Goal: Contribute content: Contribute content

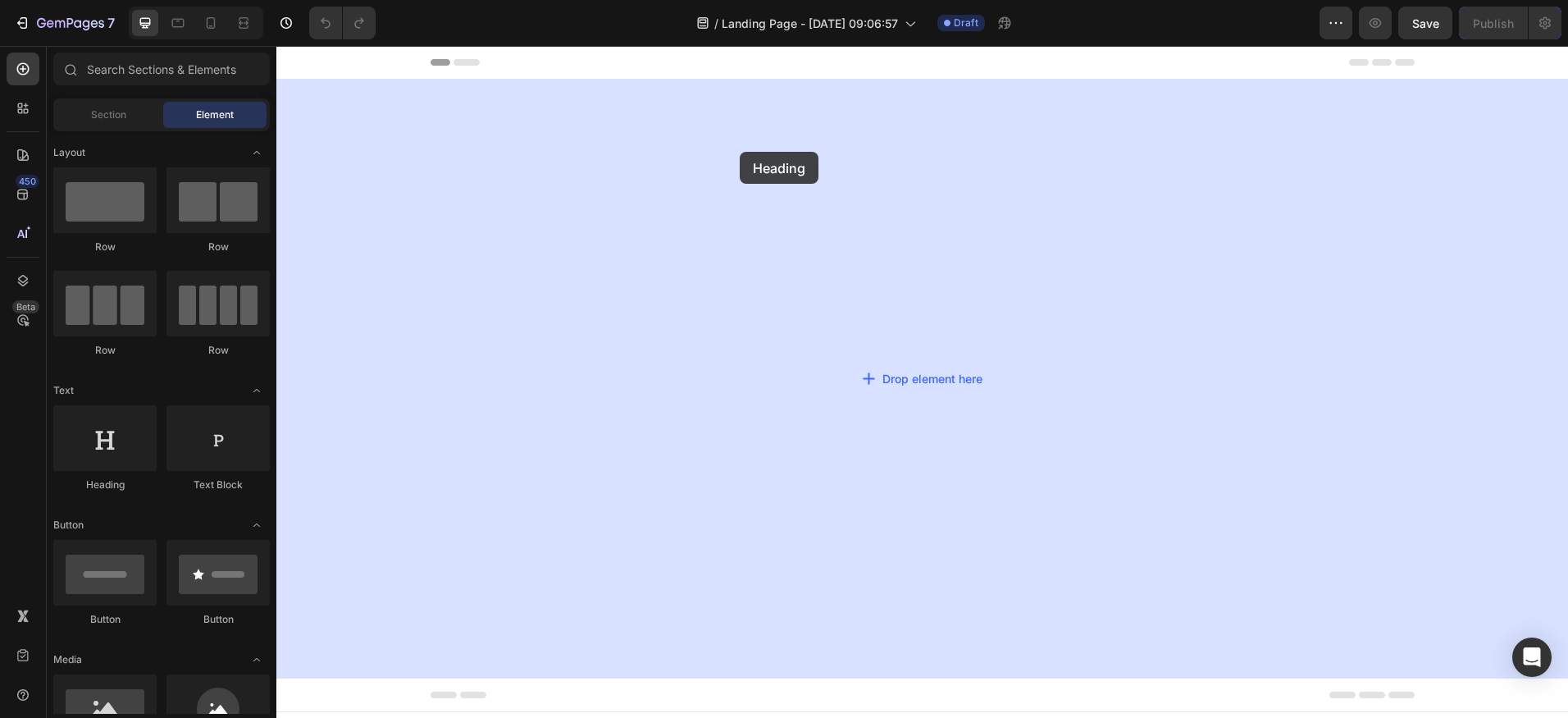
drag, startPoint x: 385, startPoint y: 505, endPoint x: 783, endPoint y: 149, distance: 534.0
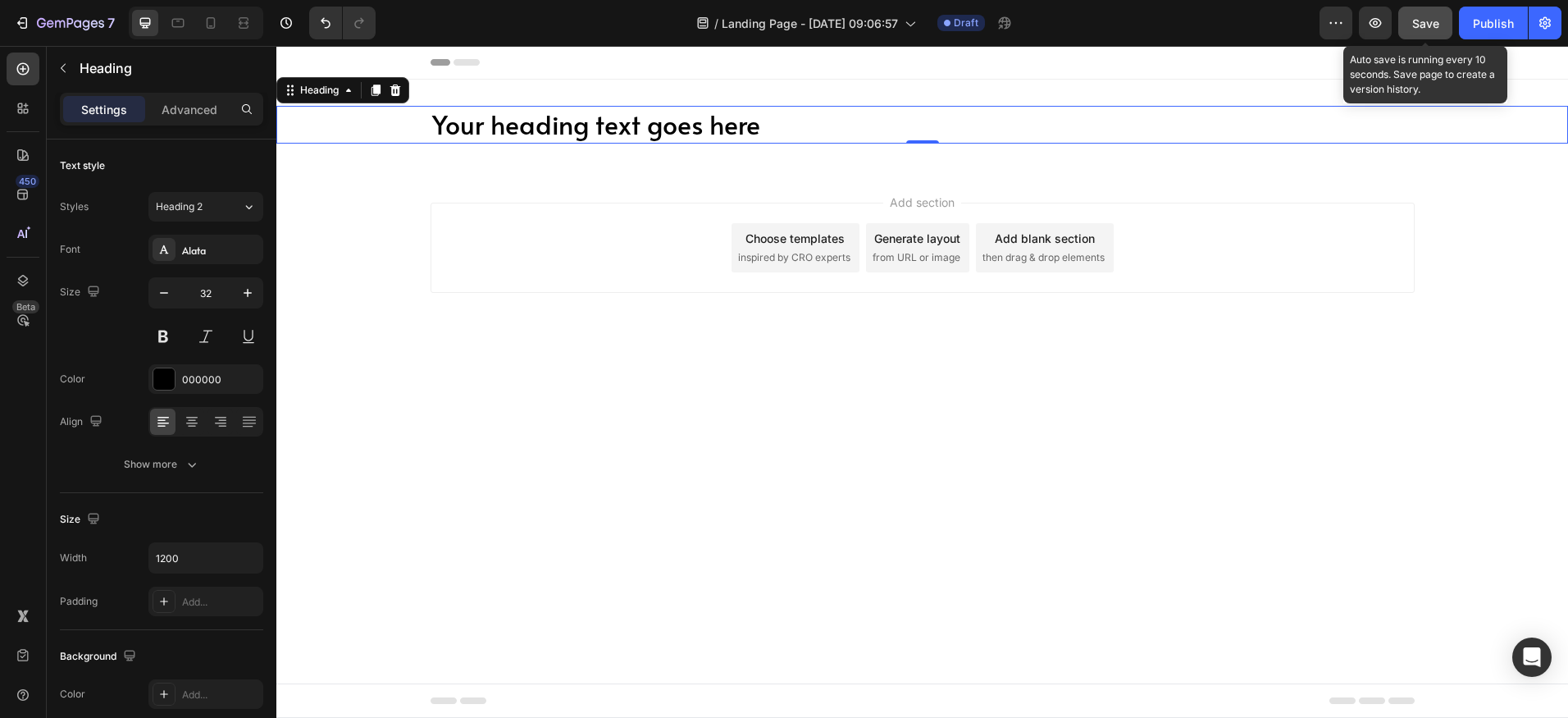
click at [1442, 32] on button "Save" at bounding box center [1425, 23] width 54 height 33
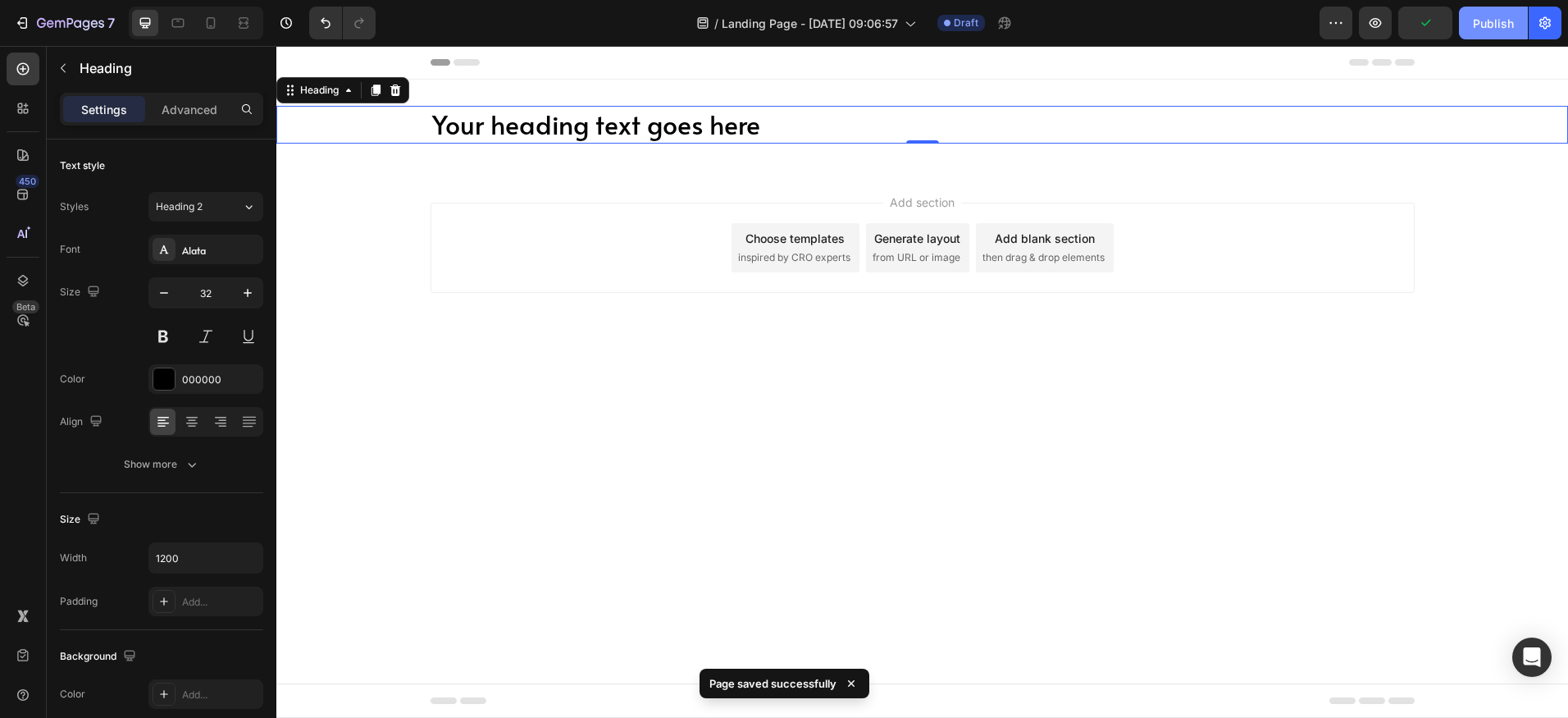
click at [1511, 32] on button "Publish" at bounding box center [1493, 23] width 69 height 33
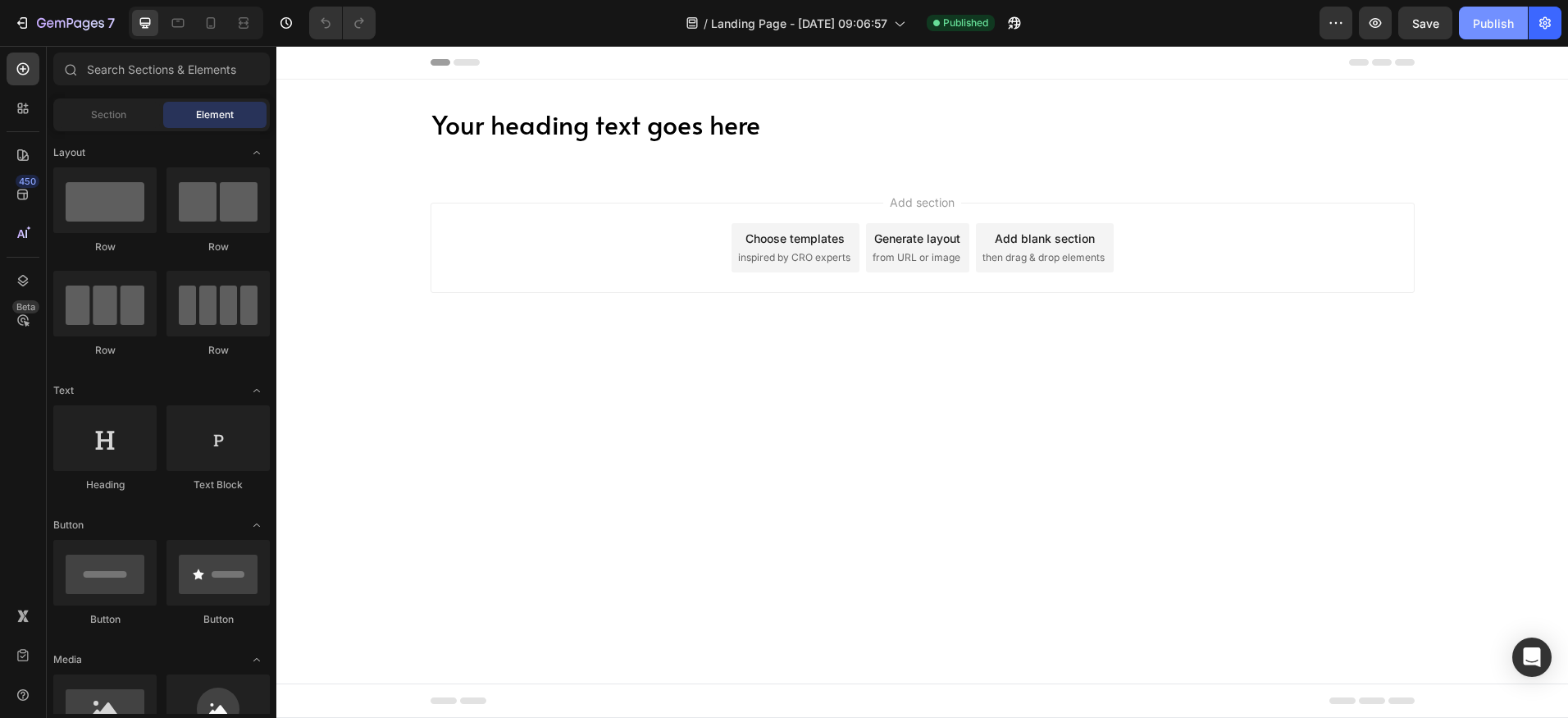
click at [1483, 27] on div "Publish" at bounding box center [1493, 23] width 41 height 17
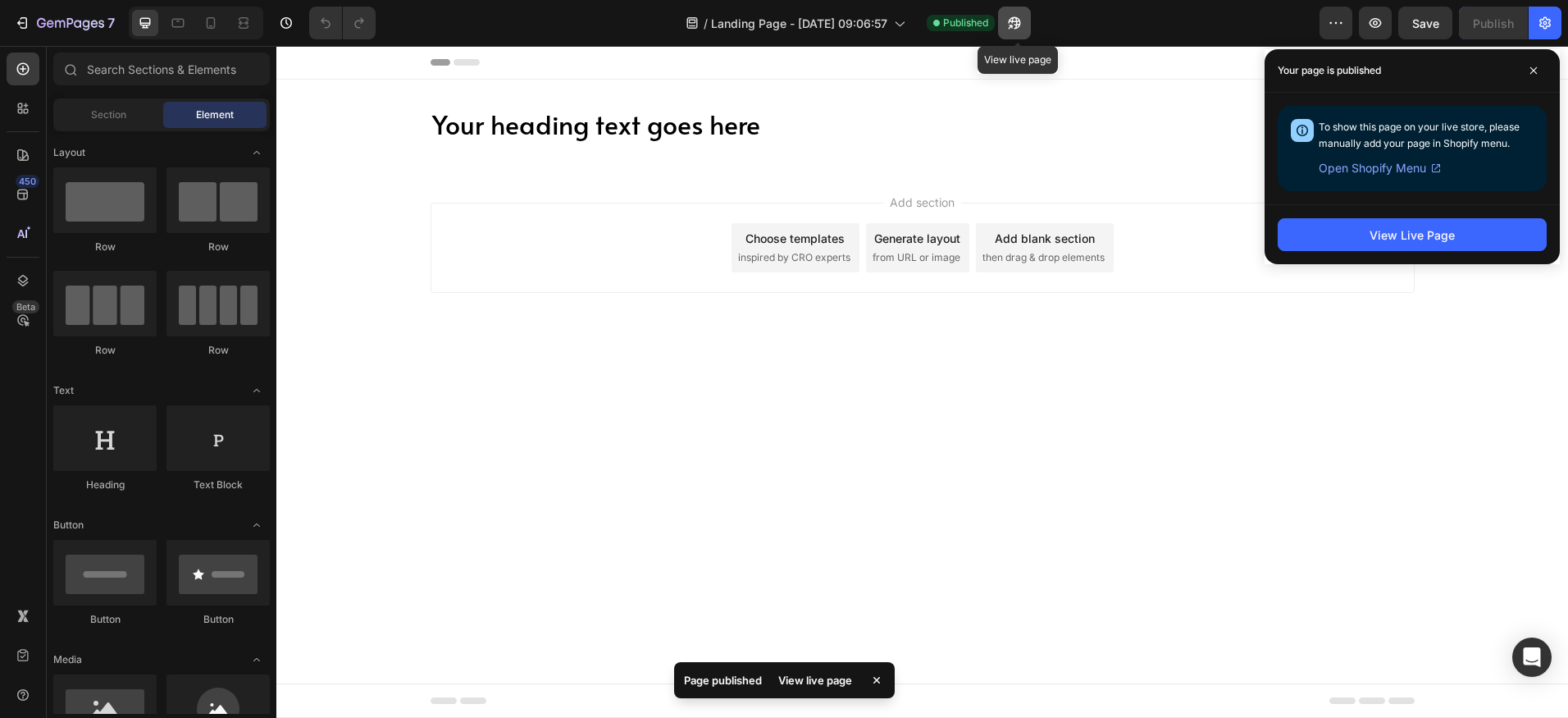
click at [1023, 22] on icon "button" at bounding box center [1015, 23] width 16 height 16
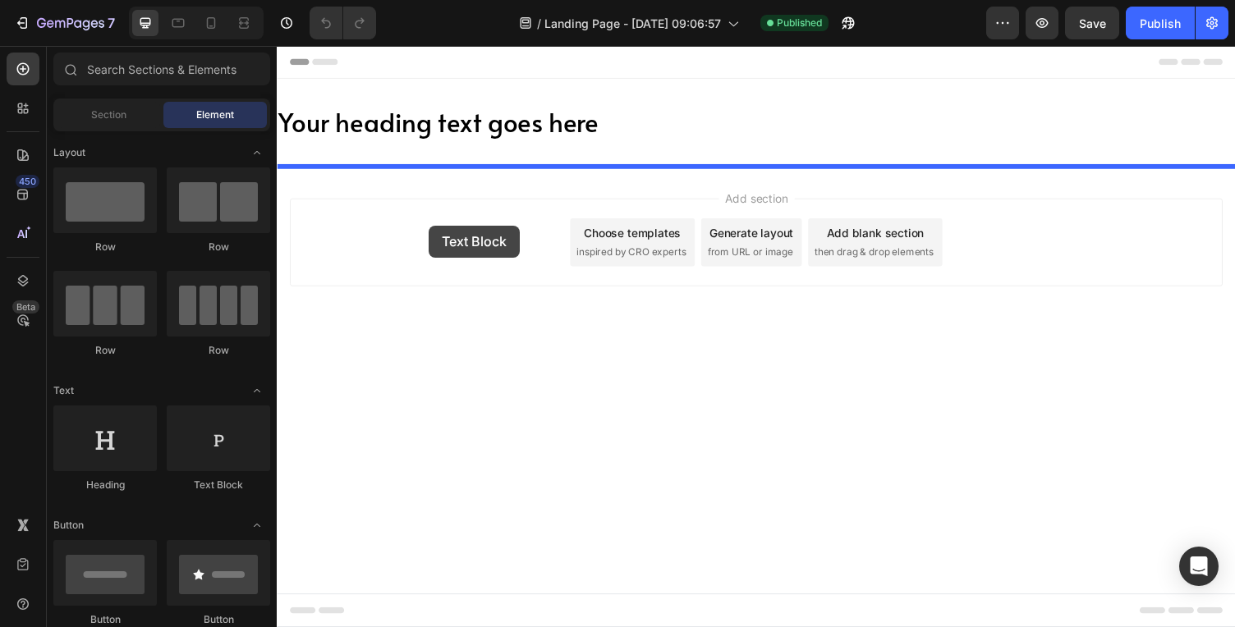
drag, startPoint x: 496, startPoint y: 494, endPoint x: 443, endPoint y: 218, distance: 281.7
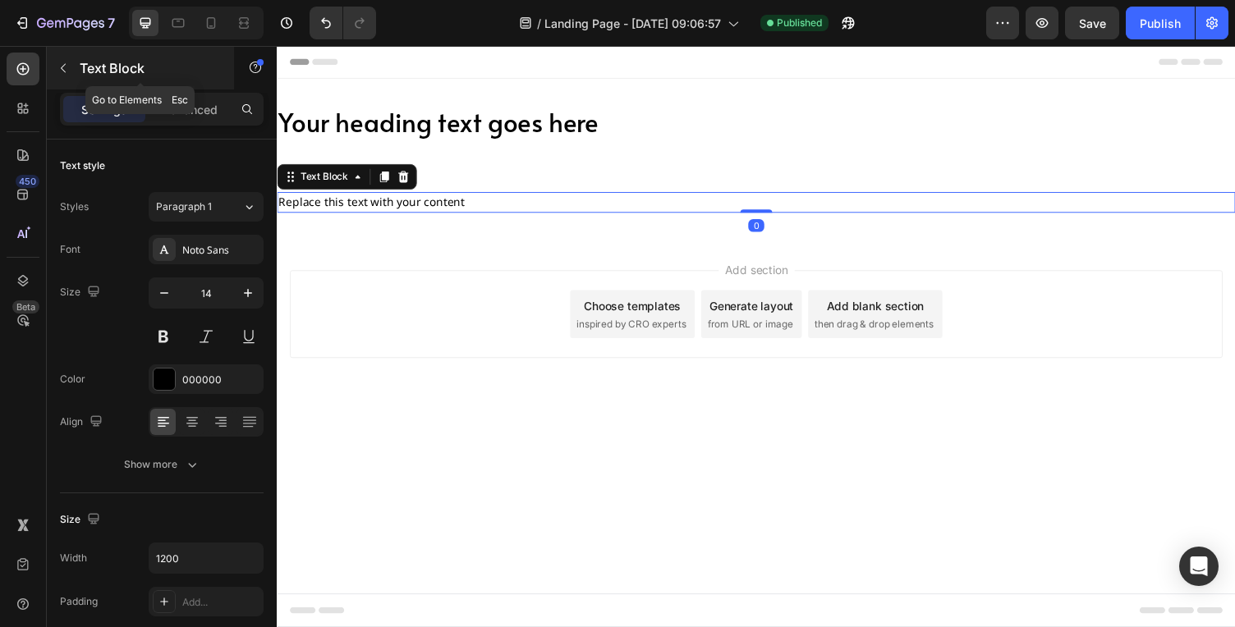
click at [90, 80] on div "Text Block" at bounding box center [140, 68] width 187 height 43
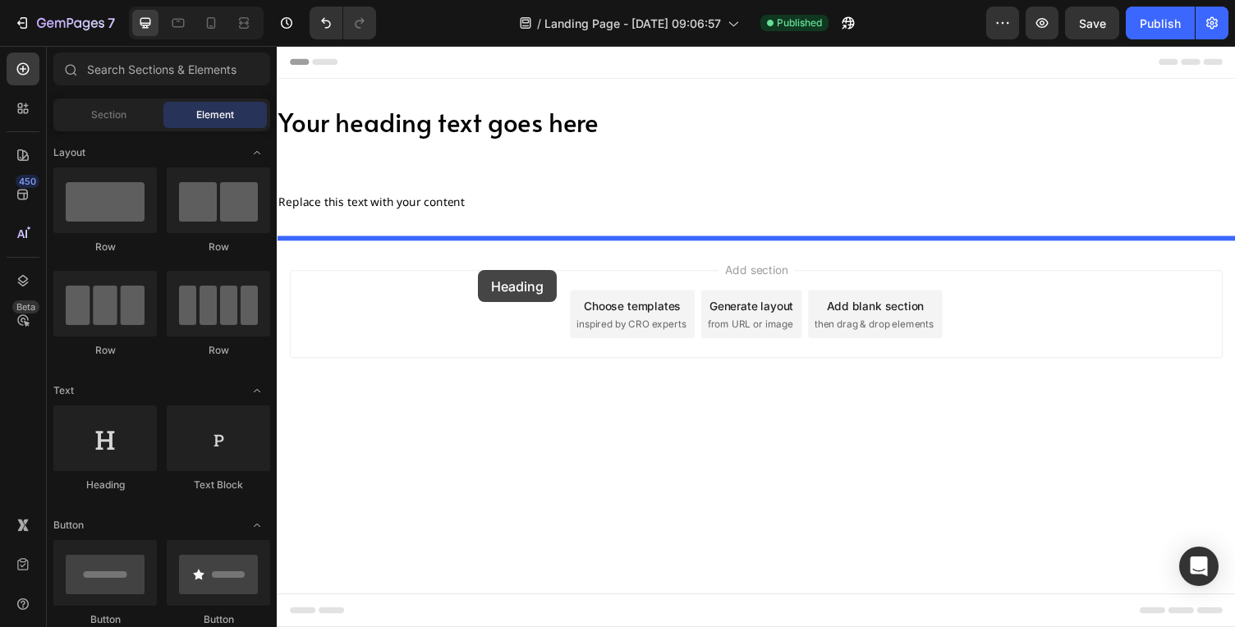
drag, startPoint x: 416, startPoint y: 514, endPoint x: 484, endPoint y: 275, distance: 248.5
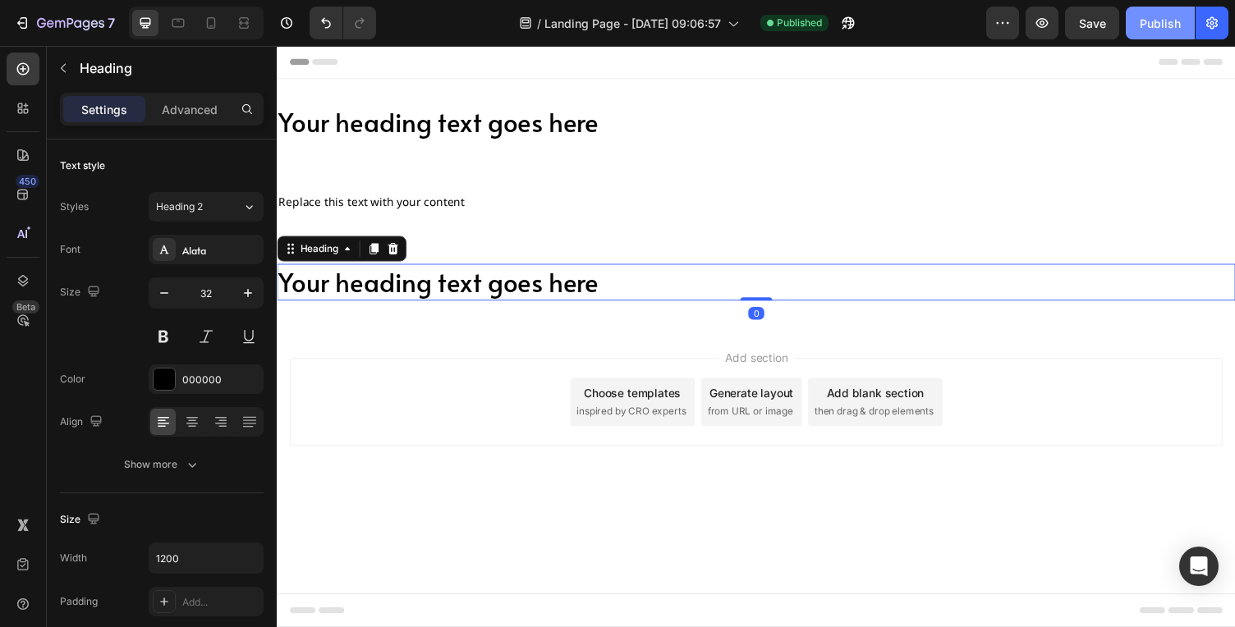
click at [1167, 7] on button "Publish" at bounding box center [1160, 23] width 69 height 33
click at [1013, 28] on button "button" at bounding box center [1002, 23] width 33 height 33
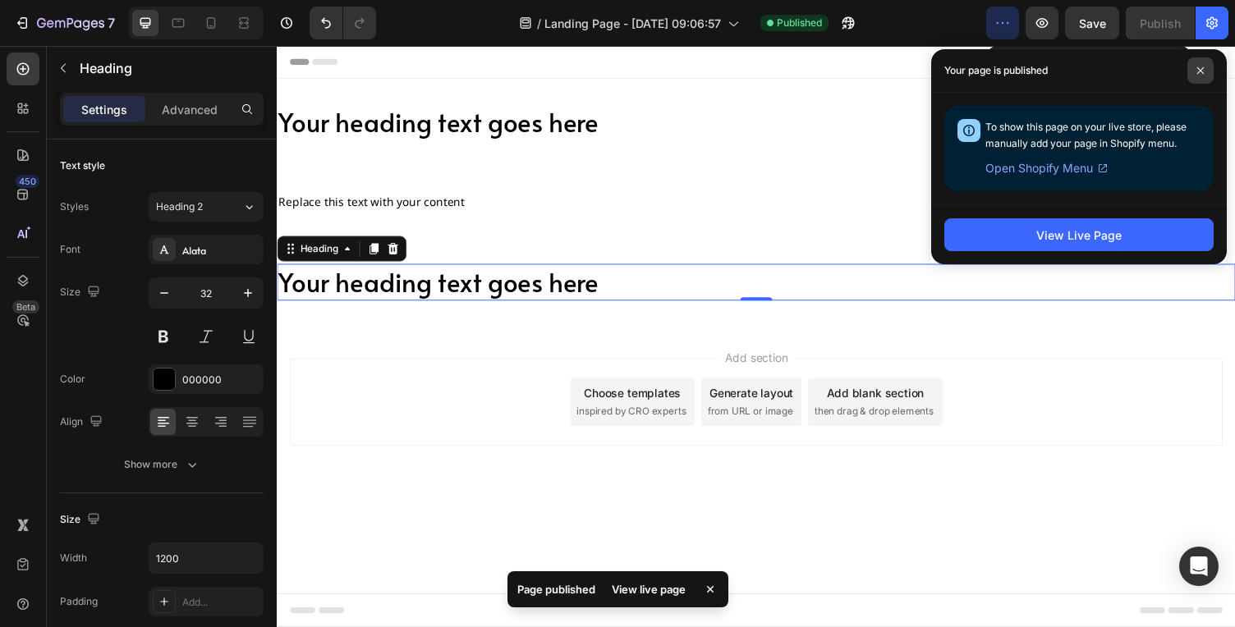
click at [1205, 67] on span at bounding box center [1200, 70] width 26 height 26
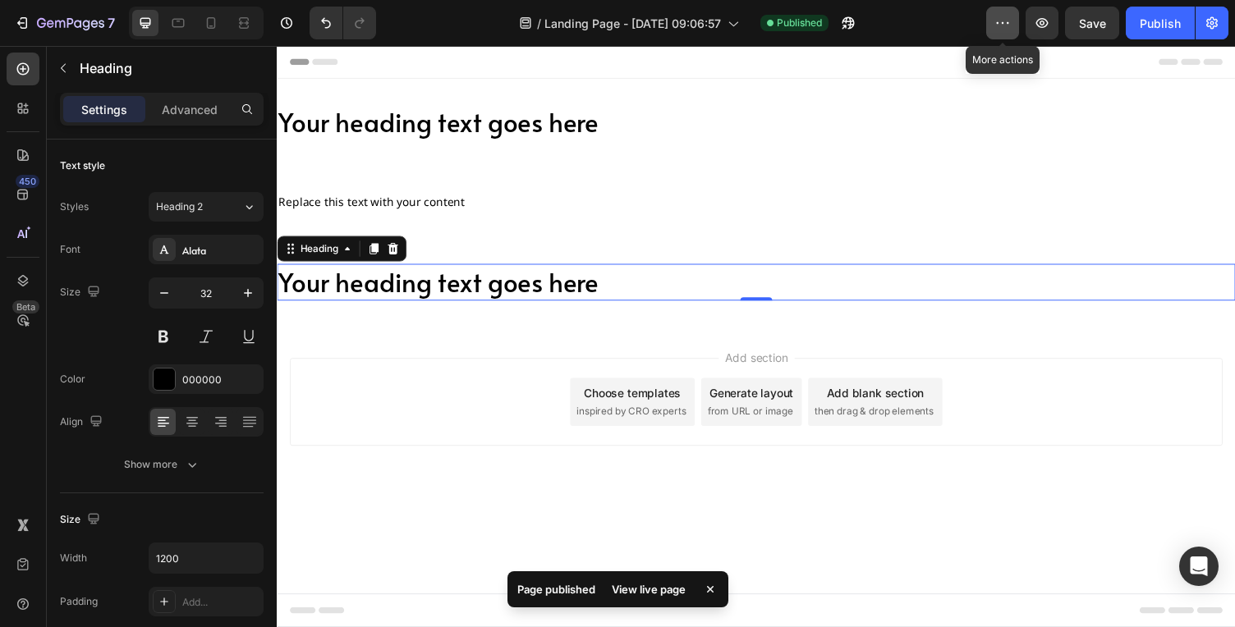
click at [996, 30] on icon "button" at bounding box center [1002, 23] width 16 height 16
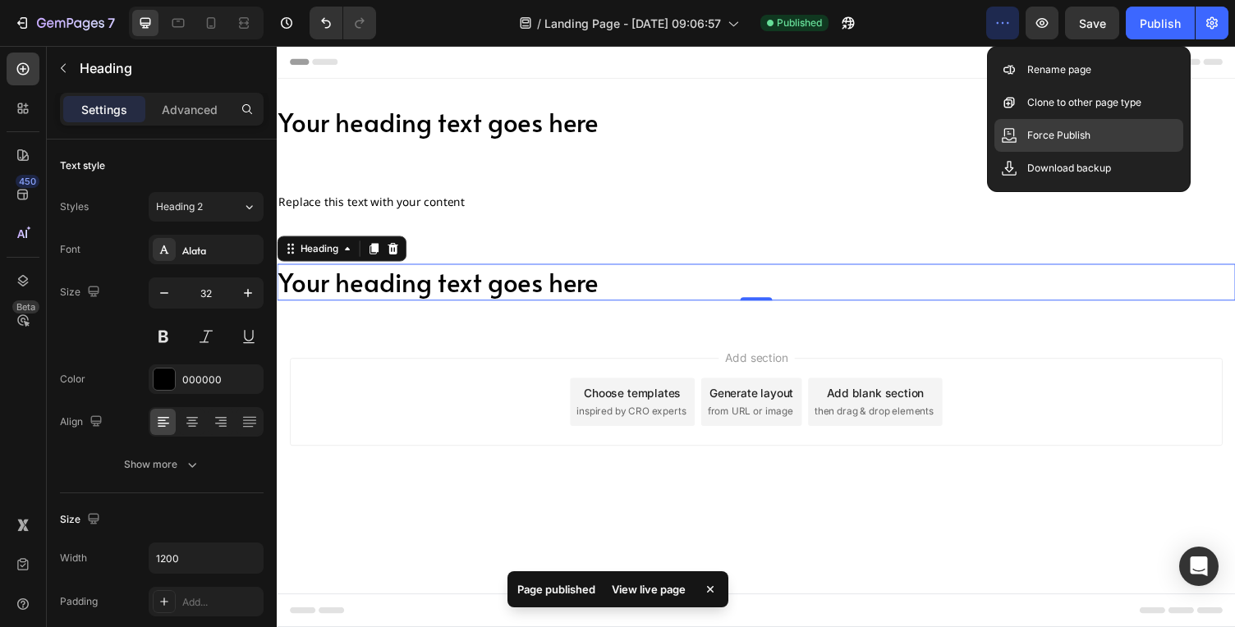
click at [1047, 139] on p "Force Publish" at bounding box center [1058, 135] width 63 height 16
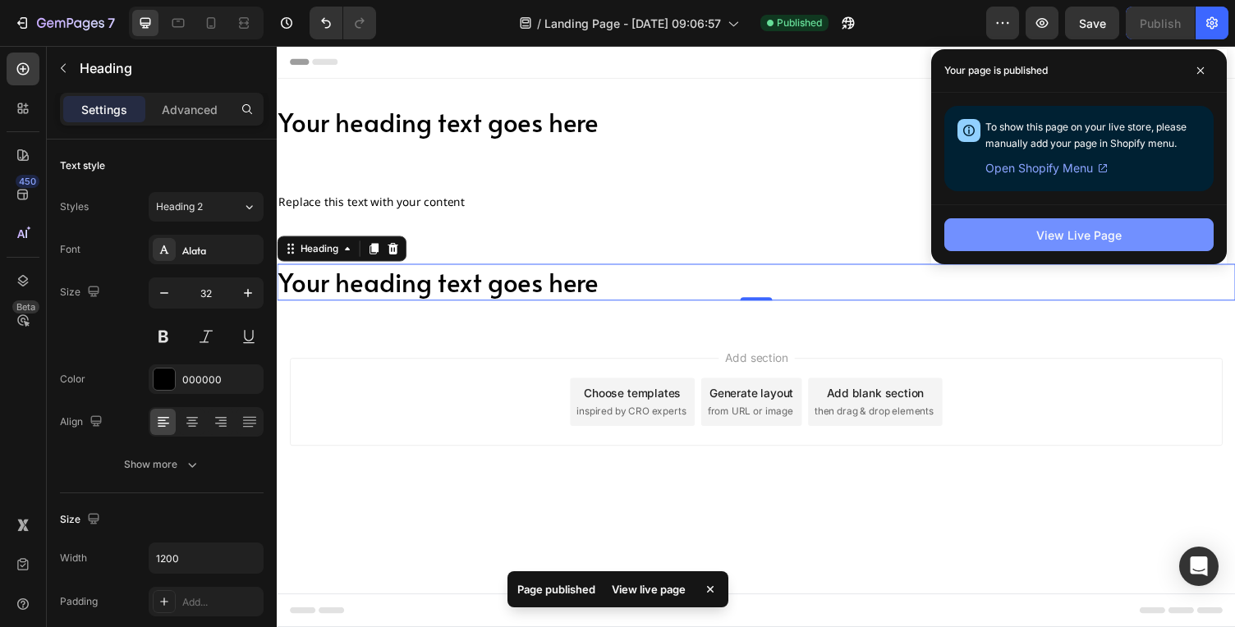
click at [1126, 227] on button "View Live Page" at bounding box center [1078, 234] width 269 height 33
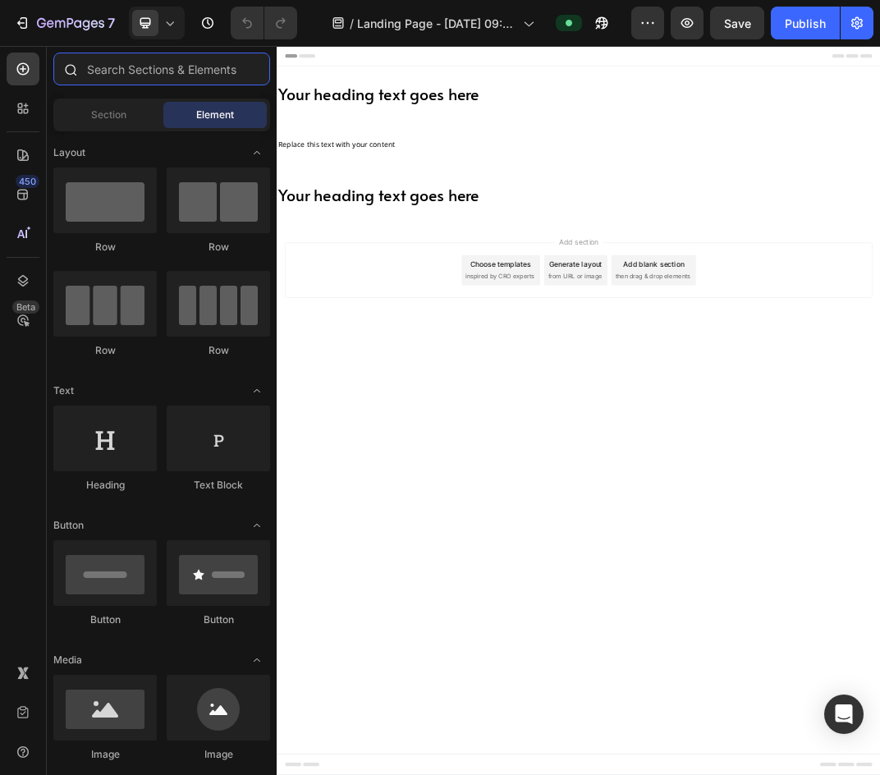
click at [88, 76] on input "text" at bounding box center [161, 69] width 217 height 33
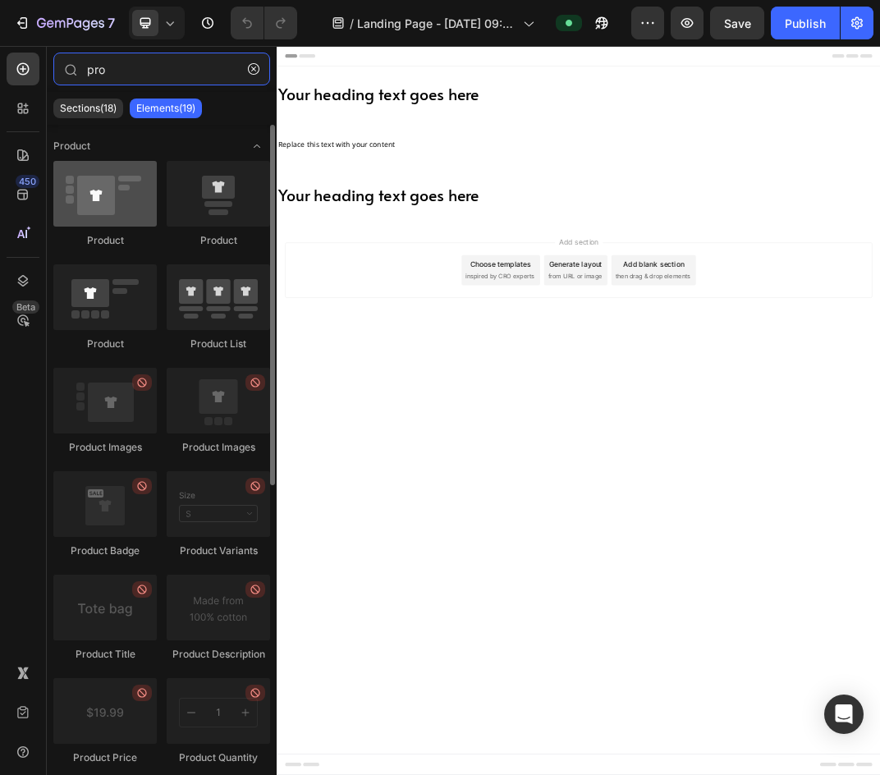
type input "pro"
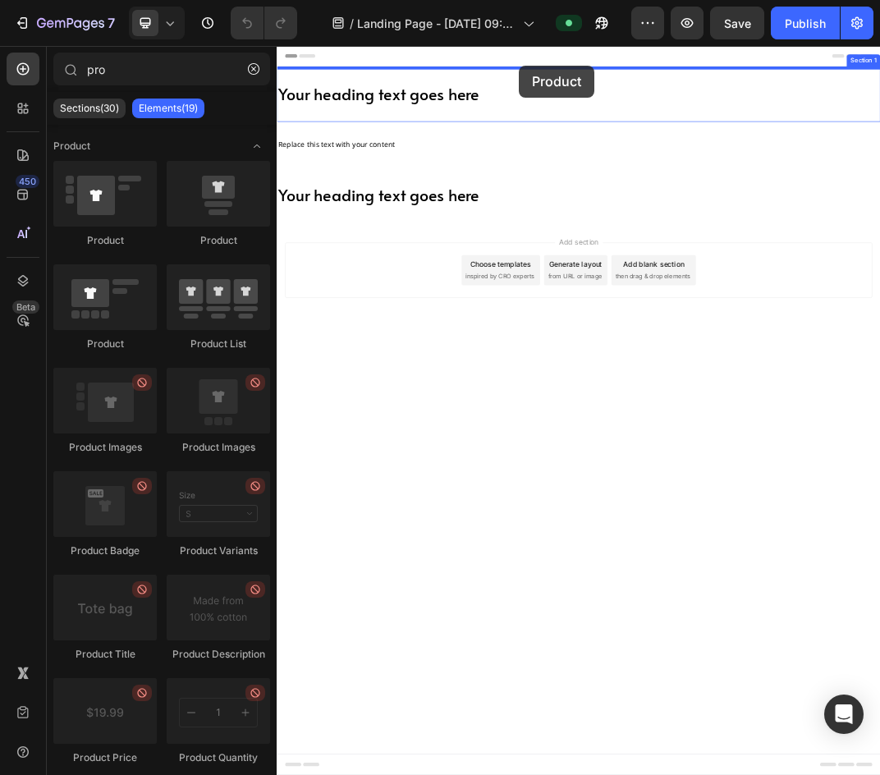
drag, startPoint x: 372, startPoint y: 233, endPoint x: 673, endPoint y: 76, distance: 339.4
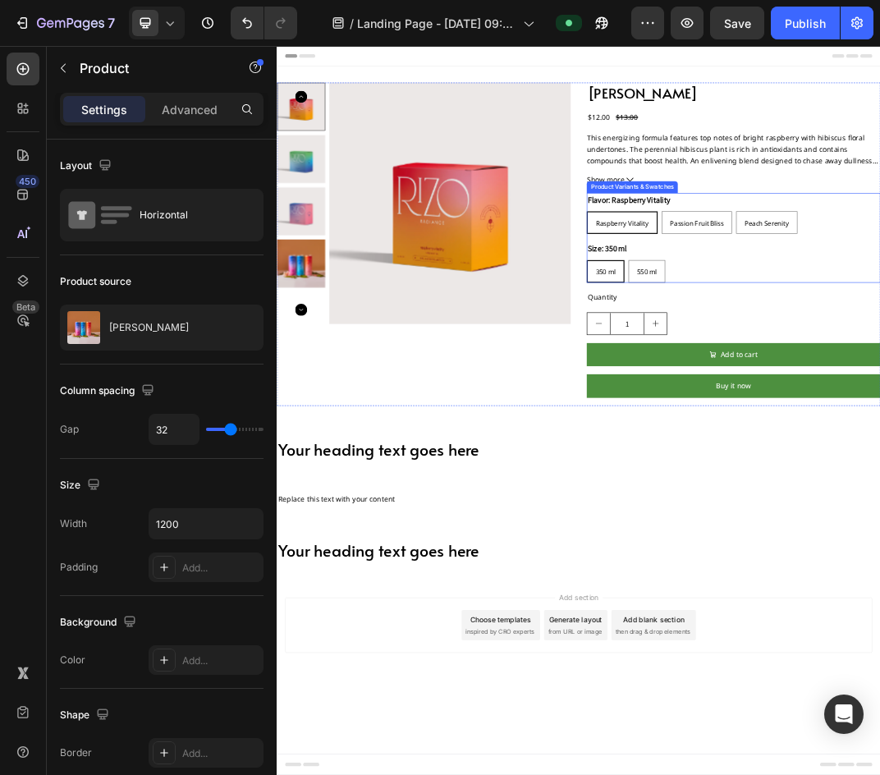
click at [879, 345] on div "Raspberry Vitality" at bounding box center [840, 335] width 113 height 30
click at [783, 316] on input "Raspberry Vitality Raspberry Vitality Raspberry Vitality" at bounding box center [782, 315] width 1 height 1
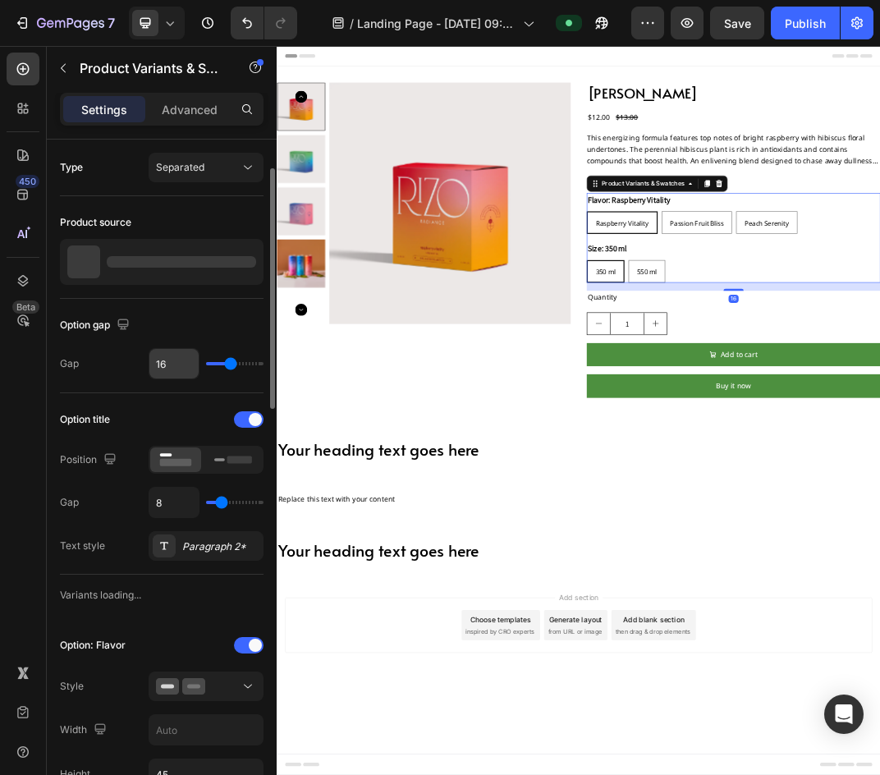
scroll to position [21, 0]
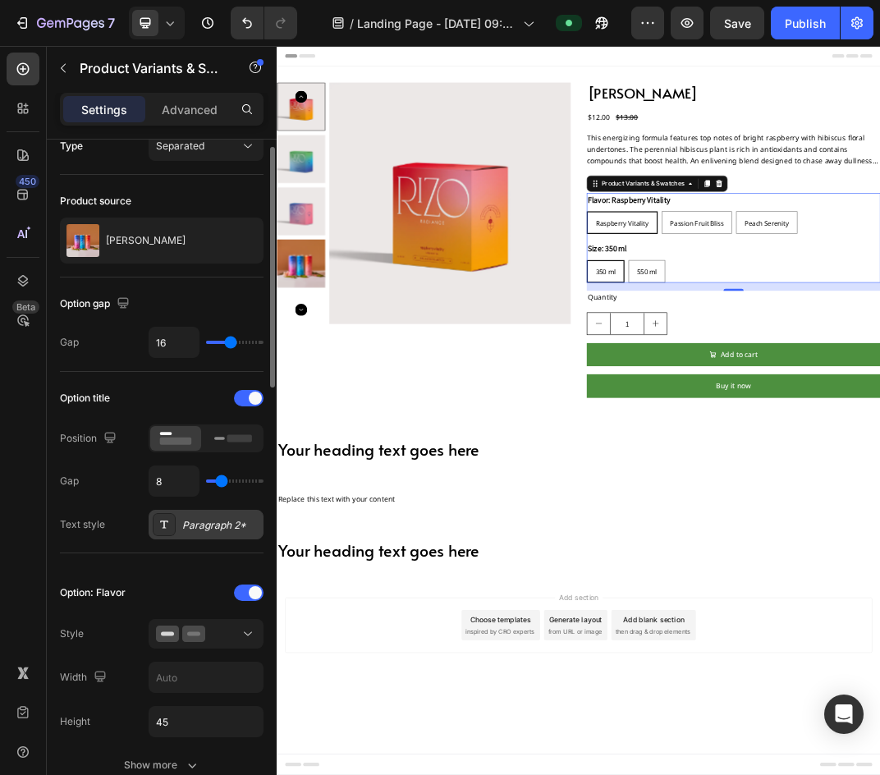
click at [184, 524] on div "Paragraph 2*" at bounding box center [220, 525] width 77 height 15
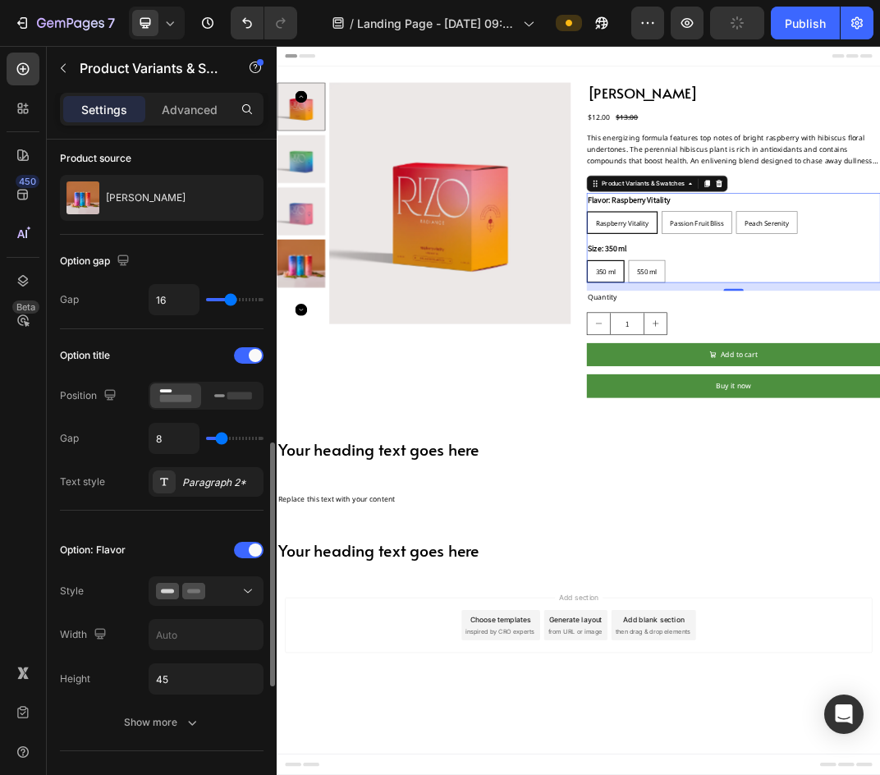
scroll to position [368, 0]
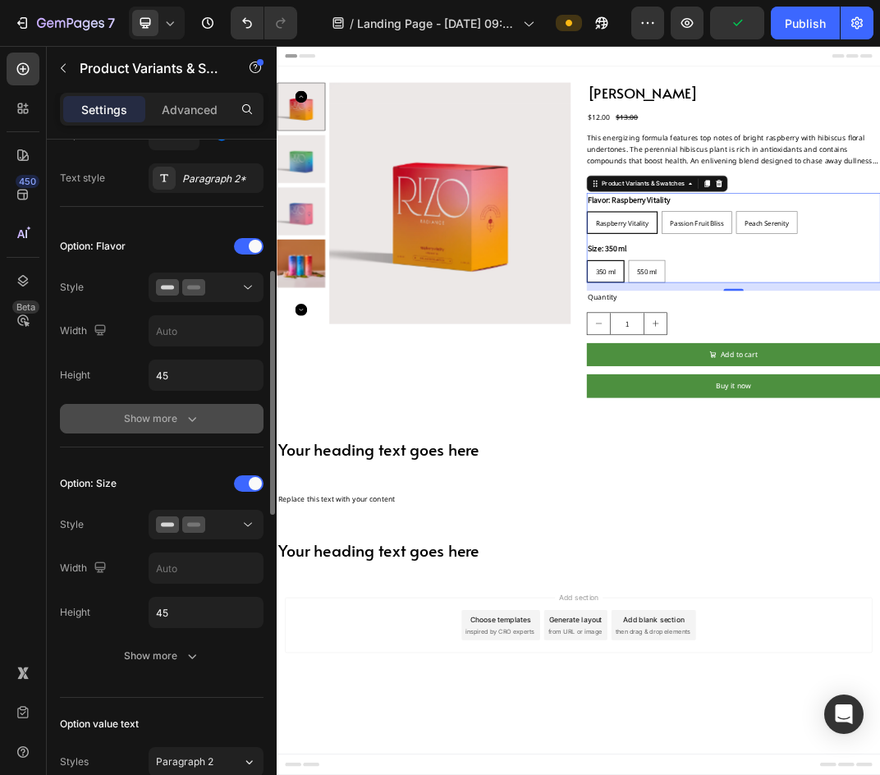
click at [166, 429] on button "Show more" at bounding box center [162, 419] width 204 height 30
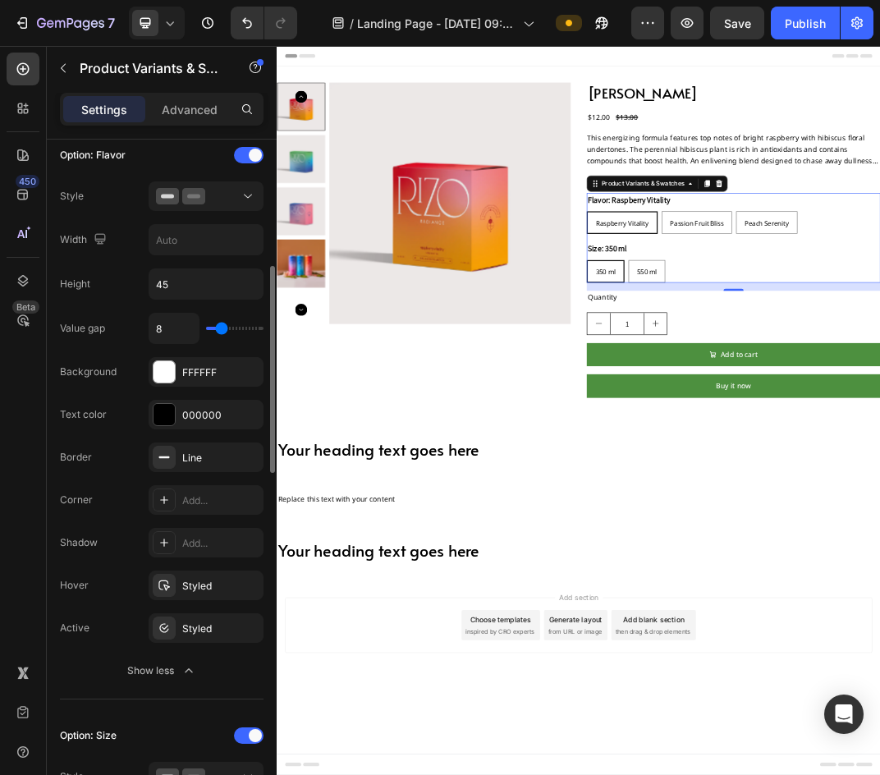
scroll to position [421, 0]
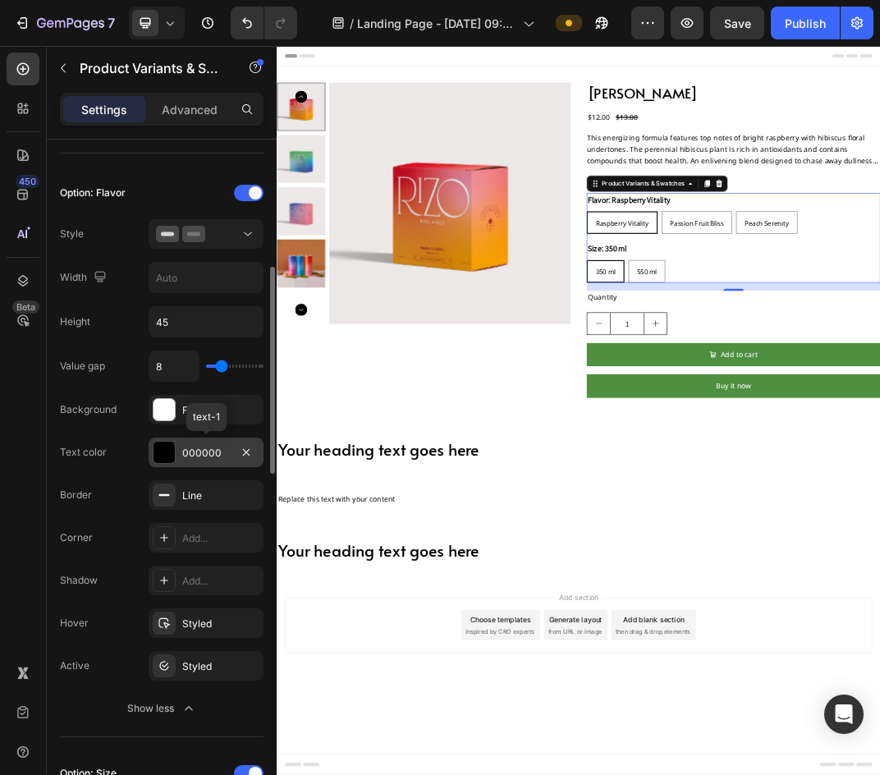
click at [183, 450] on div "000000" at bounding box center [206, 453] width 48 height 15
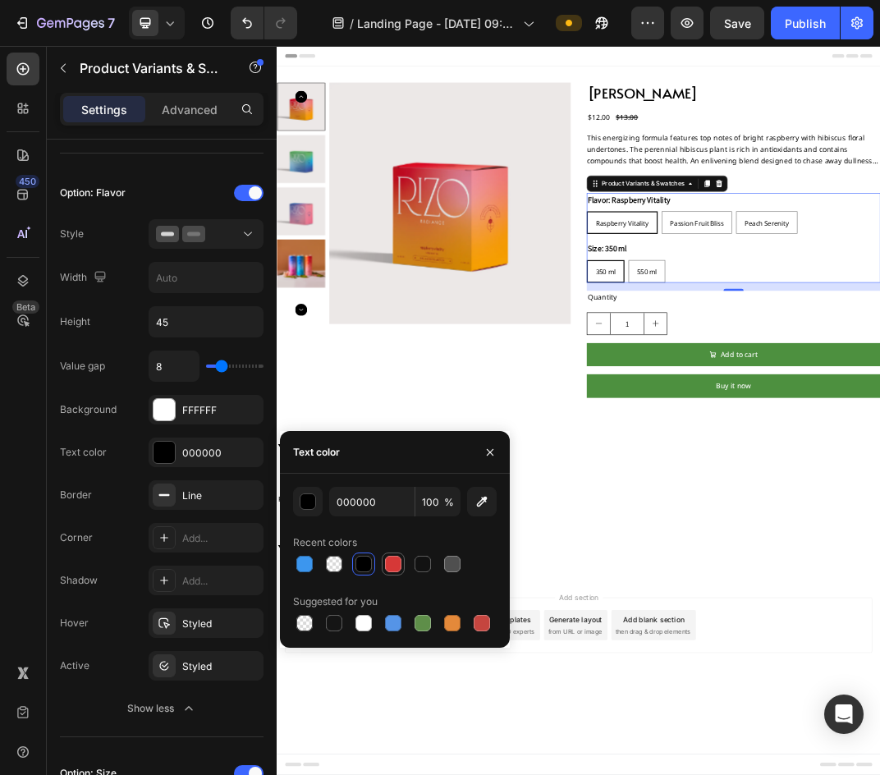
click at [393, 562] on div at bounding box center [393, 564] width 16 height 16
type input "D63837"
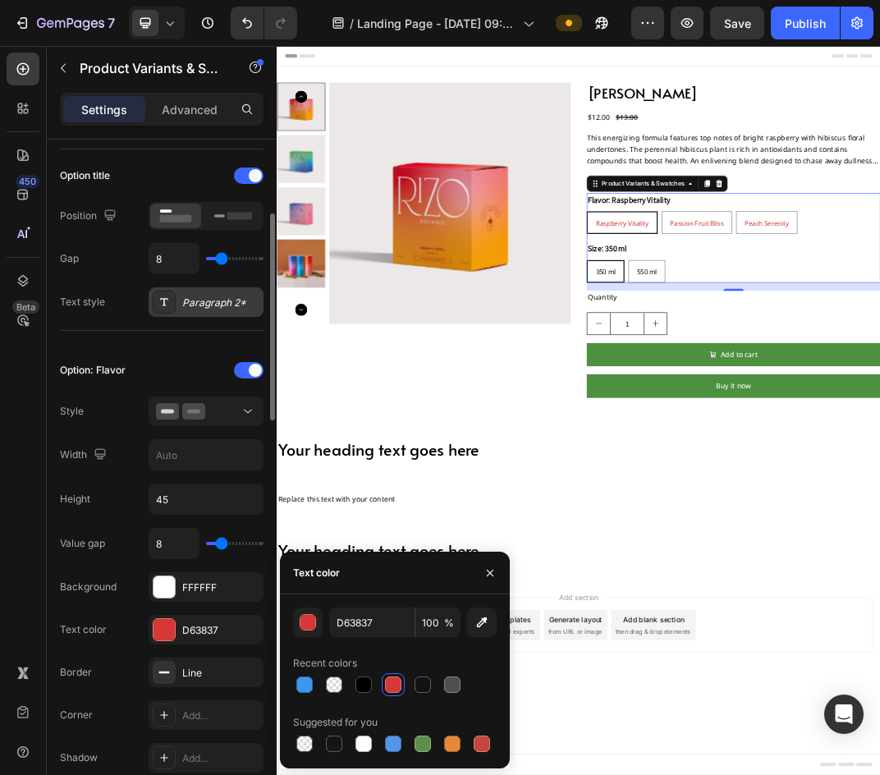
click at [186, 311] on div "Paragraph 2*" at bounding box center [206, 302] width 115 height 30
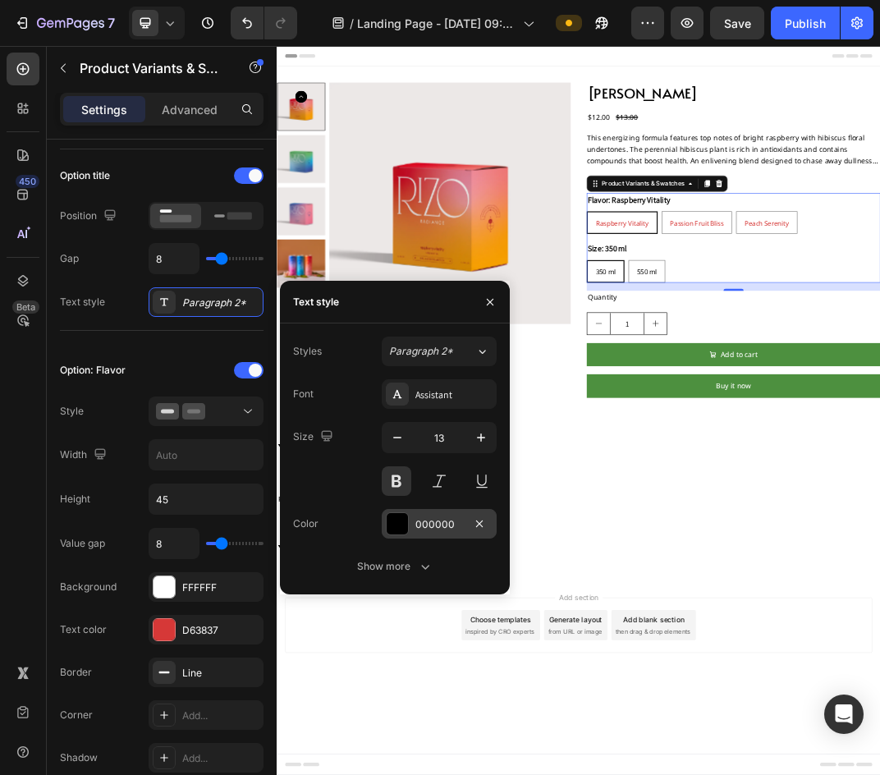
click at [410, 535] on div "000000" at bounding box center [439, 524] width 115 height 30
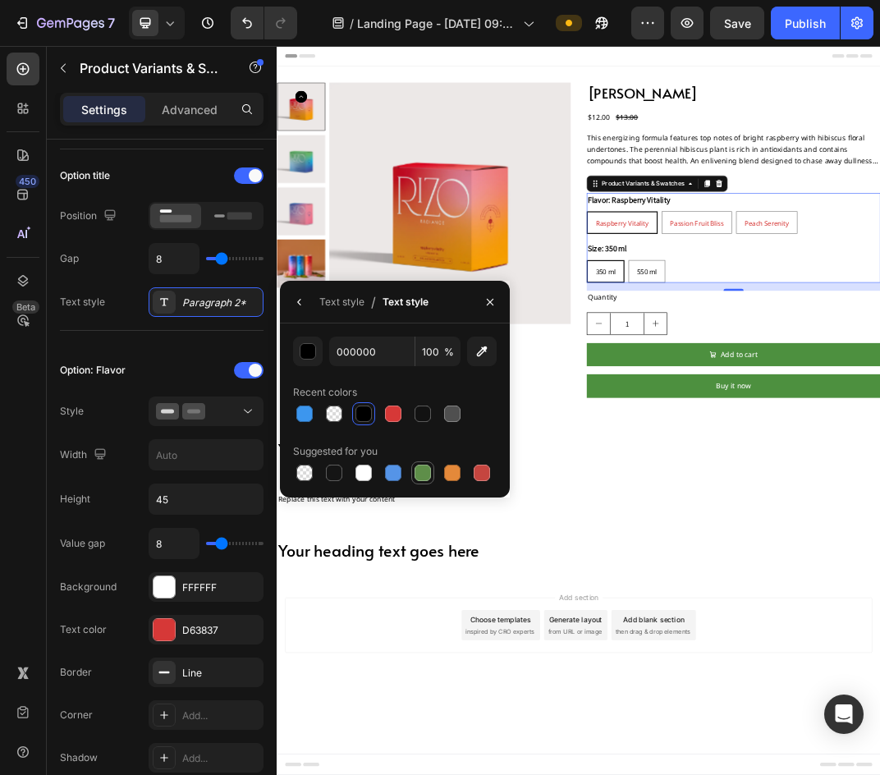
click at [413, 471] on div at bounding box center [423, 473] width 20 height 20
click at [362, 423] on div at bounding box center [364, 414] width 20 height 20
type input "000000"
click at [133, 337] on div "Option: Flavor Style Width Height 45 Value gap 8 Background FFFFFF Text color D…" at bounding box center [162, 748] width 204 height 834
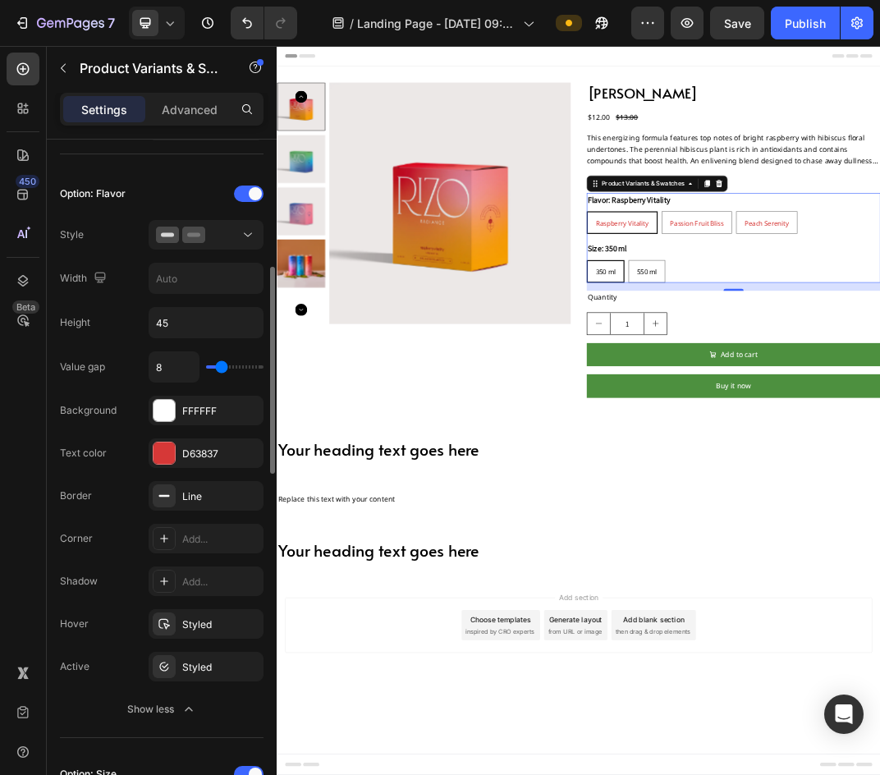
scroll to position [442, 0]
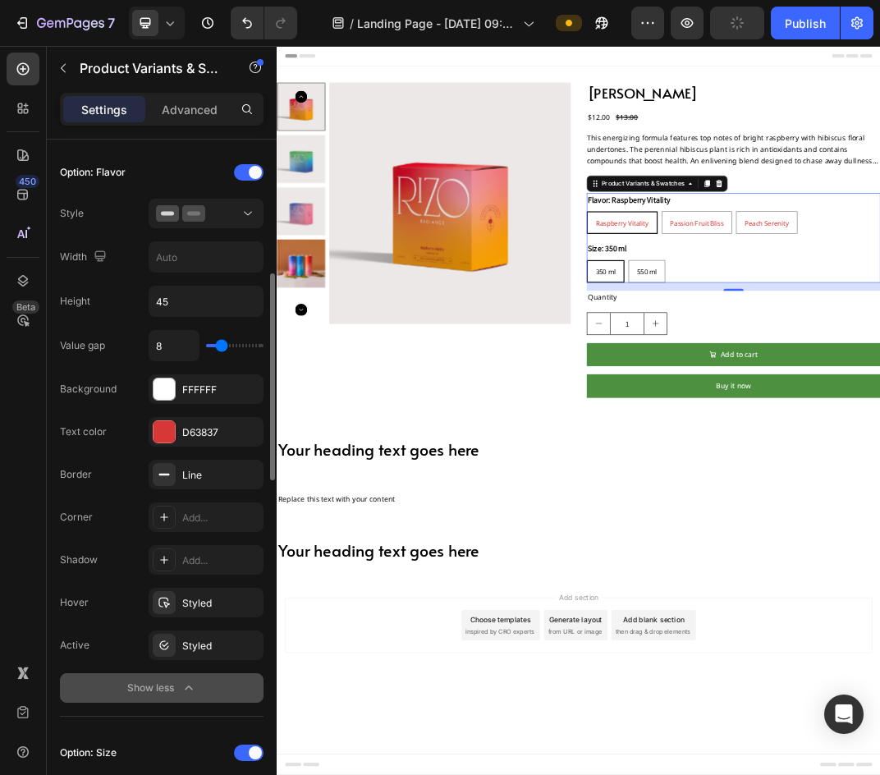
click at [184, 684] on icon "button" at bounding box center [189, 688] width 16 height 16
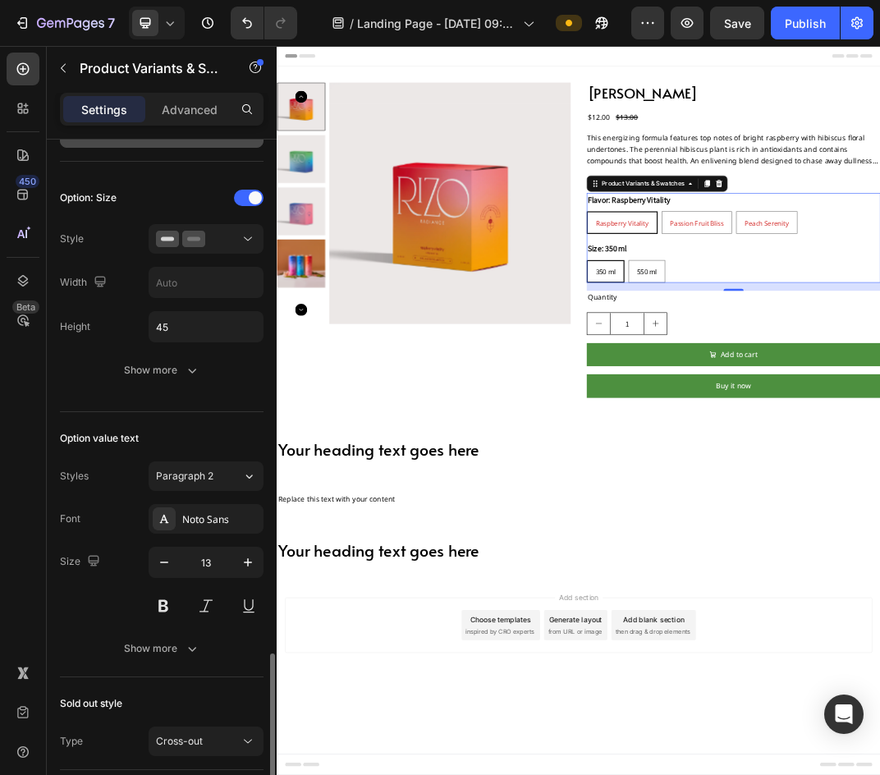
scroll to position [860, 0]
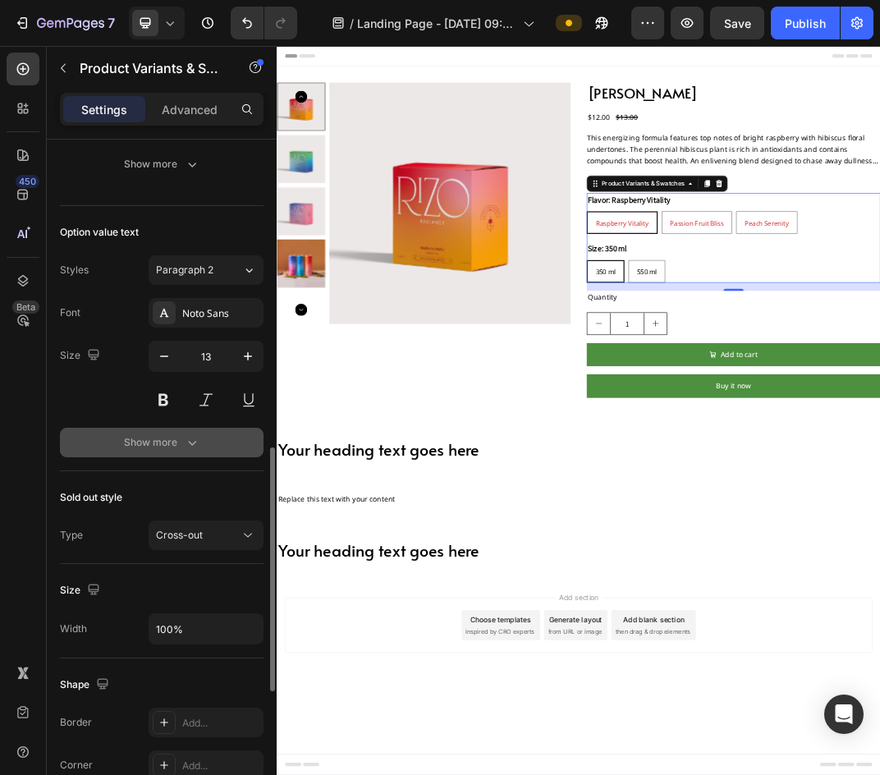
click at [191, 442] on icon "button" at bounding box center [192, 442] width 16 height 16
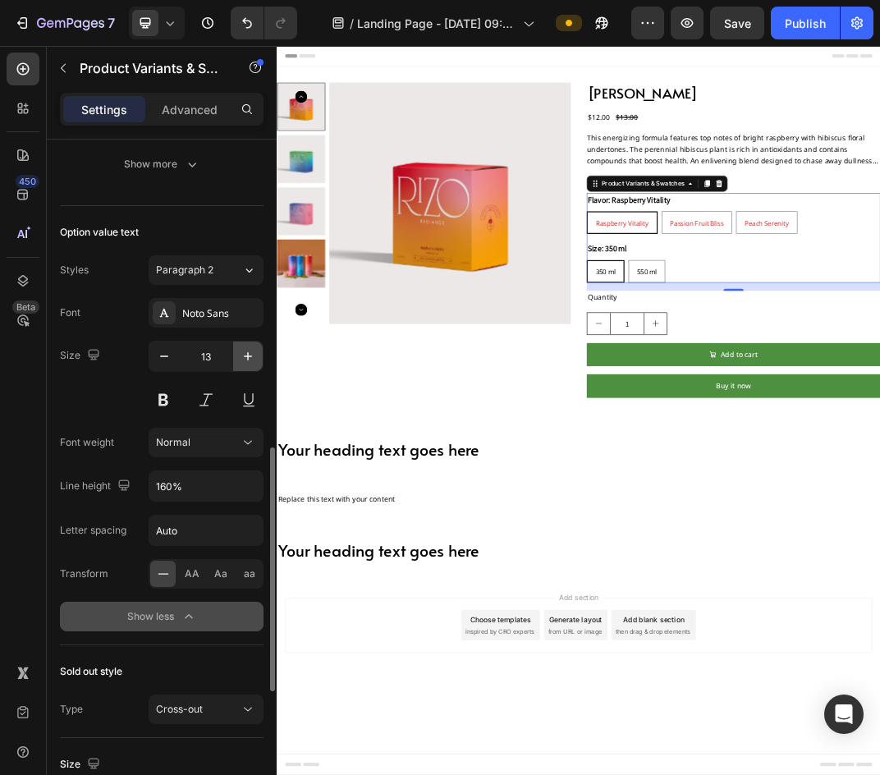
click at [244, 349] on icon "button" at bounding box center [248, 356] width 16 height 16
click at [172, 351] on icon "button" at bounding box center [164, 356] width 16 height 16
click at [249, 355] on icon "button" at bounding box center [248, 356] width 16 height 16
click at [177, 356] on button "button" at bounding box center [164, 357] width 30 height 30
type input "13"
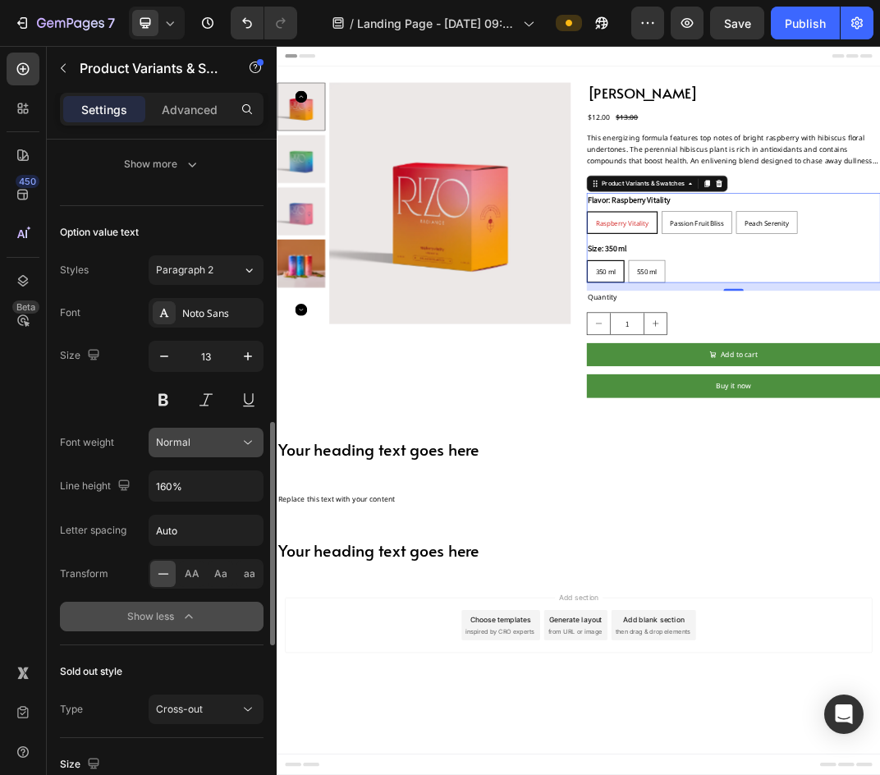
click at [218, 437] on div "Normal" at bounding box center [198, 442] width 84 height 15
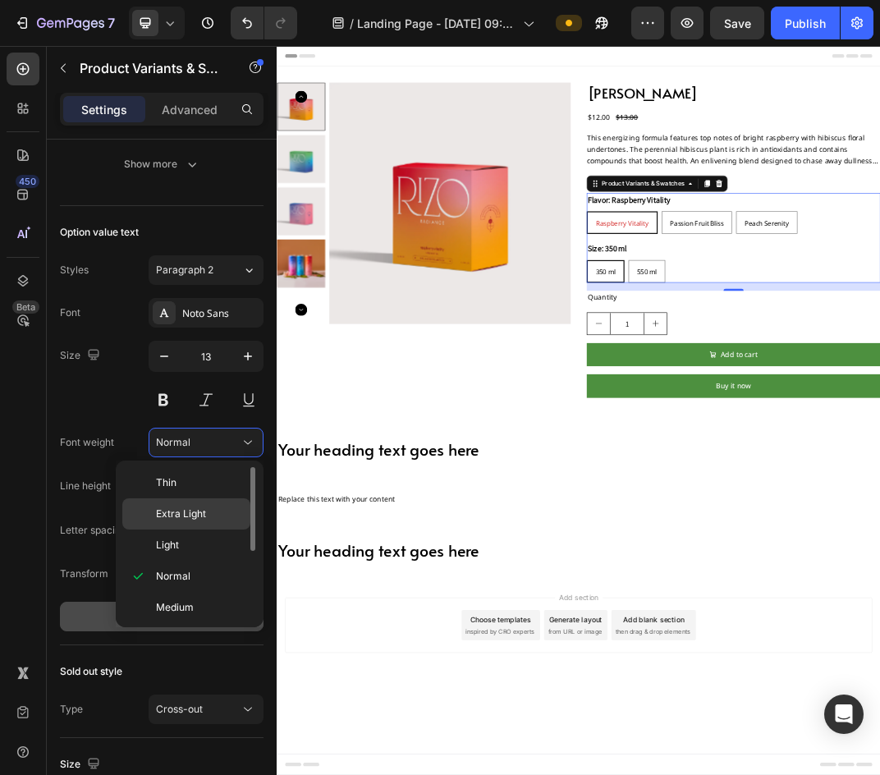
click at [192, 509] on span "Extra Light" at bounding box center [181, 514] width 50 height 15
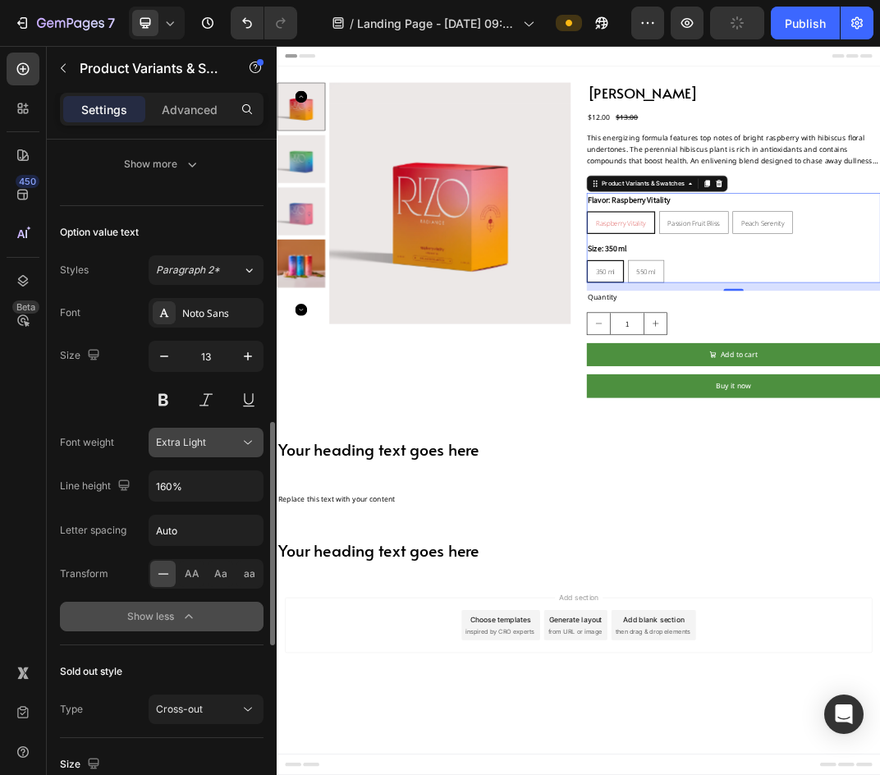
click at [219, 445] on div "Extra Light" at bounding box center [198, 442] width 84 height 15
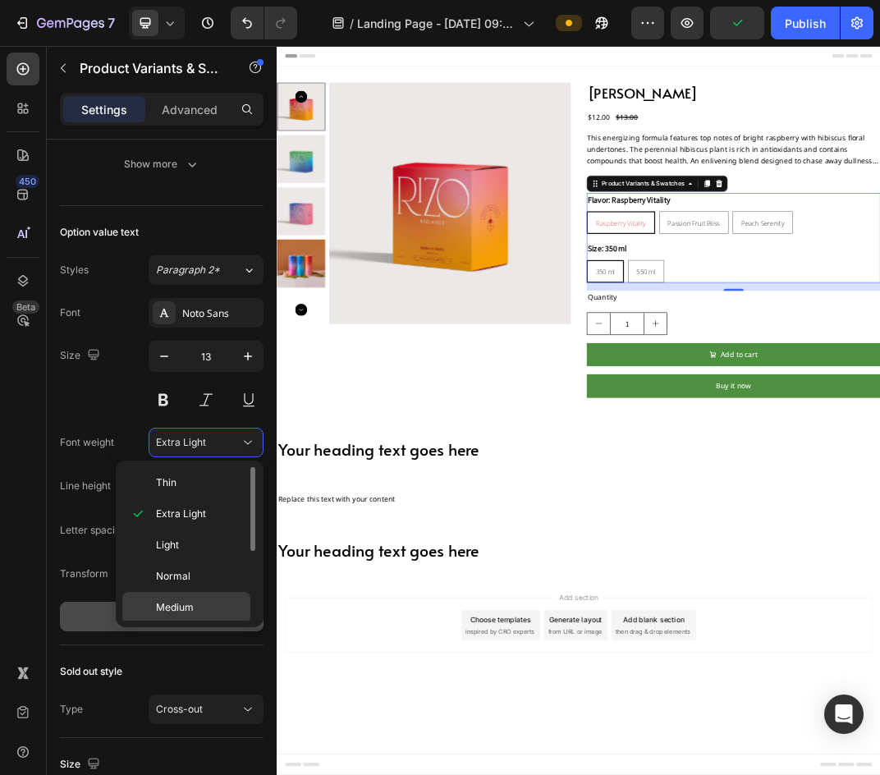
click at [181, 601] on span "Medium" at bounding box center [175, 607] width 38 height 15
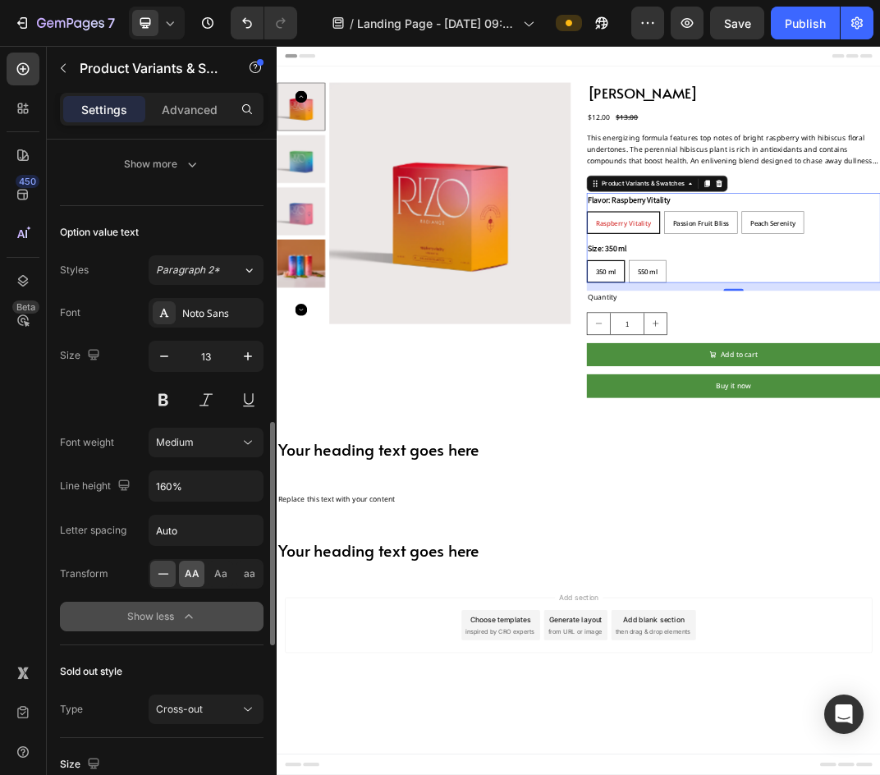
click at [195, 576] on span "AA" at bounding box center [192, 574] width 15 height 15
click at [208, 576] on div "Aa" at bounding box center [220, 574] width 25 height 26
click at [216, 576] on span "Aa" at bounding box center [220, 574] width 13 height 15
click at [220, 576] on span "Aa" at bounding box center [220, 574] width 13 height 15
click at [237, 576] on div "aa" at bounding box center [249, 574] width 25 height 26
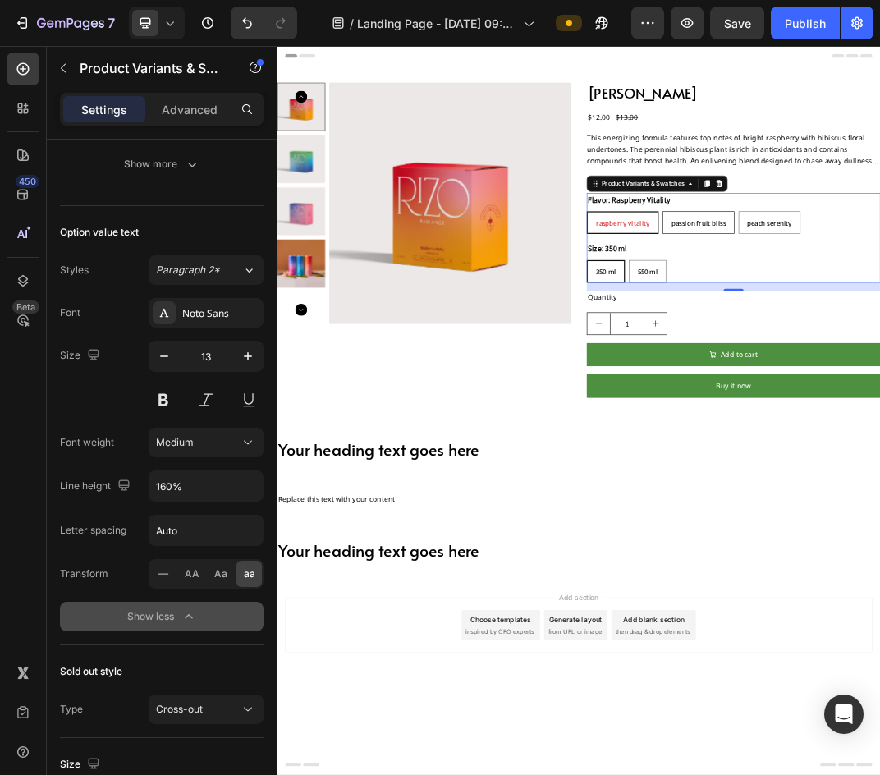
radio input "true"
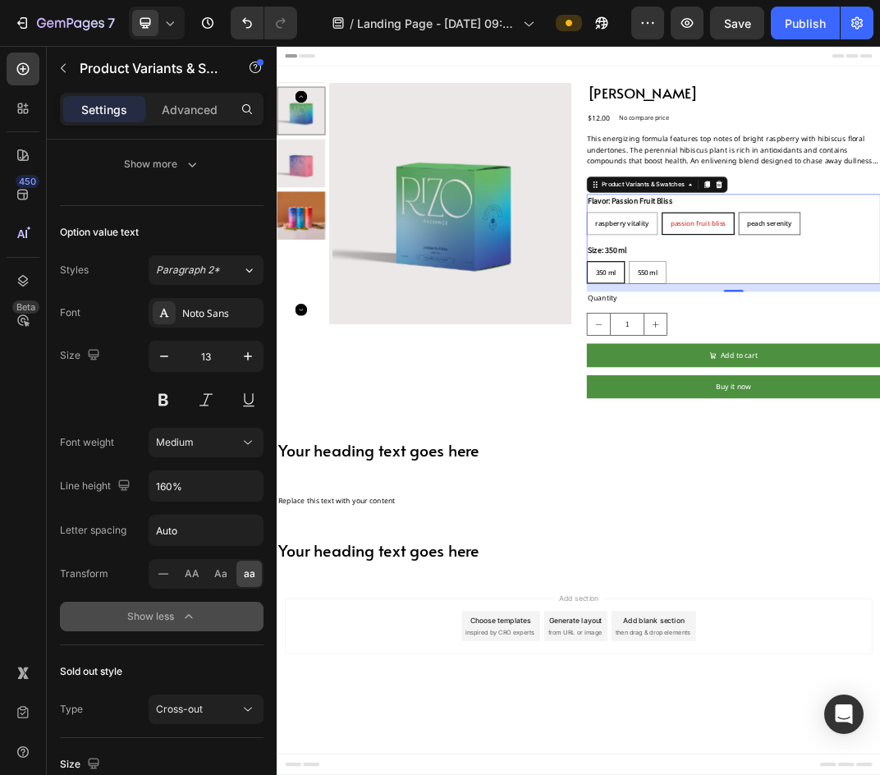
radio input "true"
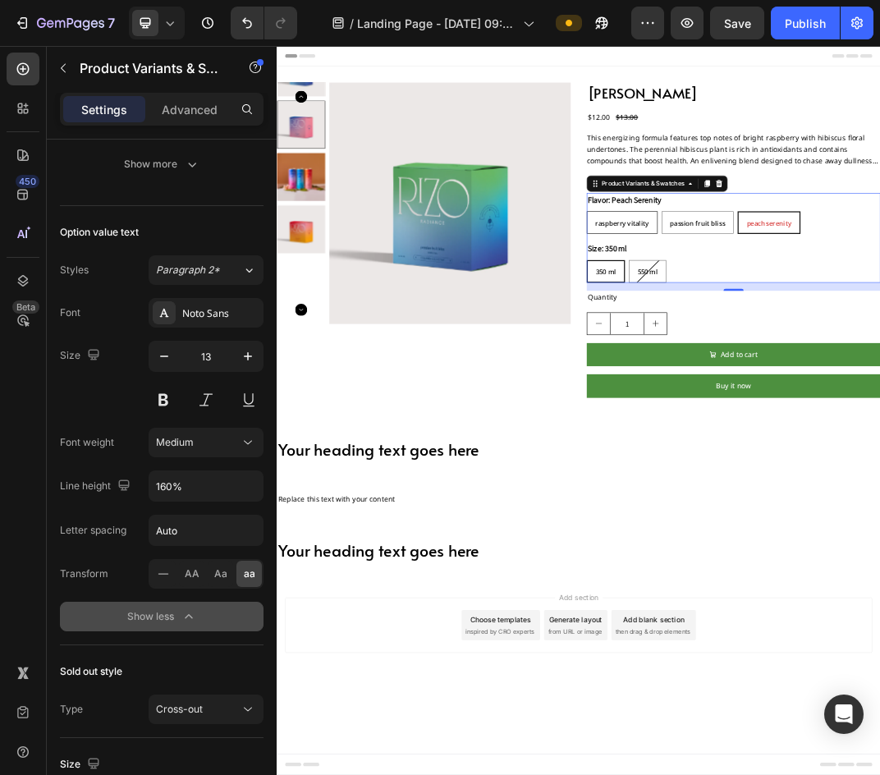
click at [869, 348] on div "Raspberry Vitality" at bounding box center [840, 335] width 114 height 30
click at [783, 316] on input "Raspberry Vitality Raspberry Vitality Raspberry Vitality" at bounding box center [782, 315] width 1 height 1
radio input "true"
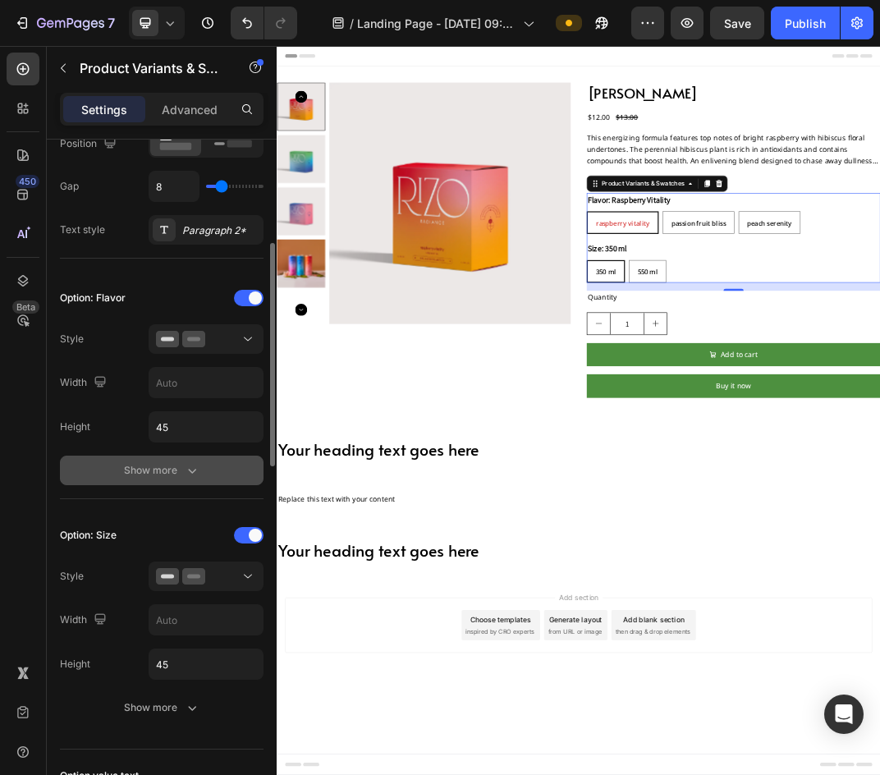
scroll to position [0, 0]
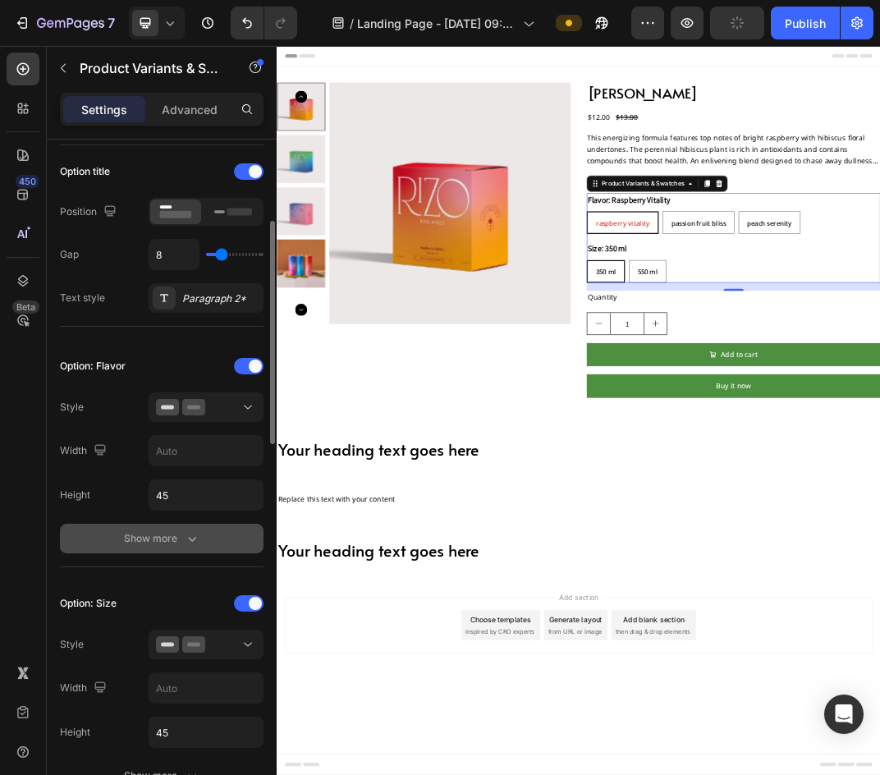
click at [204, 541] on button "Show more" at bounding box center [162, 539] width 204 height 30
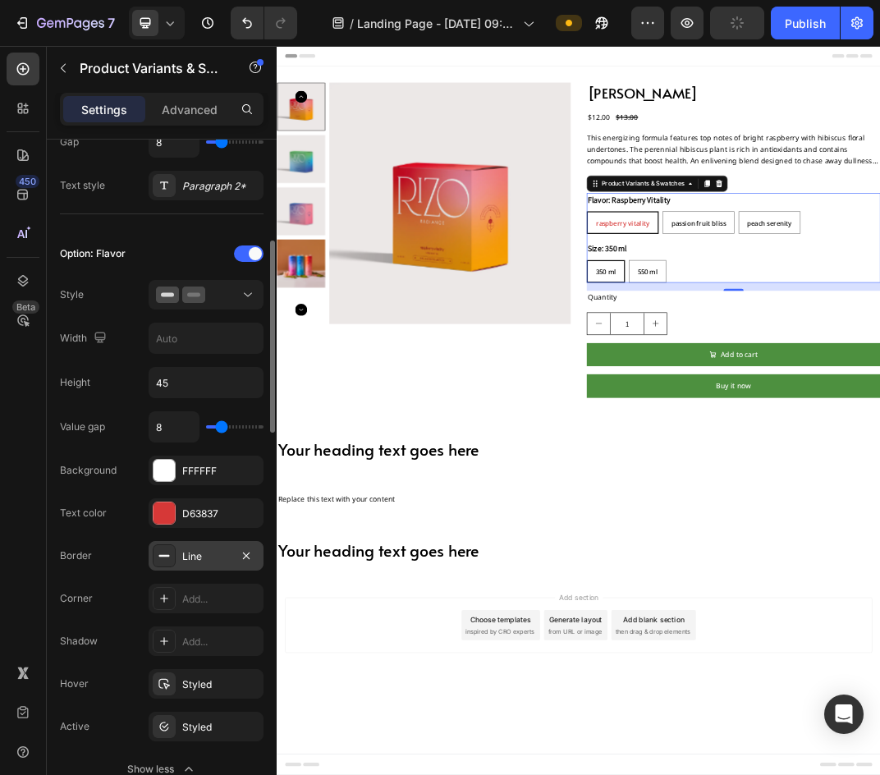
scroll to position [382, 0]
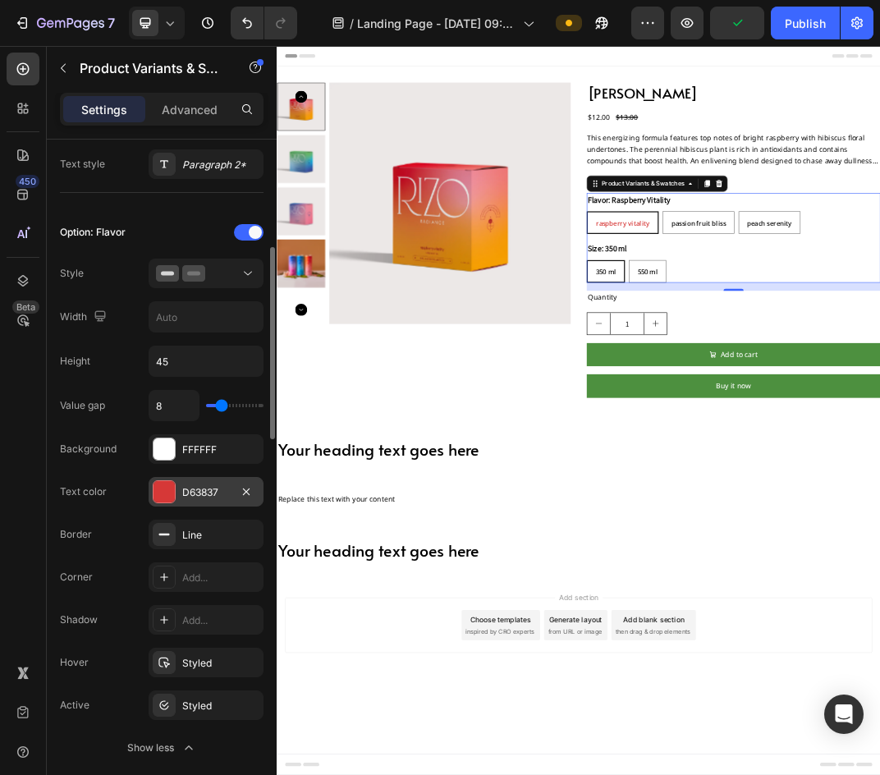
click at [212, 503] on div "D63837" at bounding box center [206, 492] width 115 height 30
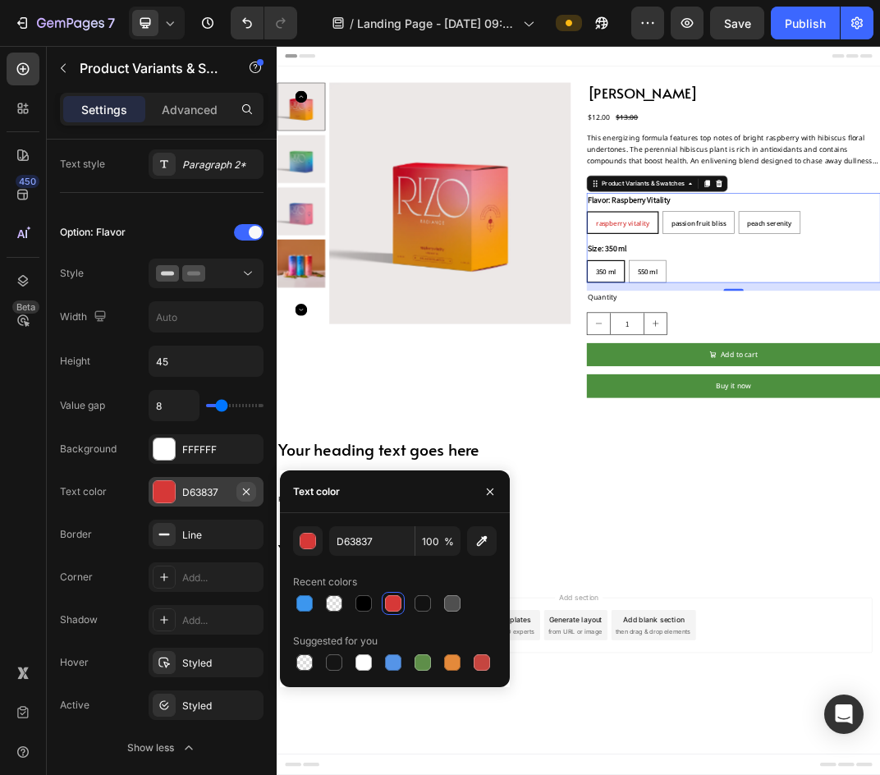
click at [243, 498] on icon "button" at bounding box center [246, 491] width 13 height 13
click at [195, 496] on div "Add..." at bounding box center [220, 492] width 77 height 15
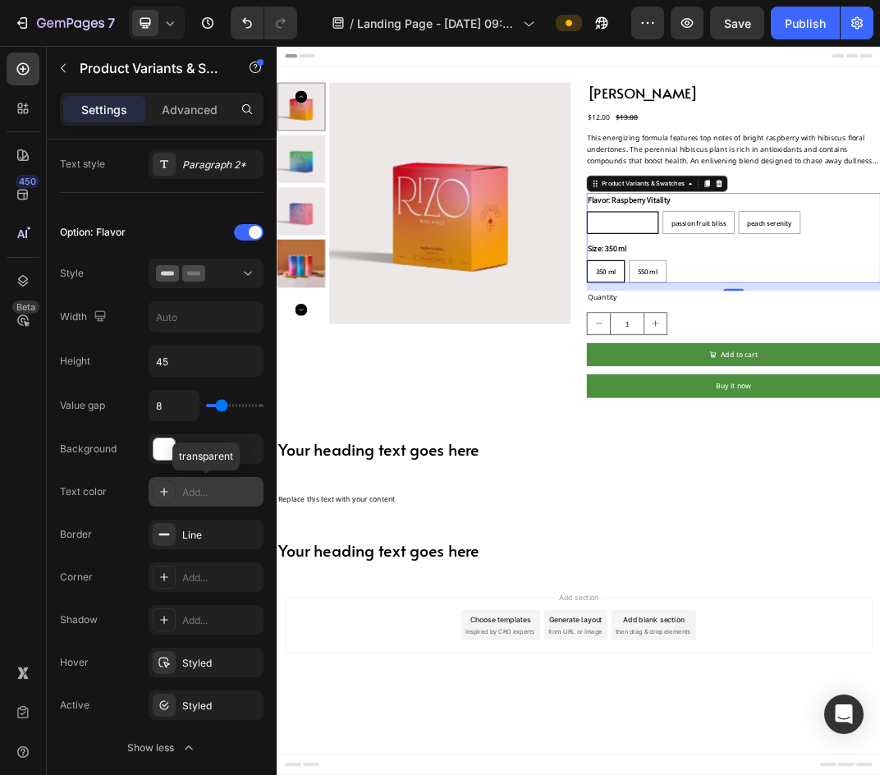
click at [195, 496] on div "Add..." at bounding box center [220, 492] width 77 height 15
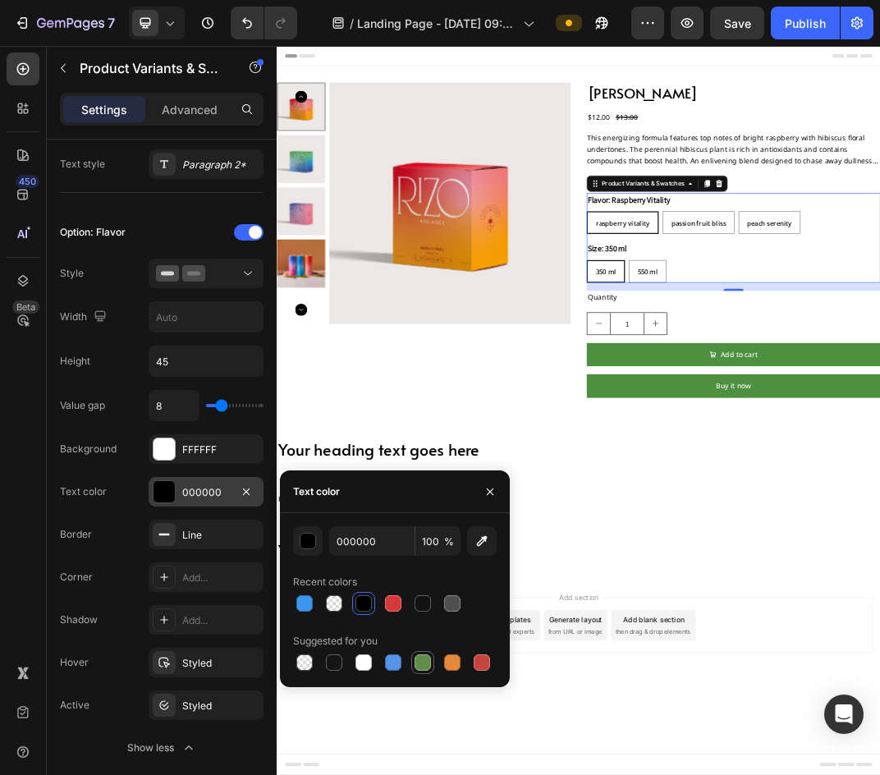
click at [417, 663] on div at bounding box center [423, 662] width 16 height 16
click at [393, 655] on div at bounding box center [393, 662] width 16 height 16
type input "5594E7"
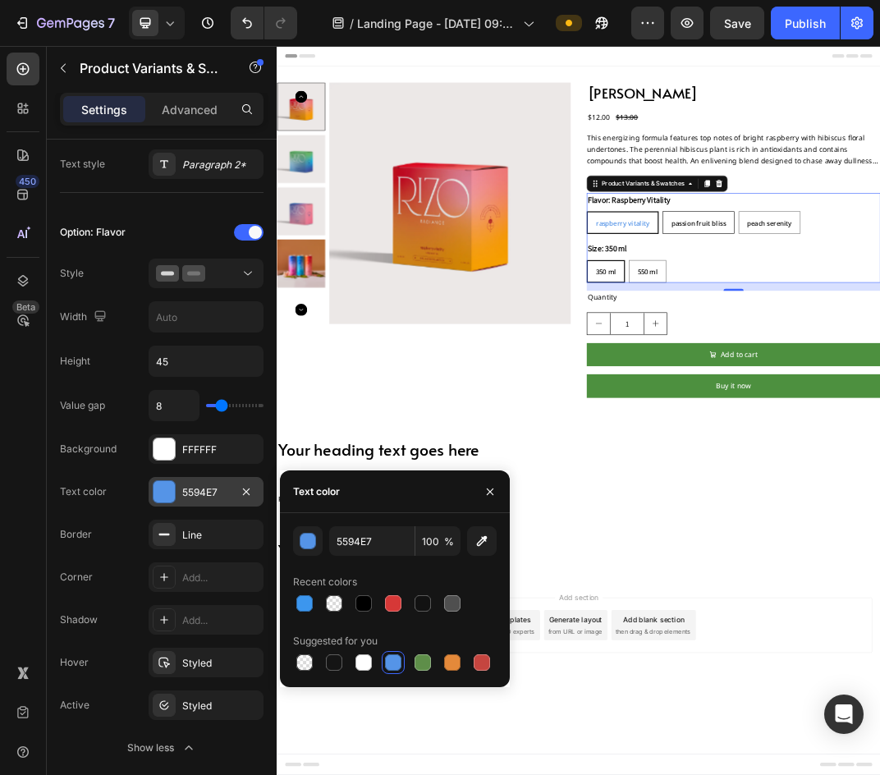
radio input "true"
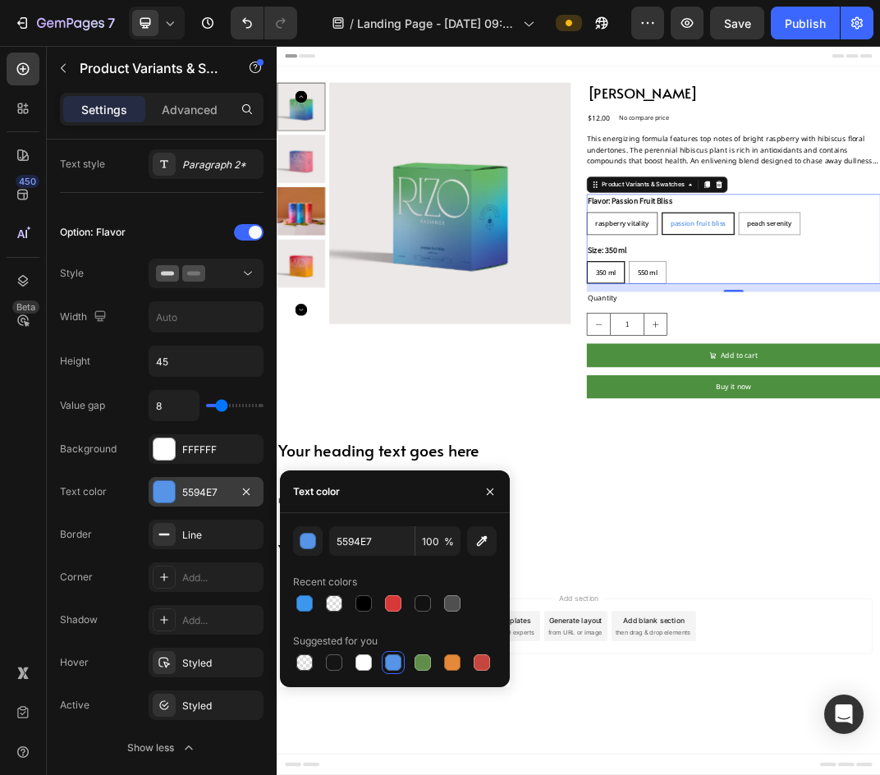
click at [801, 340] on span "Raspberry Vitality" at bounding box center [841, 335] width 88 height 15
click at [783, 318] on input "Raspberry Vitality Raspberry Vitality Raspberry Vitality" at bounding box center [782, 317] width 1 height 1
radio input "true"
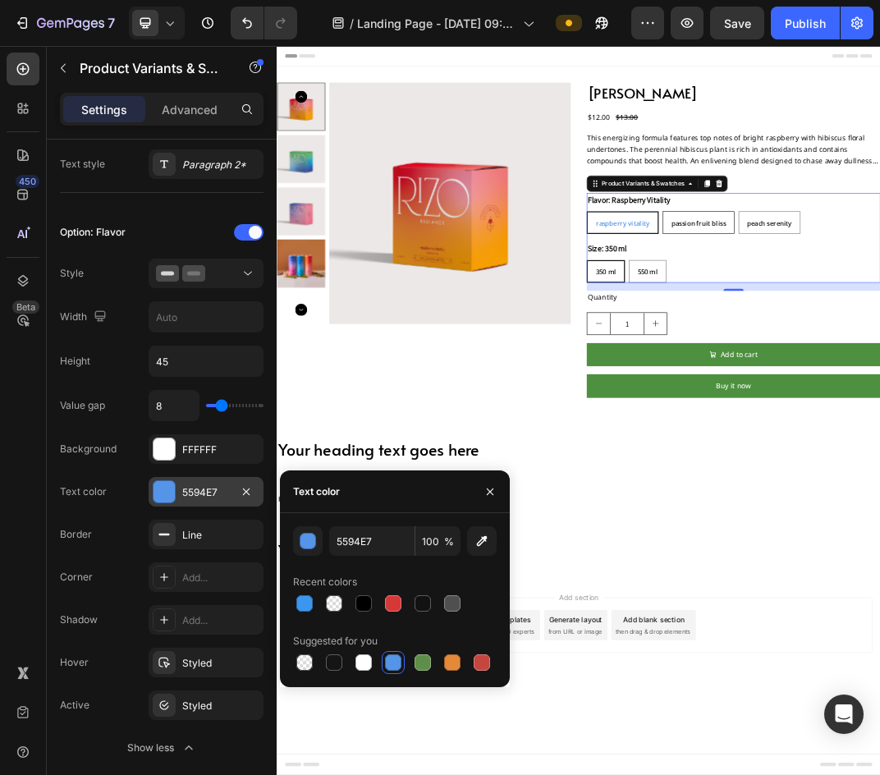
radio input "true"
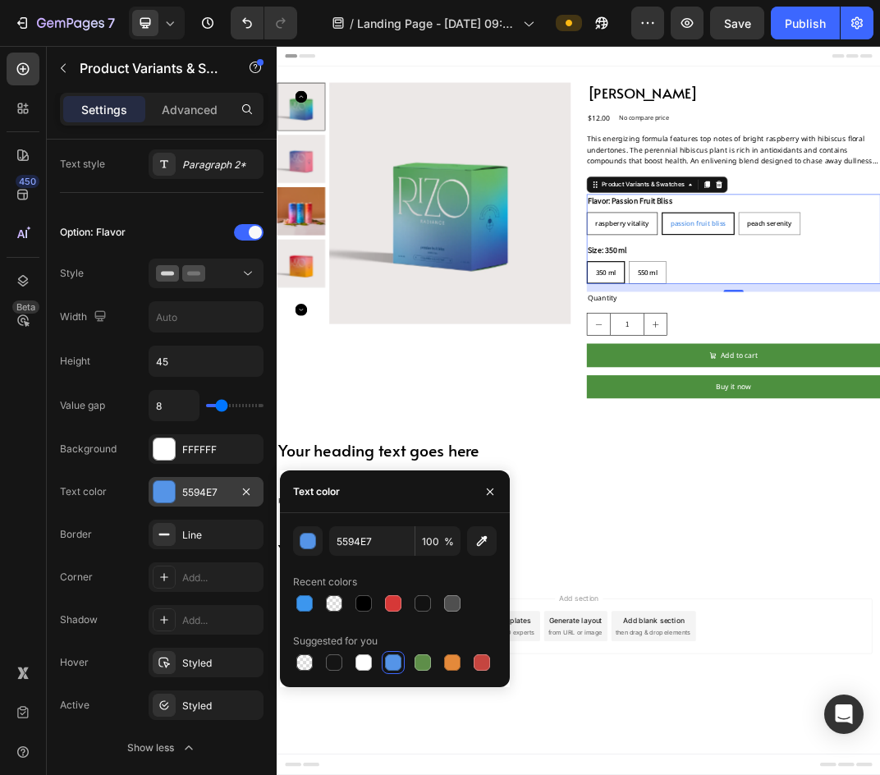
click at [806, 343] on div "Raspberry Vitality" at bounding box center [840, 336] width 114 height 30
click at [783, 318] on input "Raspberry Vitality Raspberry Vitality Raspberry Vitality" at bounding box center [782, 317] width 1 height 1
radio input "true"
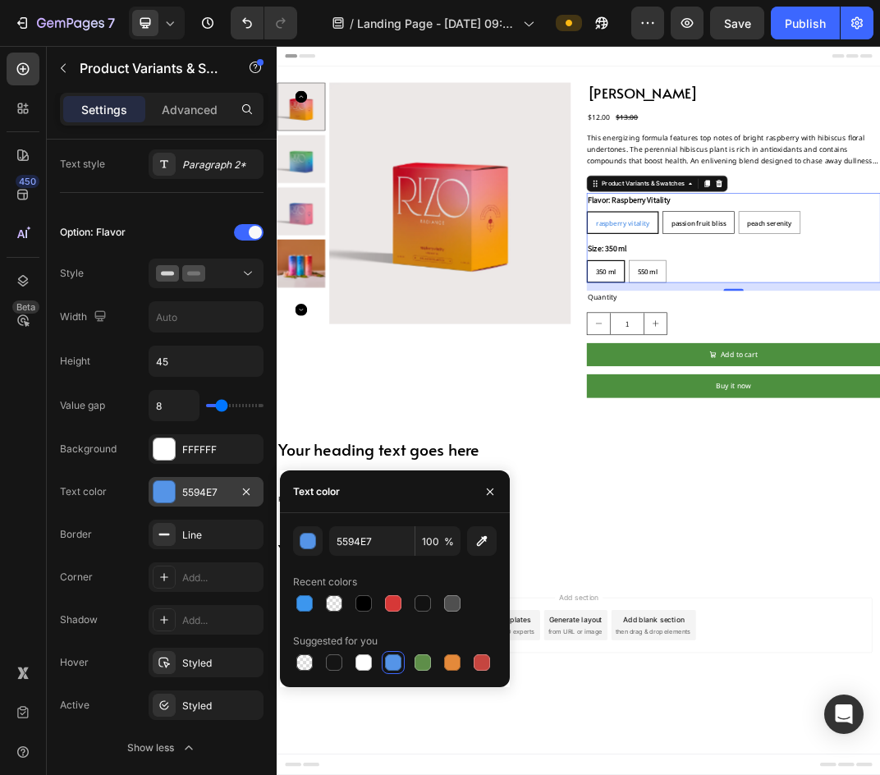
radio input "true"
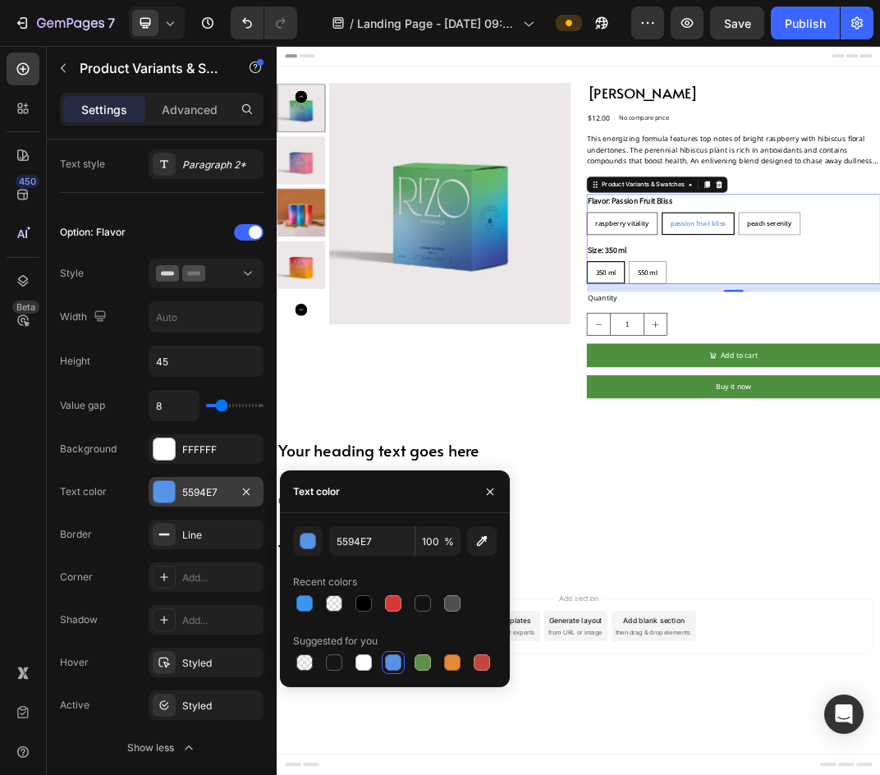
click at [801, 341] on span "Raspberry Vitality" at bounding box center [841, 335] width 88 height 15
click at [783, 318] on input "Raspberry Vitality Raspberry Vitality Raspberry Vitality" at bounding box center [782, 317] width 1 height 1
radio input "true"
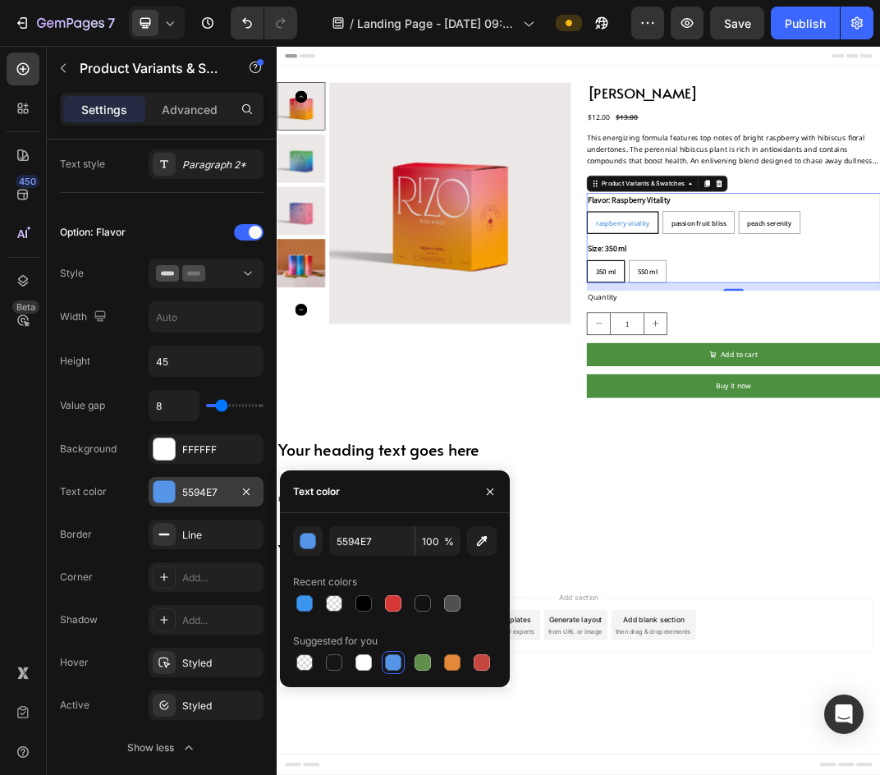
click at [879, 344] on div "Raspberry Vitality" at bounding box center [841, 335] width 114 height 30
click at [783, 316] on input "Raspberry Vitality Raspberry Vitality Raspberry Vitality" at bounding box center [782, 315] width 1 height 1
click at [792, 342] on div "Raspberry Vitality" at bounding box center [841, 335] width 114 height 30
click at [783, 316] on input "Raspberry Vitality Raspberry Vitality Raspberry Vitality" at bounding box center [782, 315] width 1 height 1
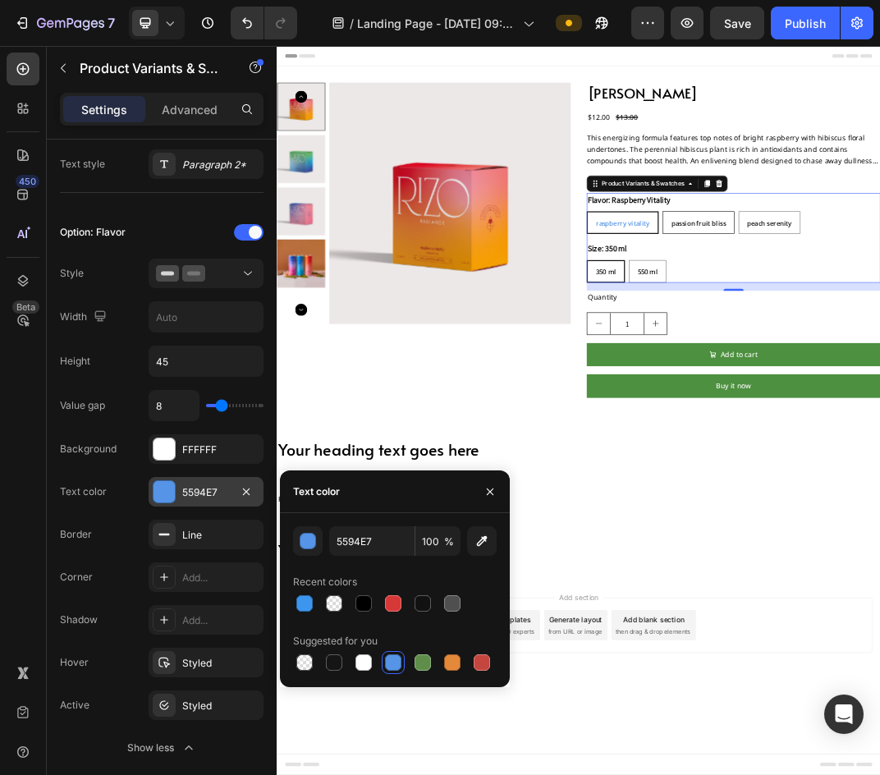
radio input "true"
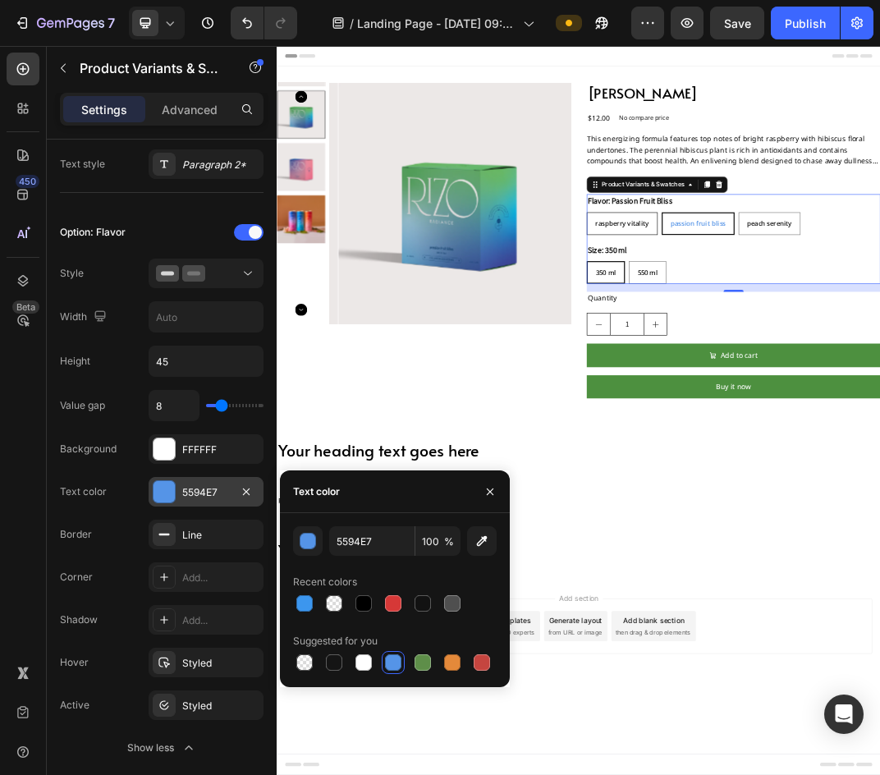
click at [820, 338] on span "Raspberry Vitality" at bounding box center [841, 335] width 88 height 15
click at [783, 318] on input "Raspberry Vitality Raspberry Vitality Raspberry Vitality" at bounding box center [782, 317] width 1 height 1
radio input "true"
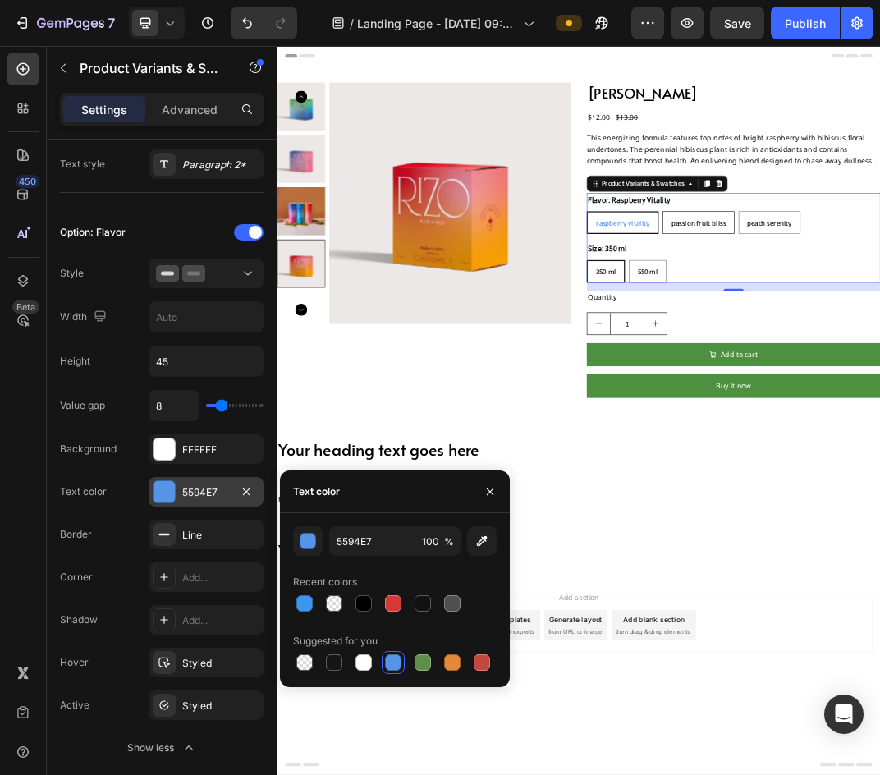
radio input "true"
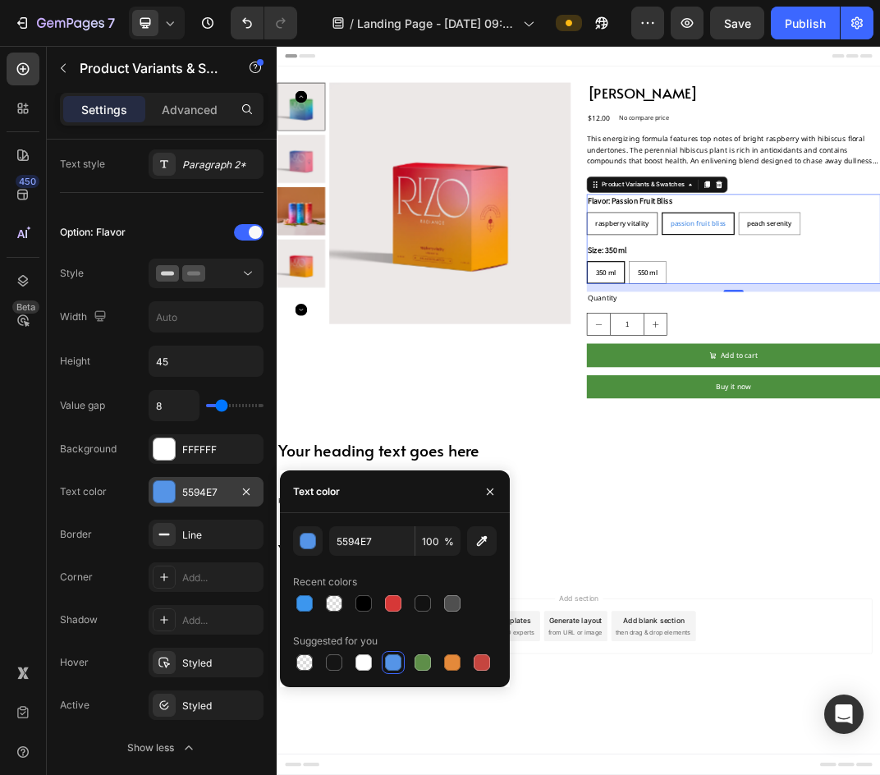
click at [853, 335] on span "Raspberry Vitality" at bounding box center [841, 335] width 88 height 15
click at [783, 318] on input "Raspberry Vitality Raspberry Vitality Raspberry Vitality" at bounding box center [782, 317] width 1 height 1
radio input "true"
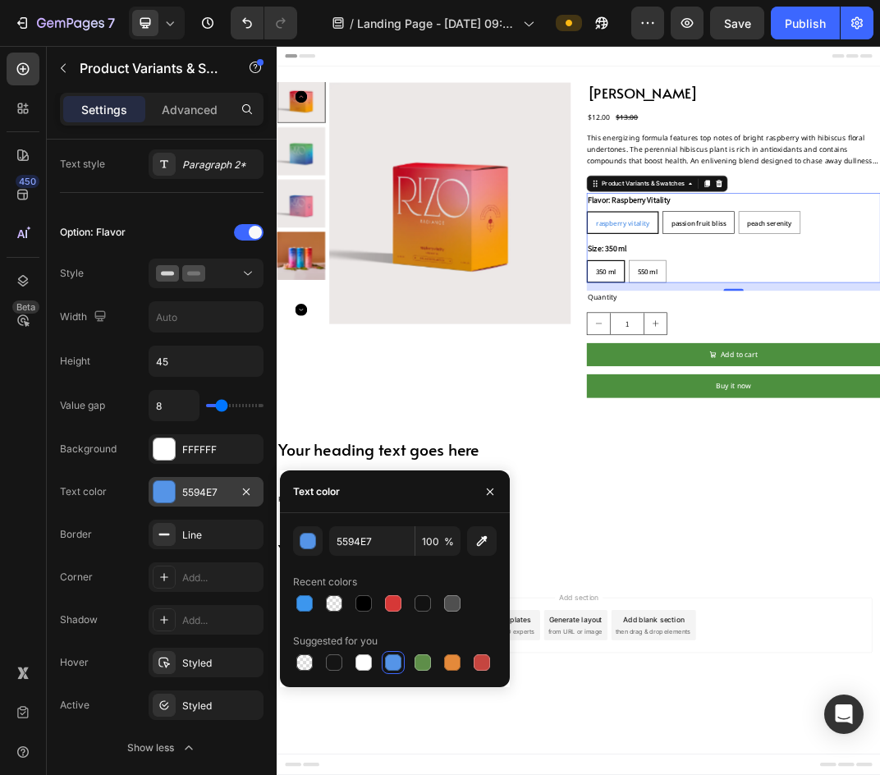
radio input "true"
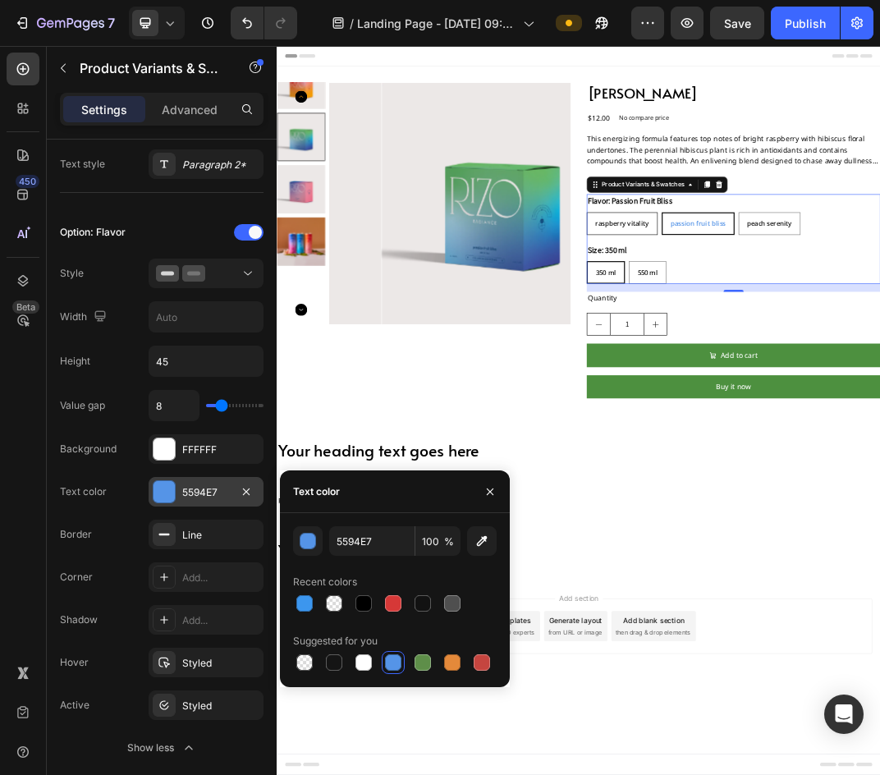
click at [848, 338] on span "Raspberry Vitality" at bounding box center [841, 335] width 88 height 15
click at [783, 318] on input "Raspberry Vitality Raspberry Vitality Raspberry Vitality" at bounding box center [782, 317] width 1 height 1
radio input "true"
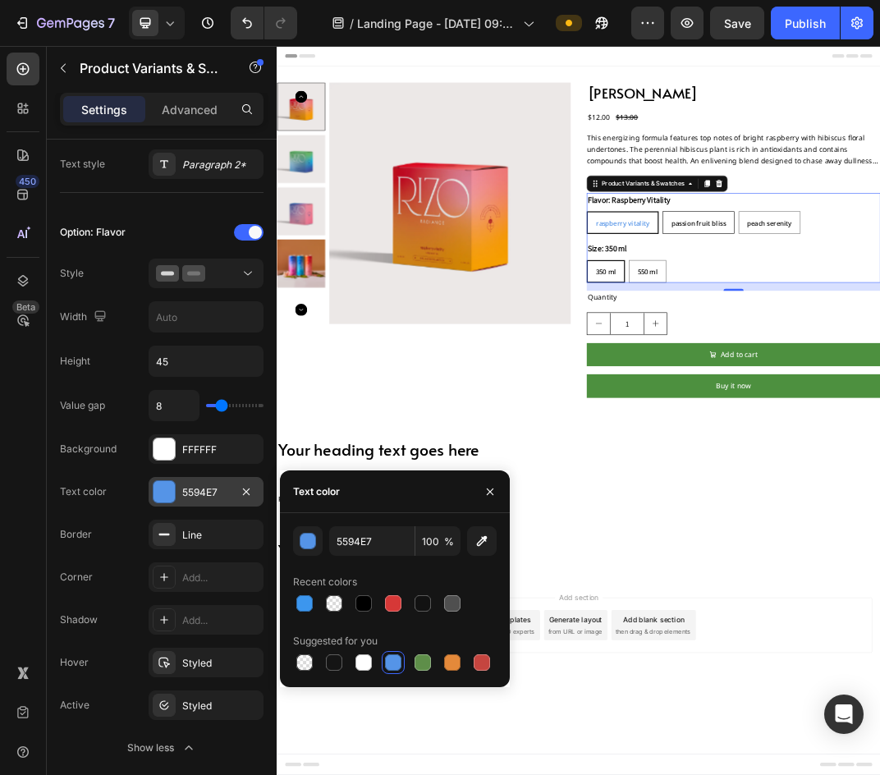
radio input "true"
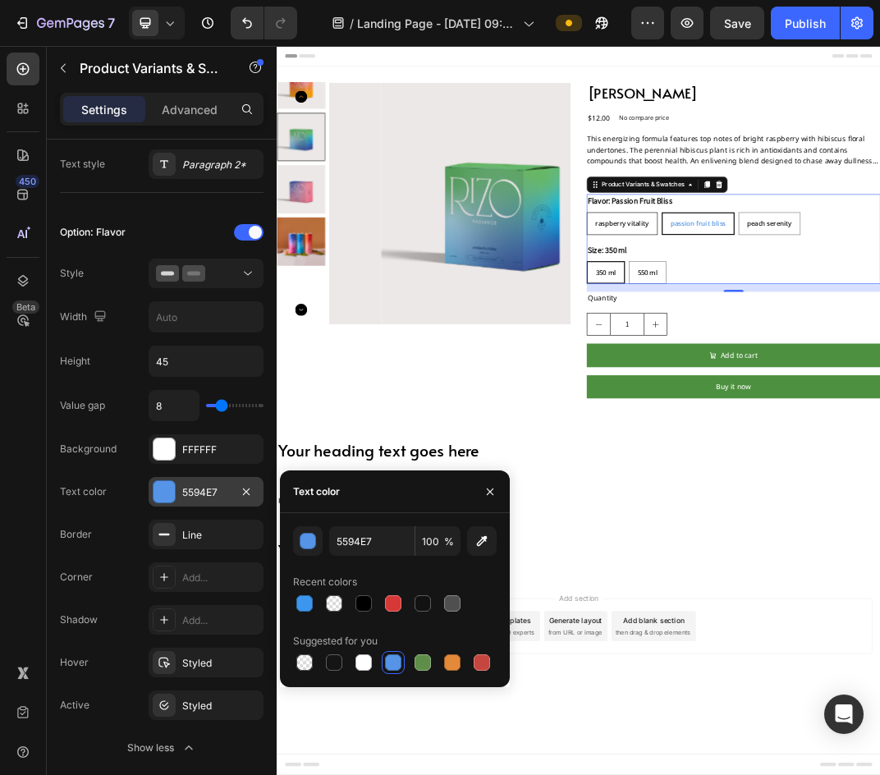
click at [815, 342] on span "Raspberry Vitality" at bounding box center [841, 335] width 88 height 15
click at [783, 318] on input "Raspberry Vitality Raspberry Vitality Raspberry Vitality" at bounding box center [782, 317] width 1 height 1
radio input "true"
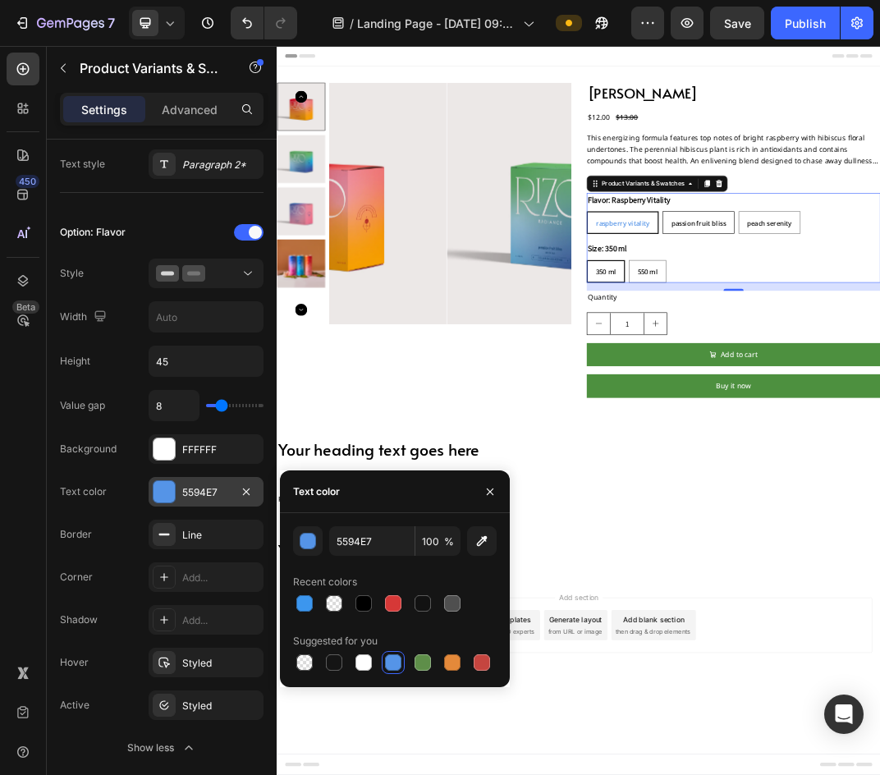
radio input "true"
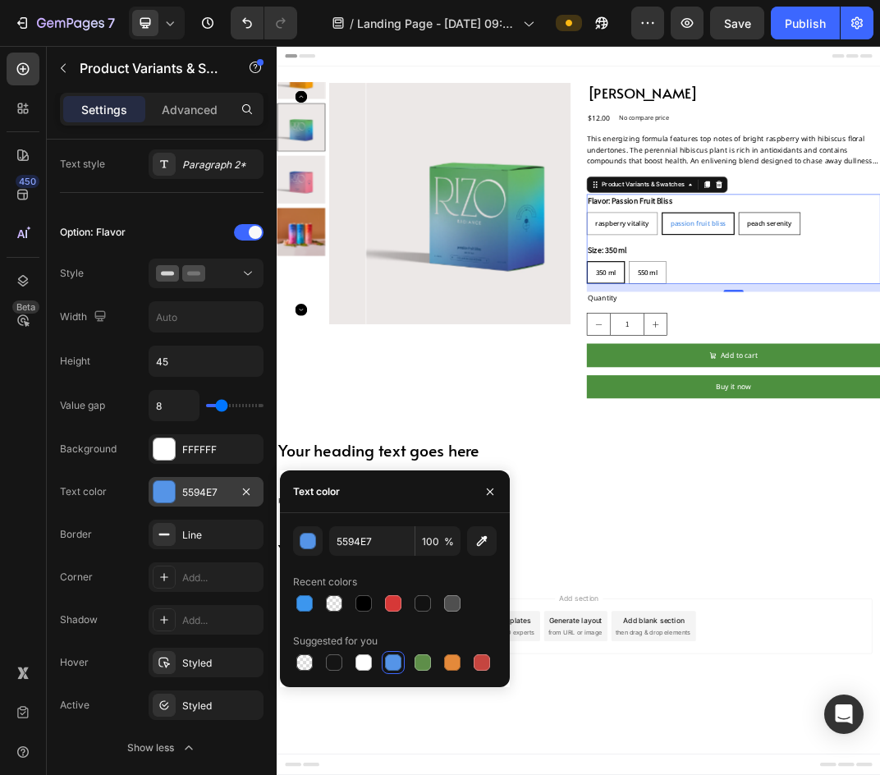
radio input "true"
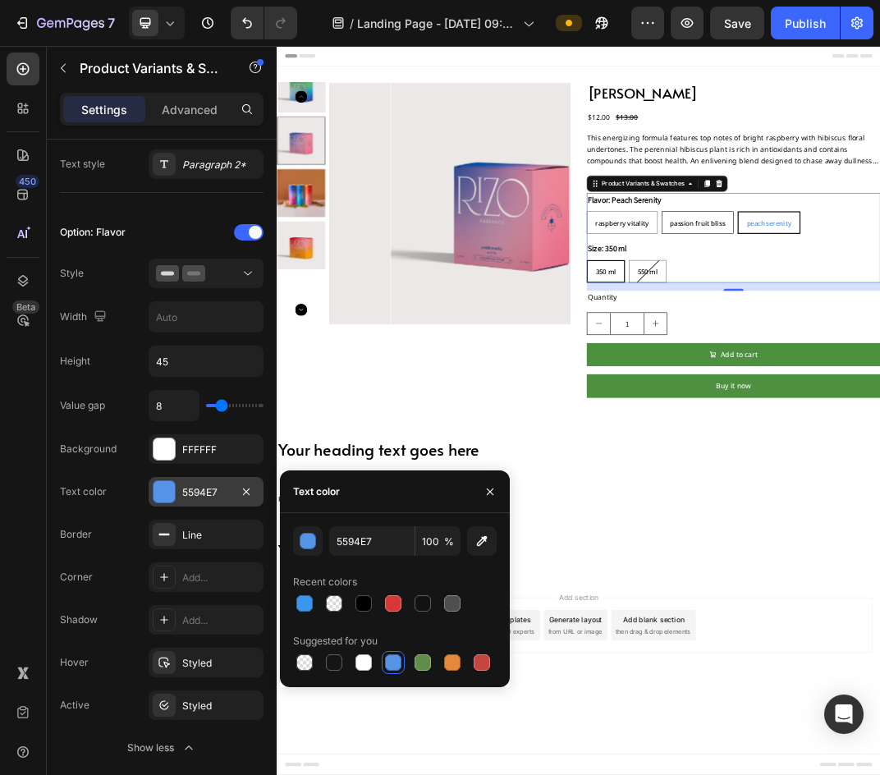
radio input "true"
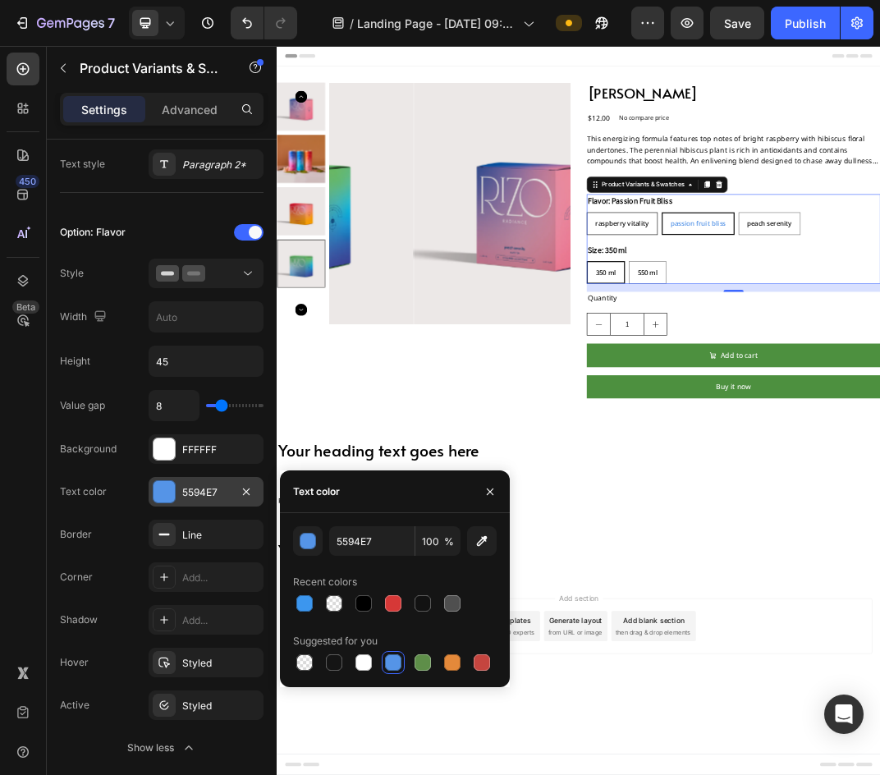
click at [843, 339] on span "Raspberry Vitality" at bounding box center [841, 335] width 88 height 15
click at [783, 318] on input "Raspberry Vitality Raspberry Vitality Raspberry Vitality" at bounding box center [782, 317] width 1 height 1
radio input "true"
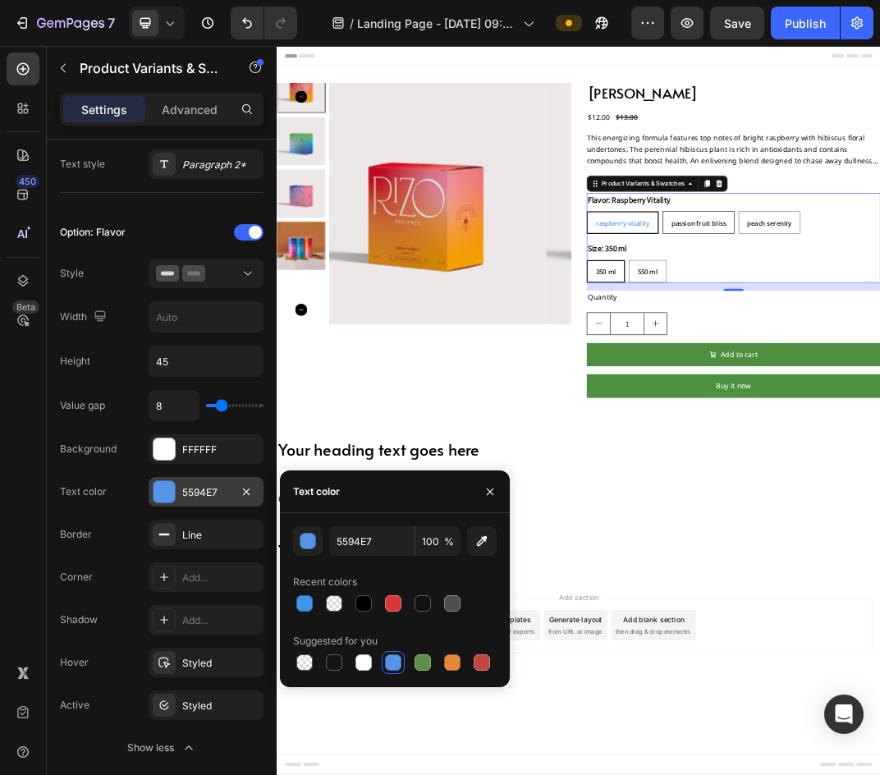
radio input "true"
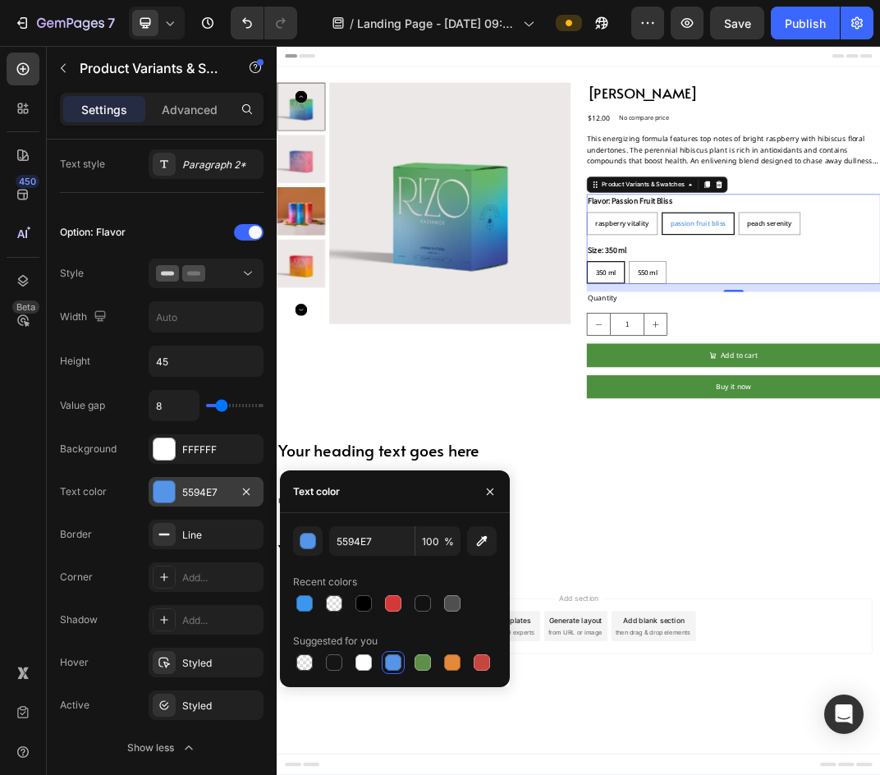
click at [806, 338] on span "Raspberry Vitality" at bounding box center [841, 335] width 88 height 15
click at [783, 318] on input "Raspberry Vitality Raspberry Vitality Raspberry Vitality" at bounding box center [782, 317] width 1 height 1
radio input "true"
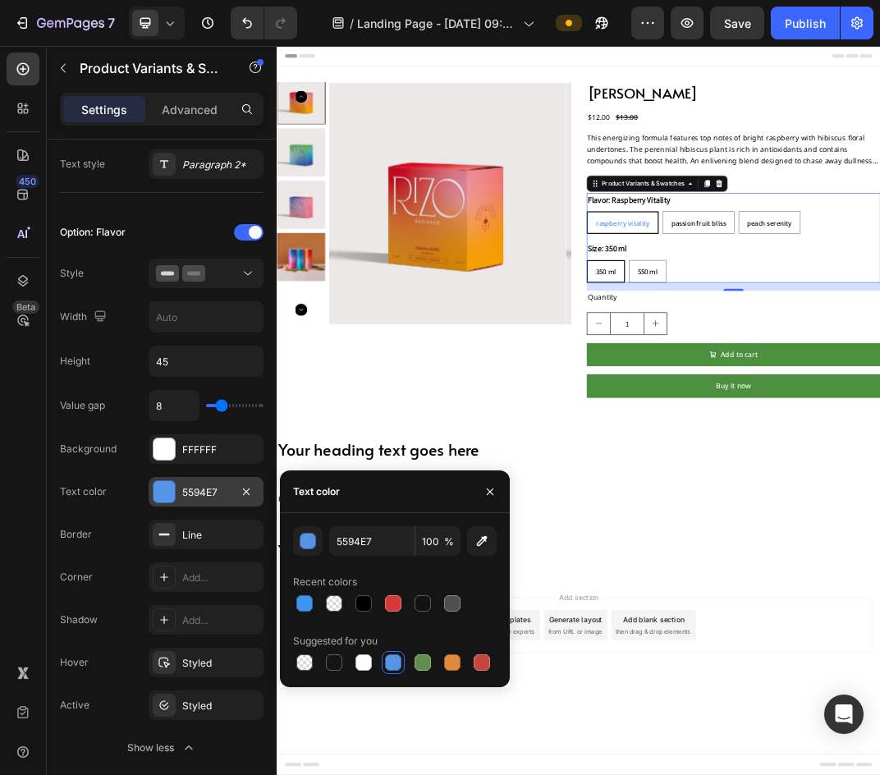
click at [879, 338] on div "Raspberry Vitality" at bounding box center [841, 335] width 114 height 30
click at [783, 316] on input "Raspberry Vitality Raspberry Vitality Raspberry Vitality" at bounding box center [782, 315] width 1 height 1
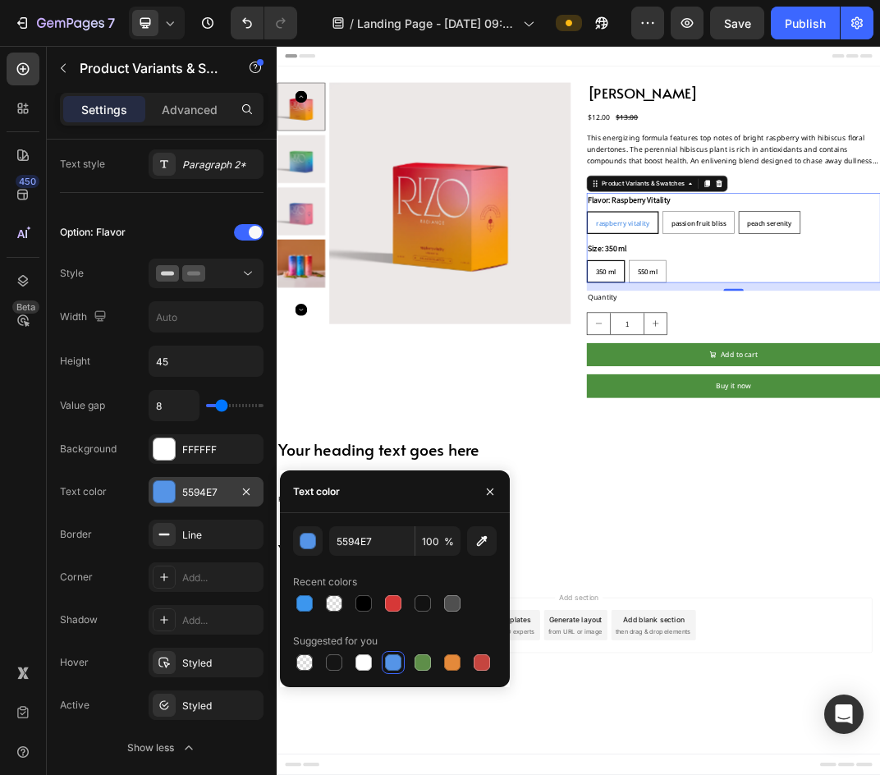
radio input "true"
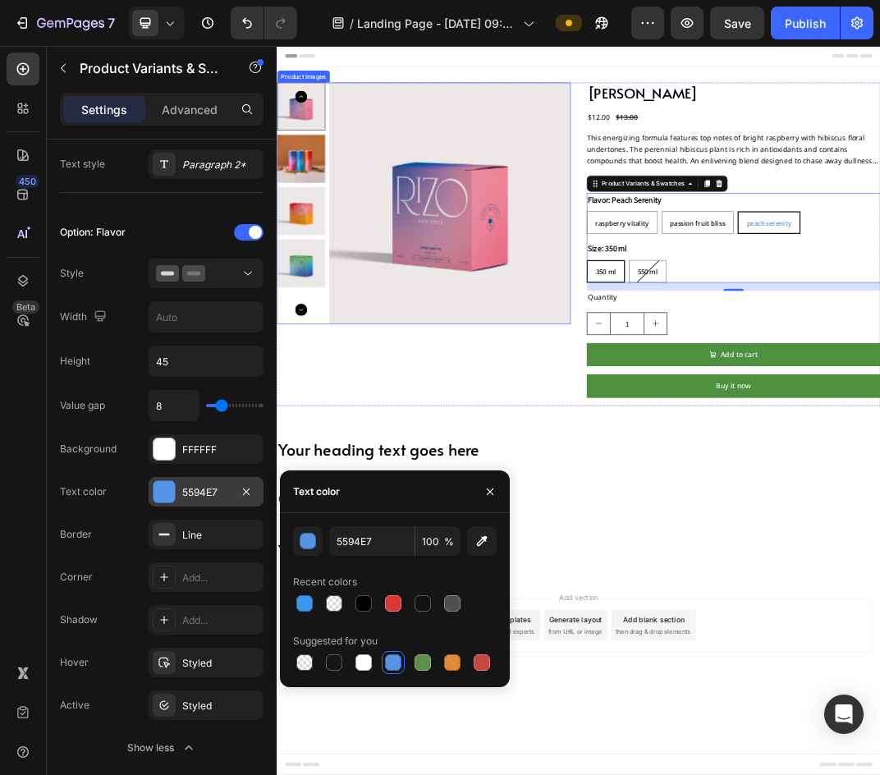
click at [733, 342] on img at bounding box center [559, 303] width 394 height 394
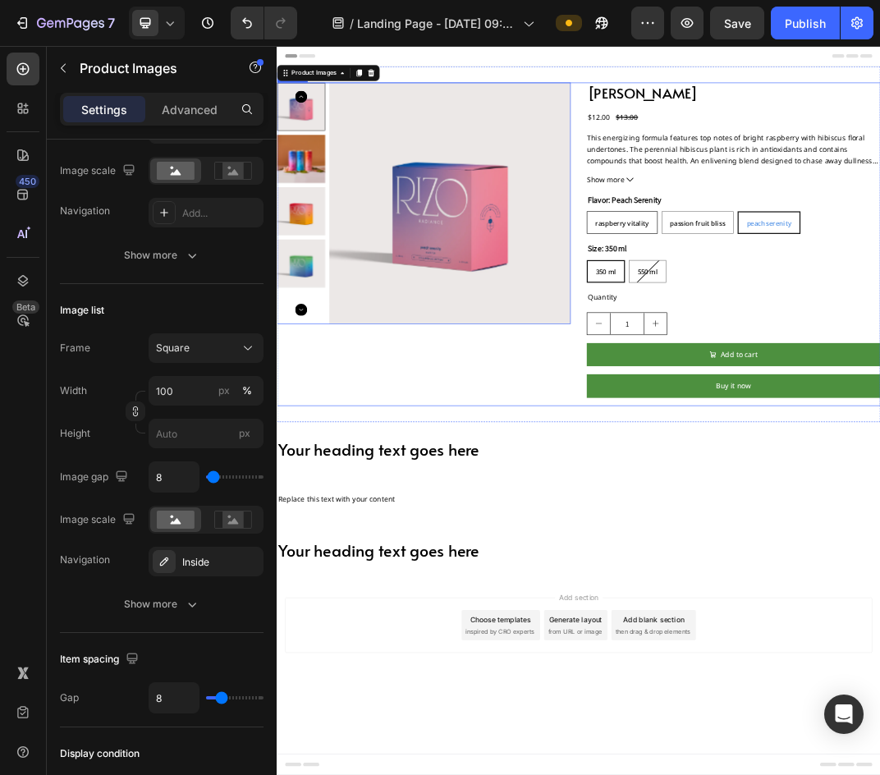
scroll to position [0, 0]
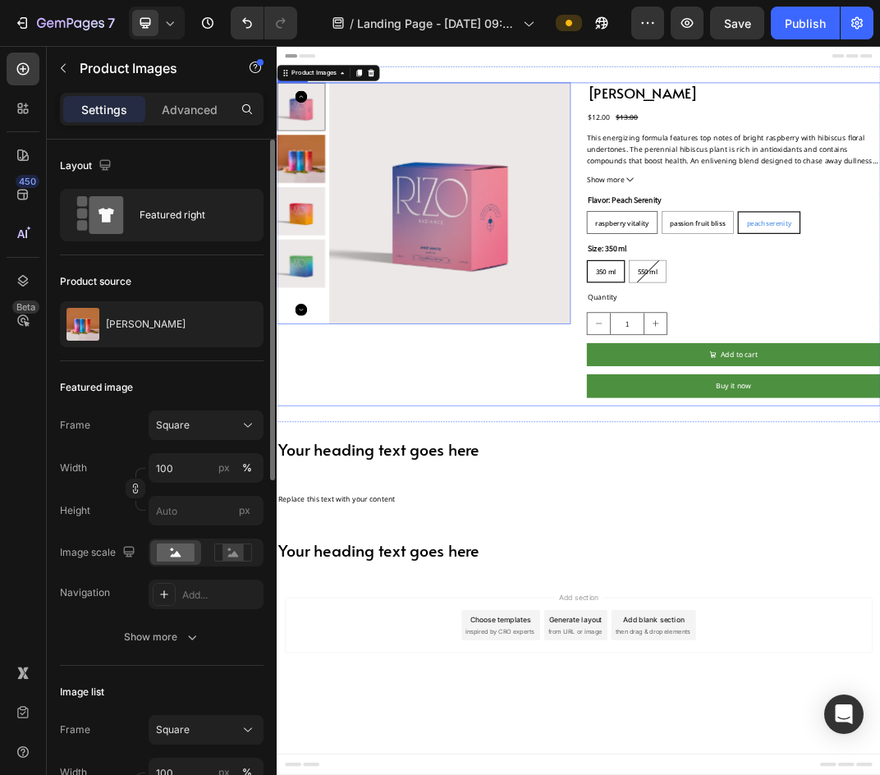
click at [802, 340] on span "Raspberry Vitality" at bounding box center [841, 335] width 88 height 15
click at [783, 316] on input "Raspberry Vitality Raspberry Vitality Raspberry Vitality" at bounding box center [782, 315] width 1 height 1
radio input "true"
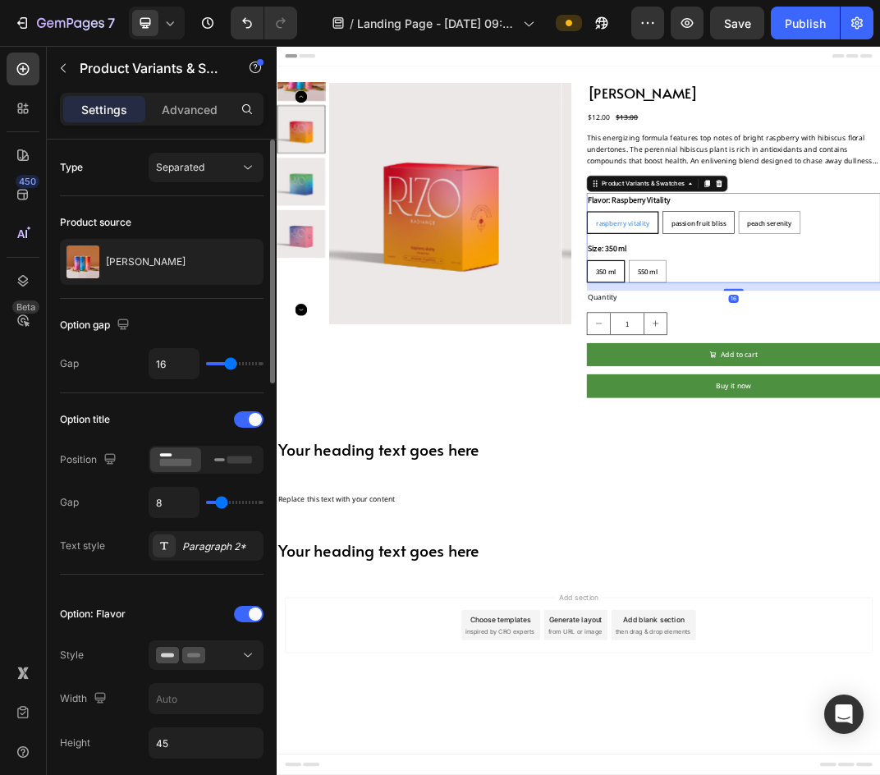
radio input "true"
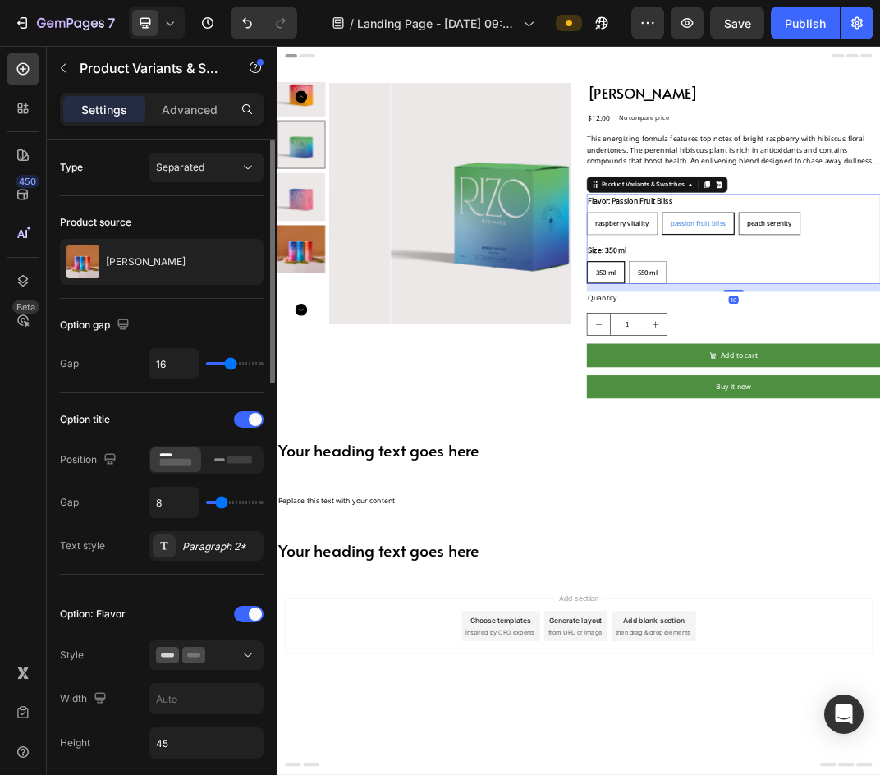
radio input "true"
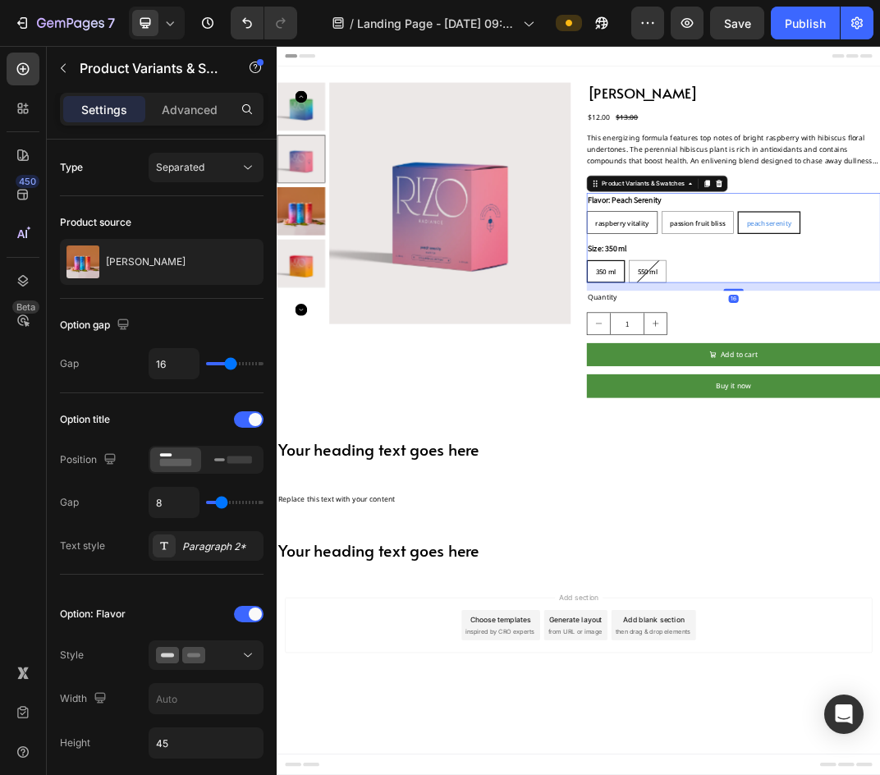
click at [879, 335] on div "Raspberry Vitality" at bounding box center [840, 335] width 114 height 30
click at [783, 316] on input "Raspberry Vitality Raspberry Vitality Raspberry Vitality" at bounding box center [782, 315] width 1 height 1
radio input "true"
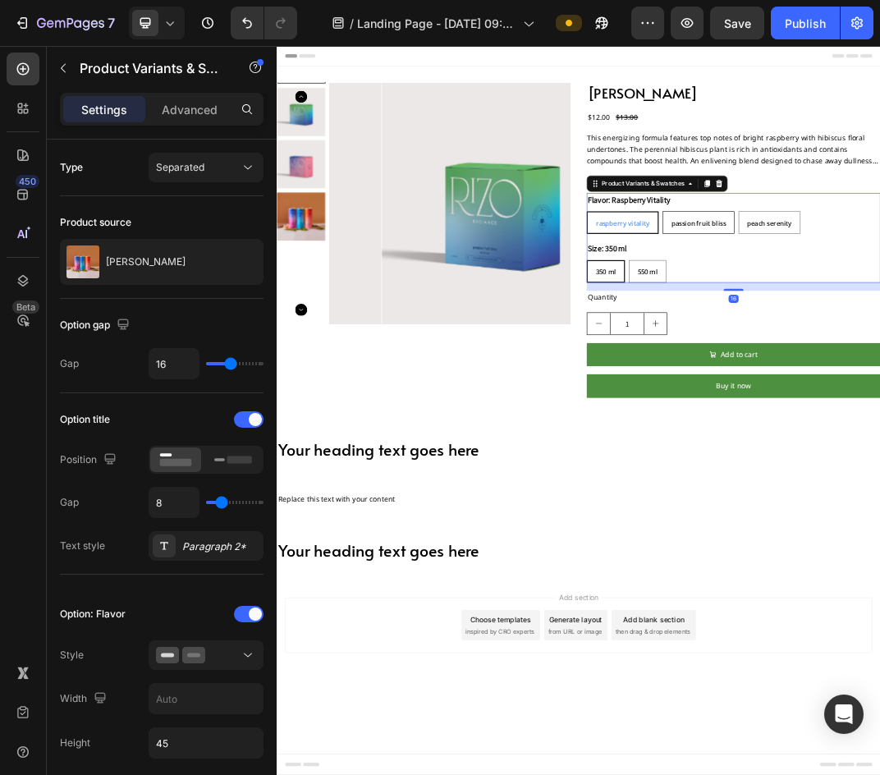
radio input "true"
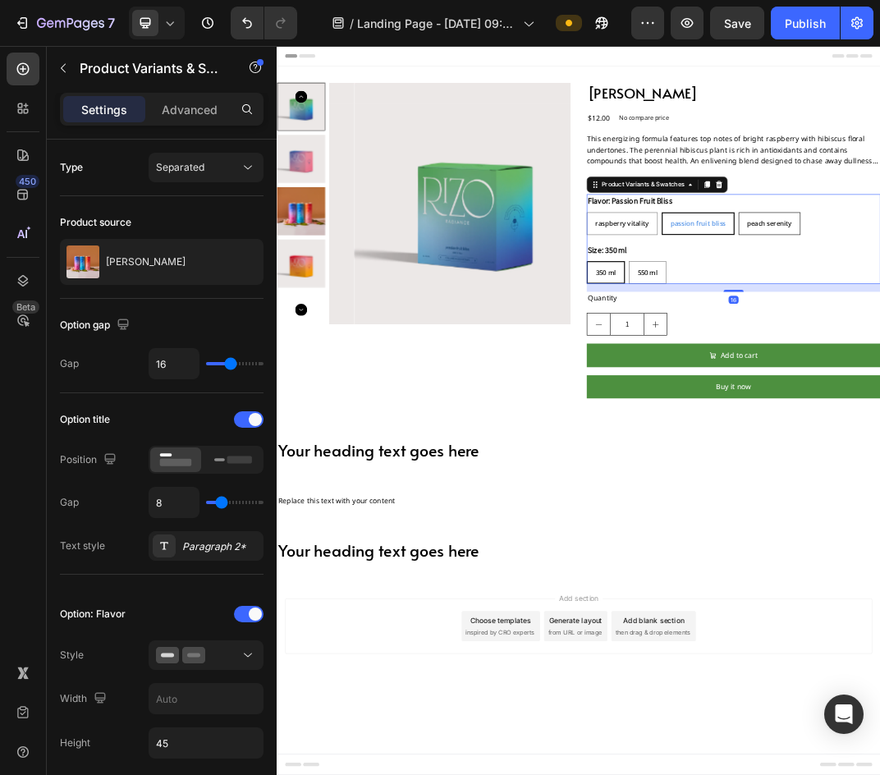
radio input "true"
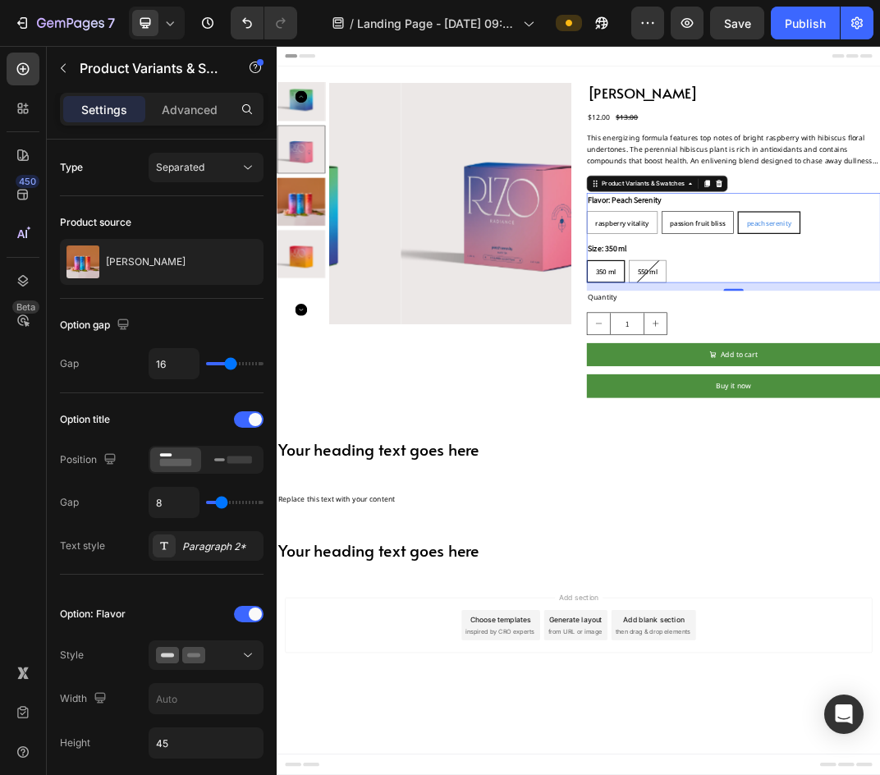
radio input "true"
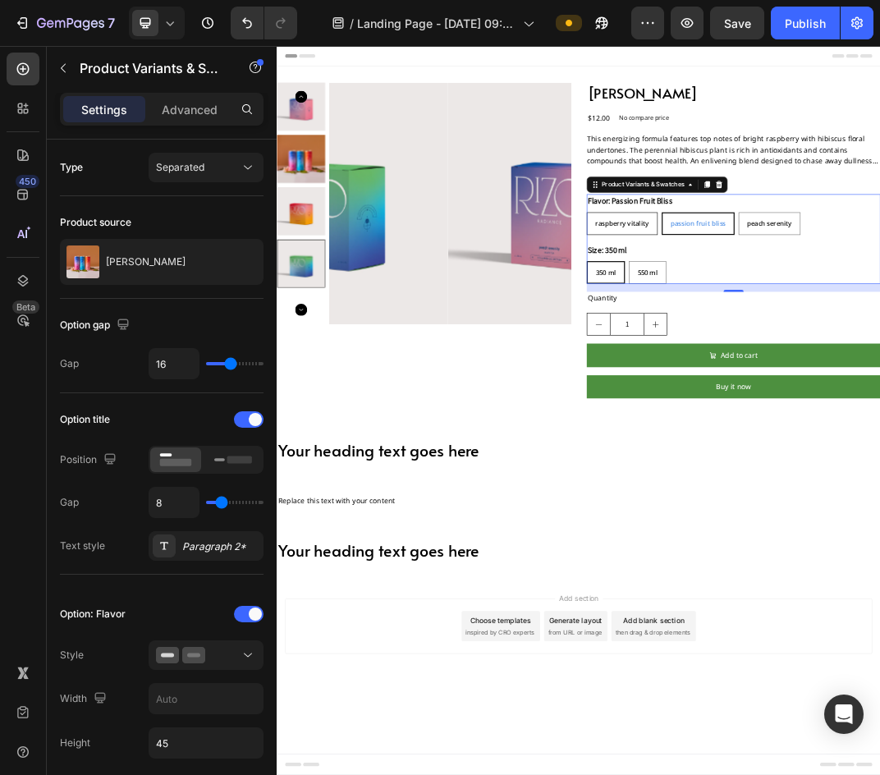
drag, startPoint x: 835, startPoint y: 341, endPoint x: 856, endPoint y: 339, distance: 20.6
click at [835, 341] on span "Raspberry Vitality" at bounding box center [841, 335] width 88 height 15
click at [783, 318] on input "Raspberry Vitality Raspberry Vitality Raspberry Vitality" at bounding box center [782, 317] width 1 height 1
radio input "true"
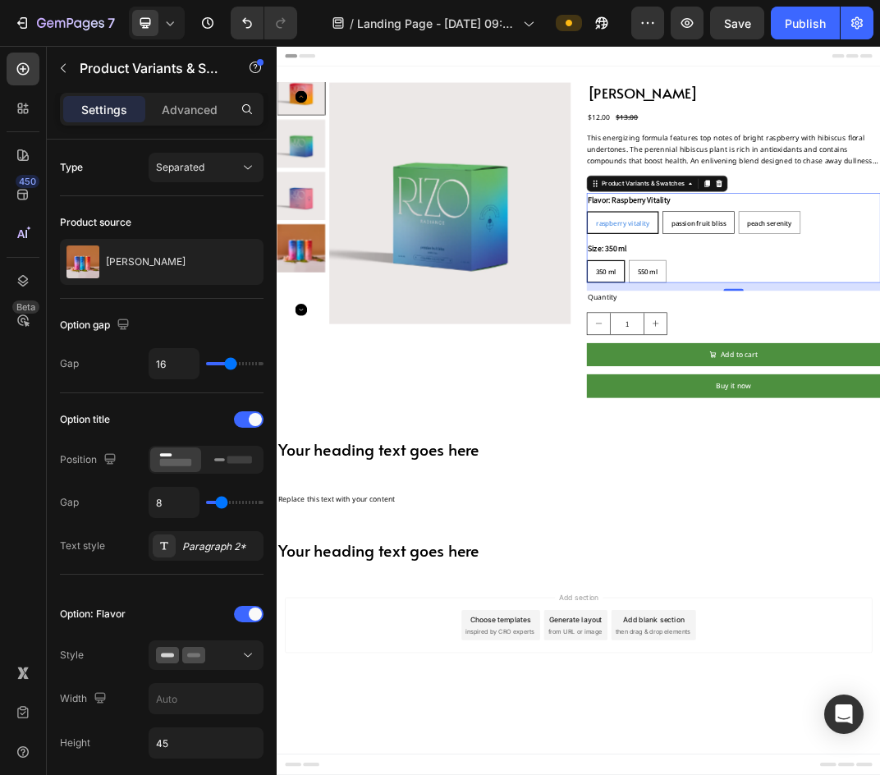
radio input "true"
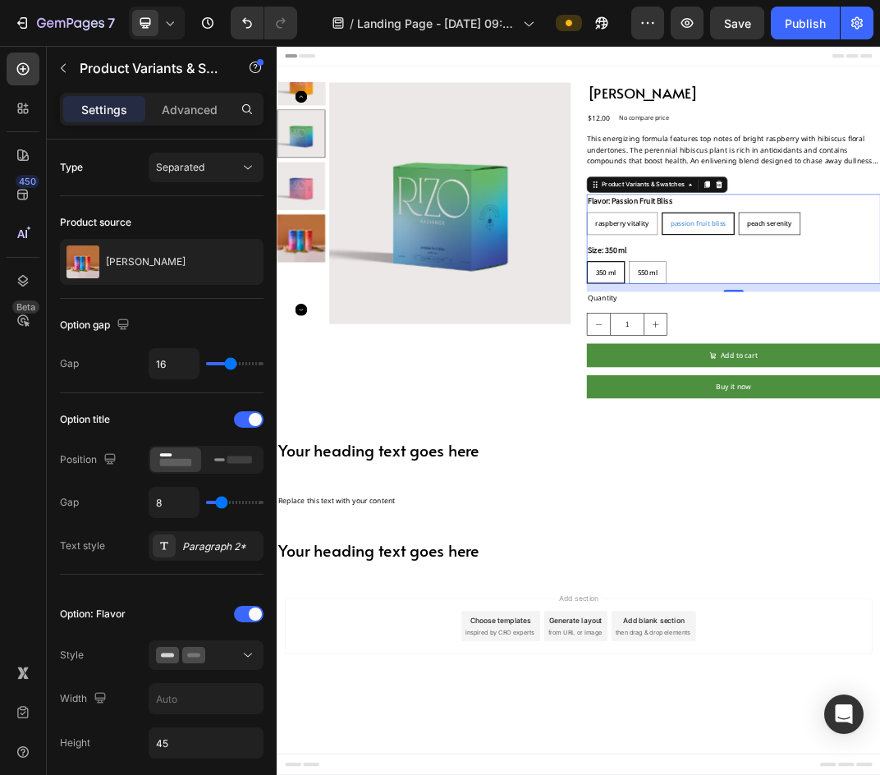
radio input "true"
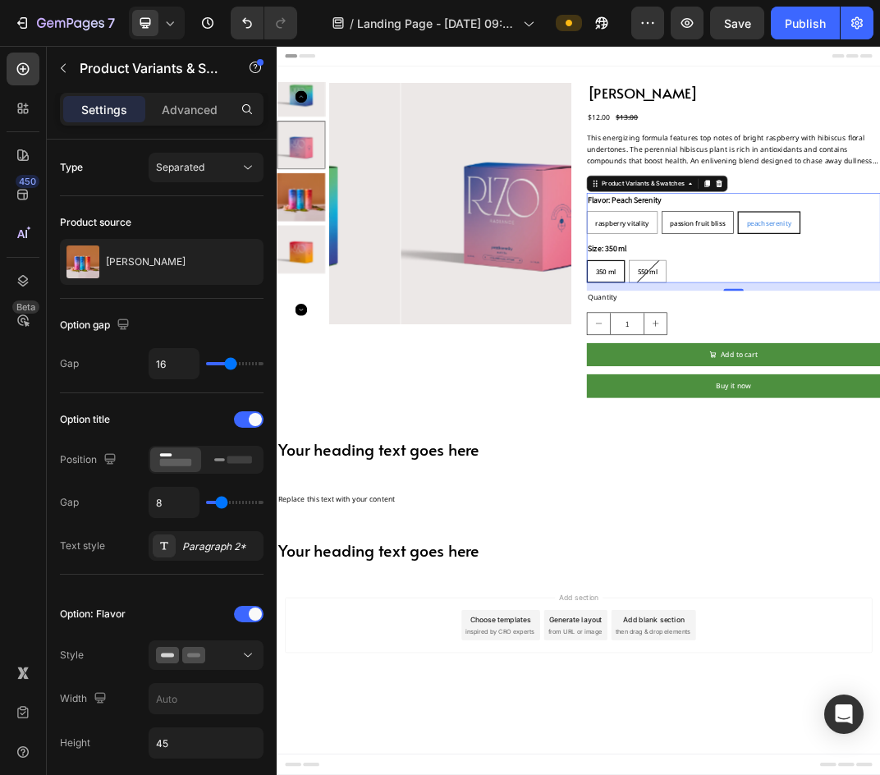
radio input "true"
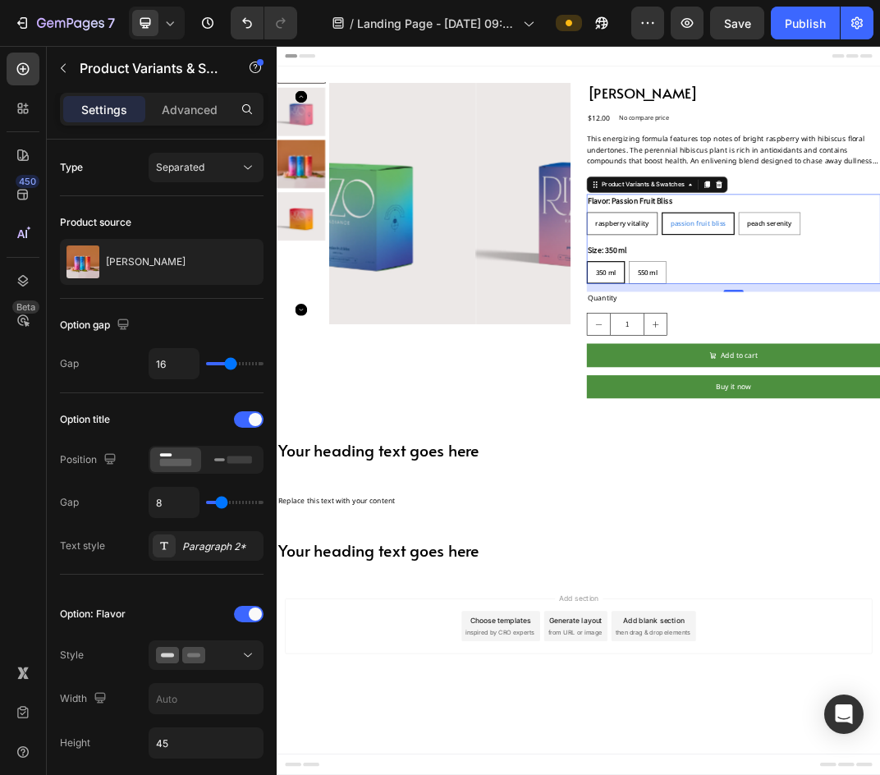
click at [833, 340] on span "Raspberry Vitality" at bounding box center [841, 335] width 88 height 15
click at [783, 318] on input "Raspberry Vitality Raspberry Vitality Raspberry Vitality" at bounding box center [782, 317] width 1 height 1
radio input "true"
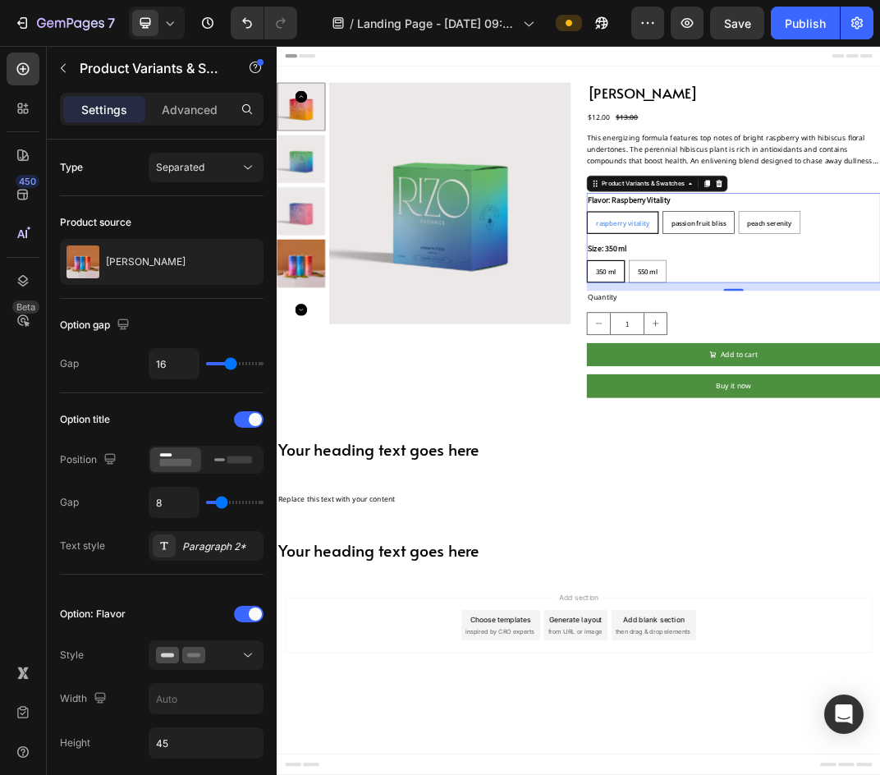
radio input "true"
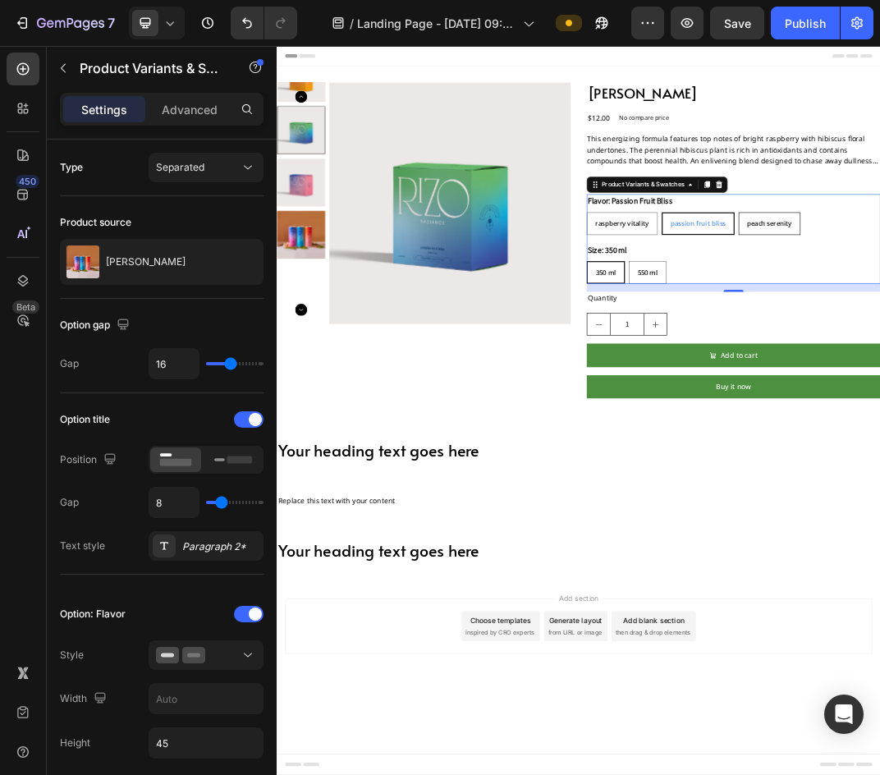
radio input "true"
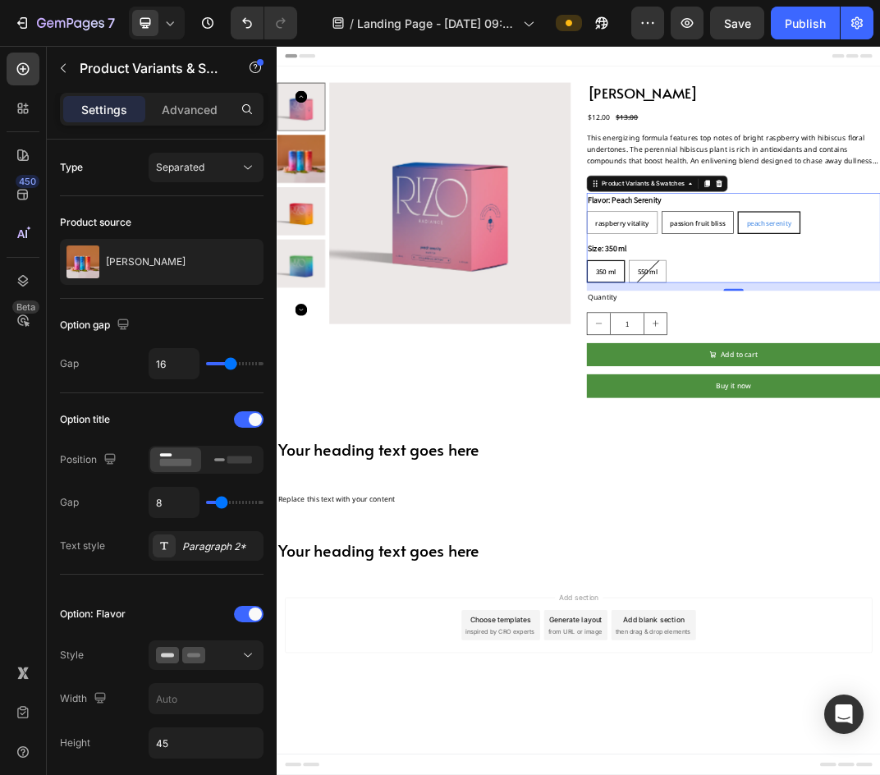
radio input "true"
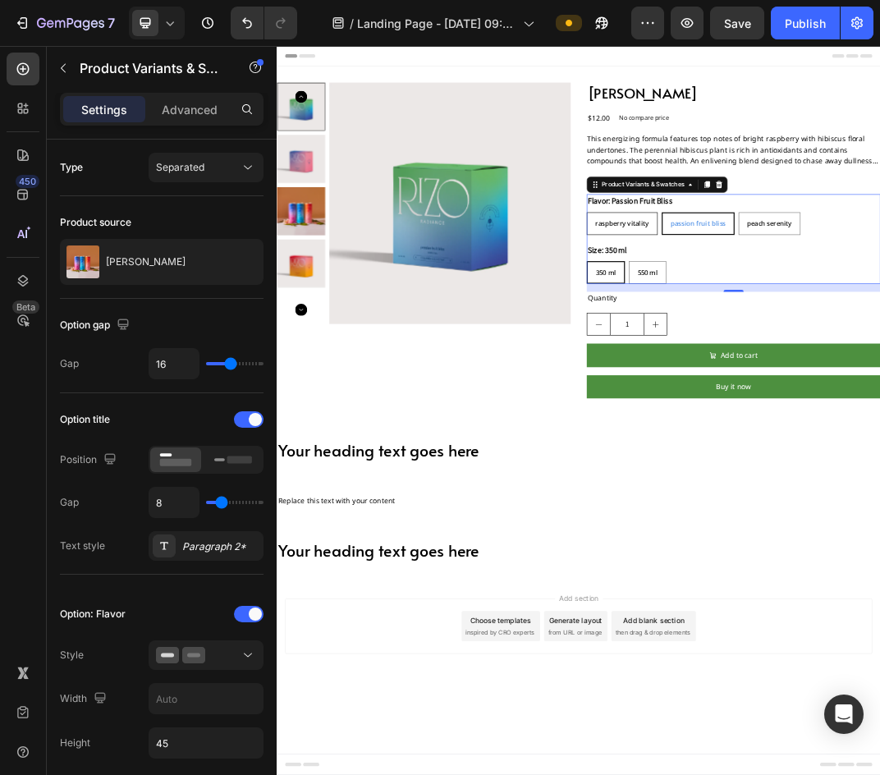
click at [879, 329] on div "Raspberry Vitality" at bounding box center [840, 336] width 114 height 30
click at [783, 318] on input "Raspberry Vitality Raspberry Vitality Raspberry Vitality" at bounding box center [782, 317] width 1 height 1
radio input "true"
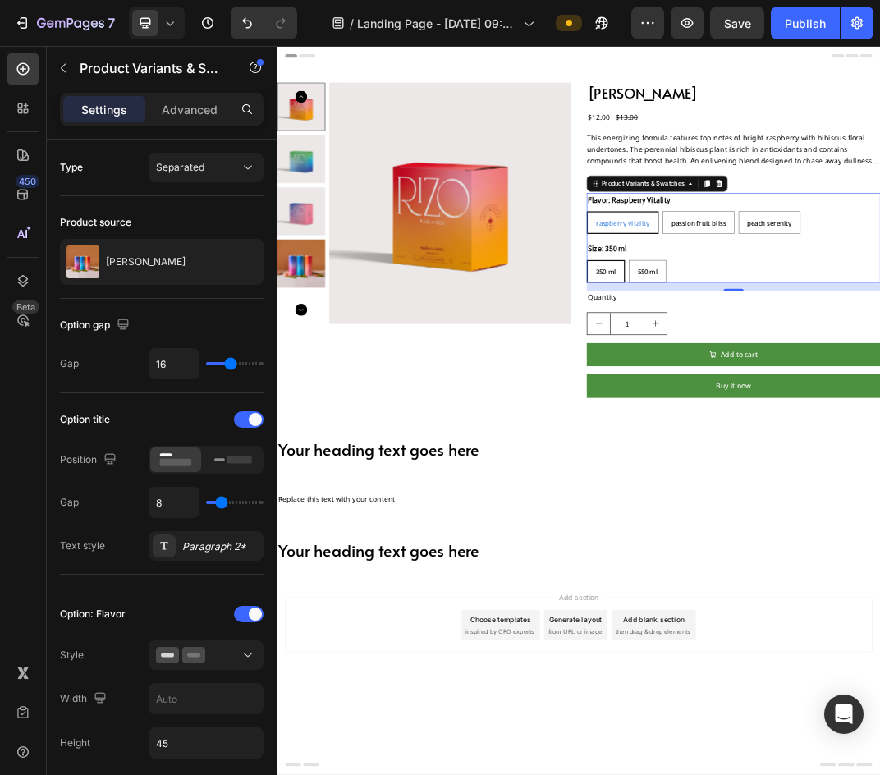
scroll to position [178, 0]
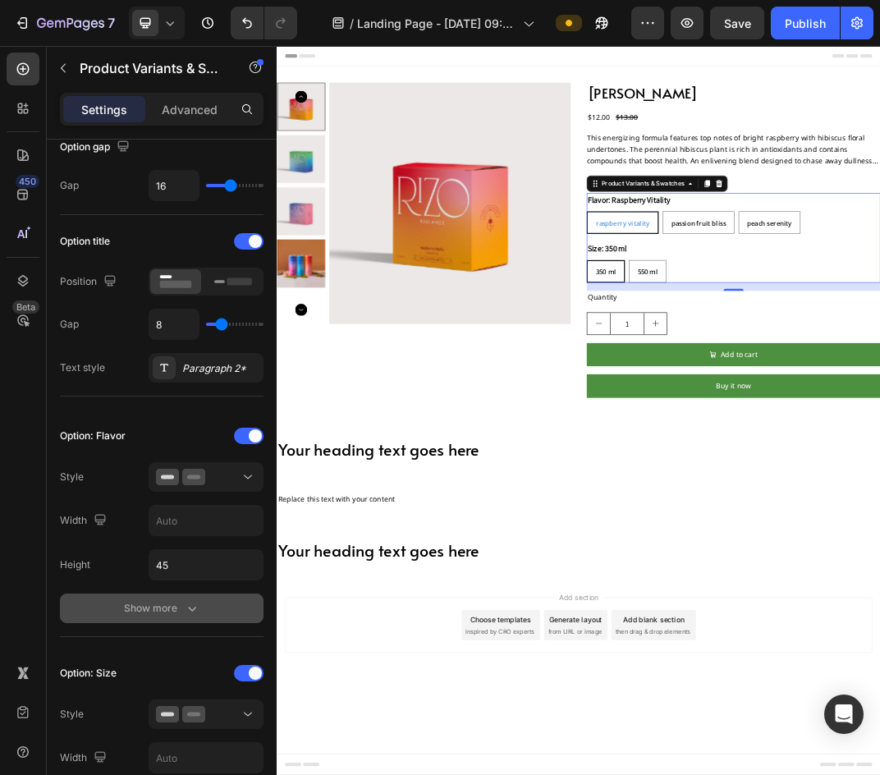
click at [169, 618] on button "Show more" at bounding box center [162, 609] width 204 height 30
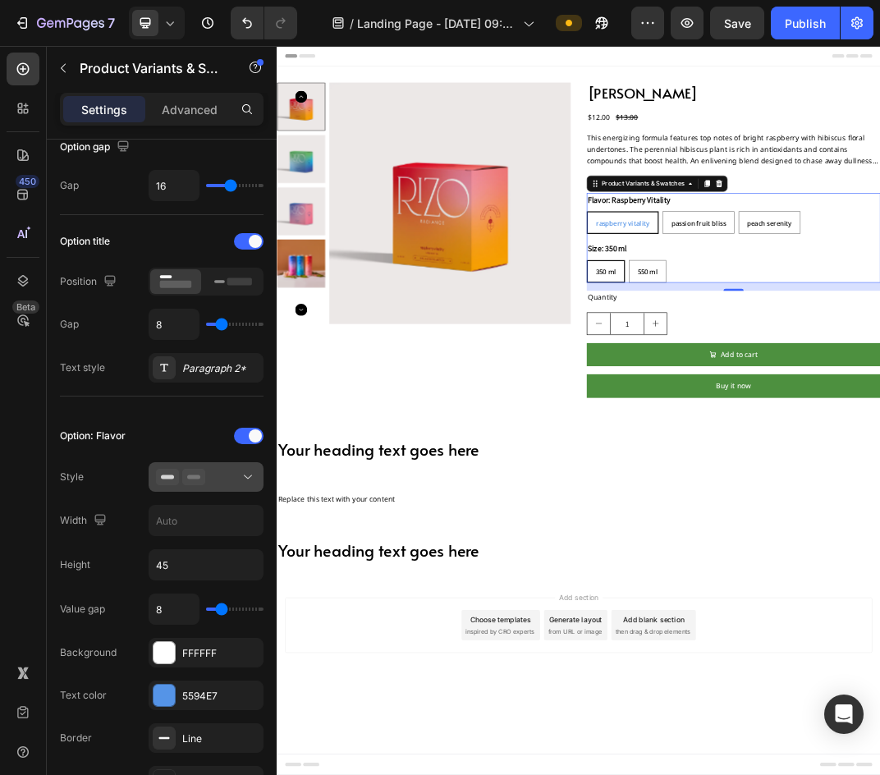
click at [223, 466] on button at bounding box center [206, 477] width 115 height 30
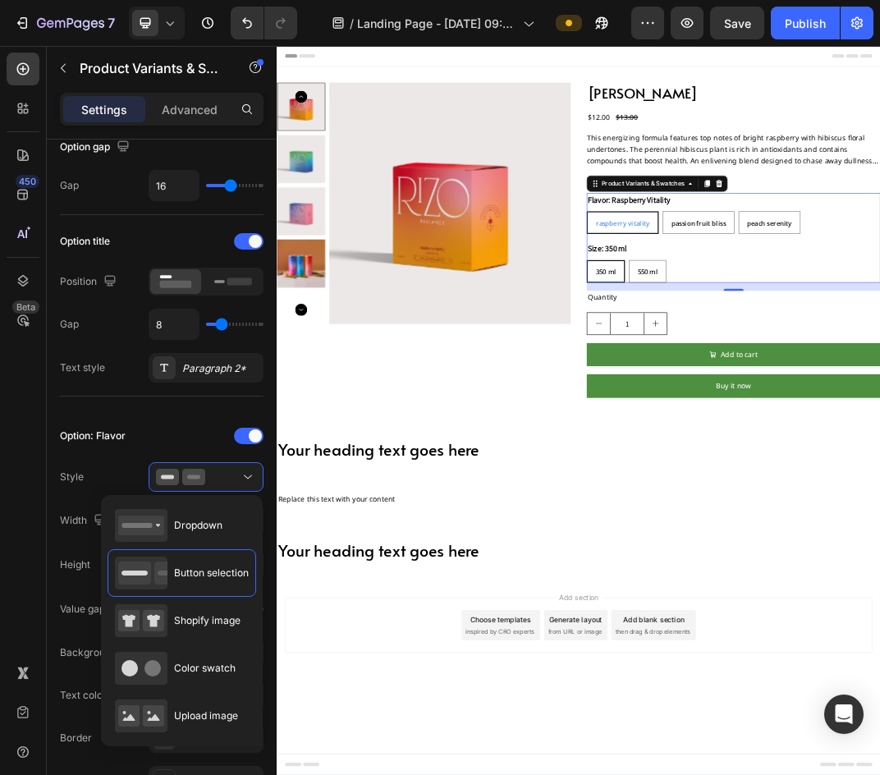
click at [203, 434] on div at bounding box center [206, 435] width 115 height 13
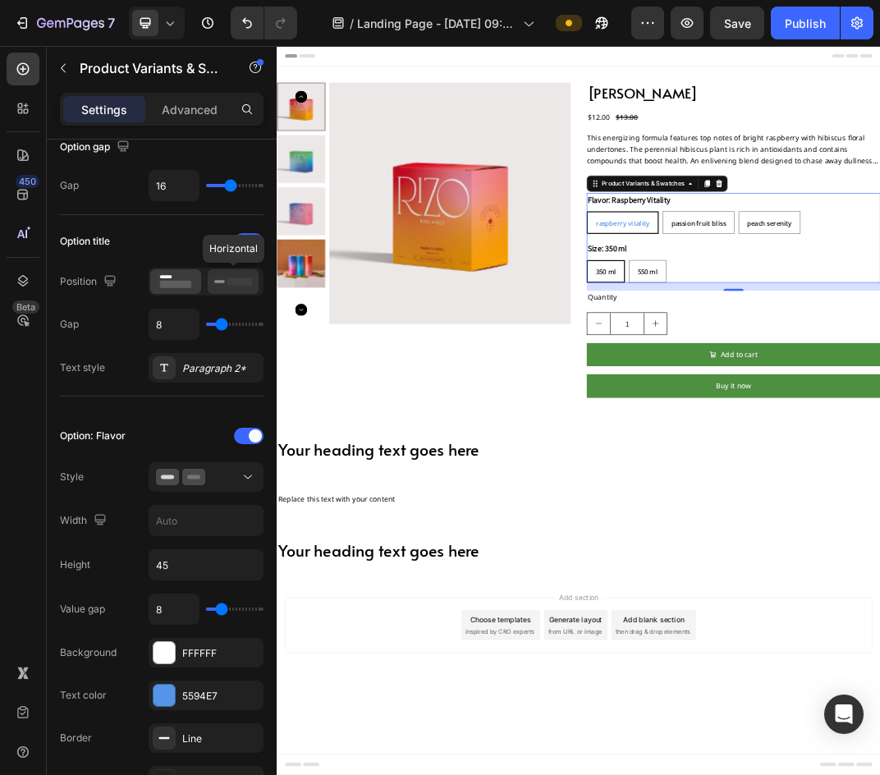
click at [237, 273] on icon at bounding box center [233, 282] width 38 height 18
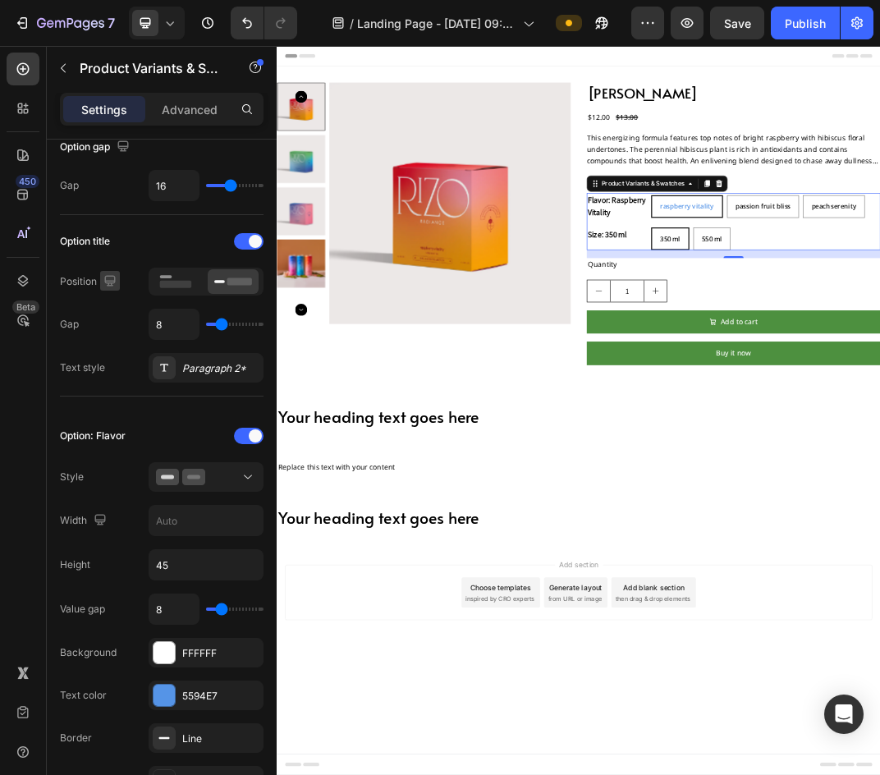
click at [105, 286] on icon "button" at bounding box center [110, 281] width 16 height 16
click at [103, 287] on icon "button" at bounding box center [110, 281] width 16 height 16
click at [219, 324] on input "range" at bounding box center [234, 324] width 57 height 3
type input "13"
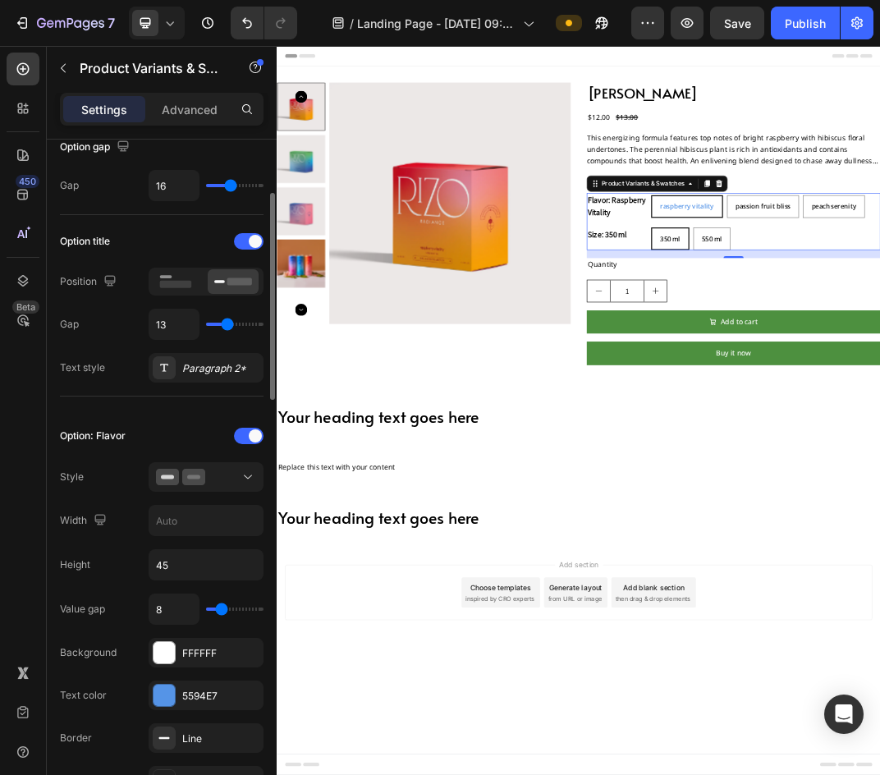
type input "15"
type input "17"
type input "25"
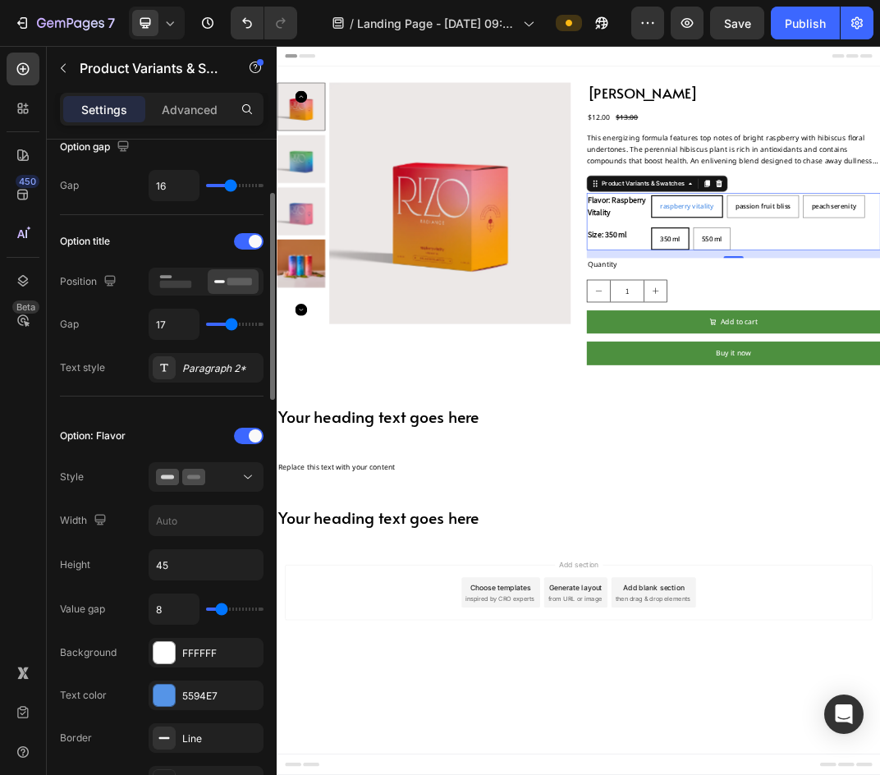
type input "25"
type input "26"
type input "27"
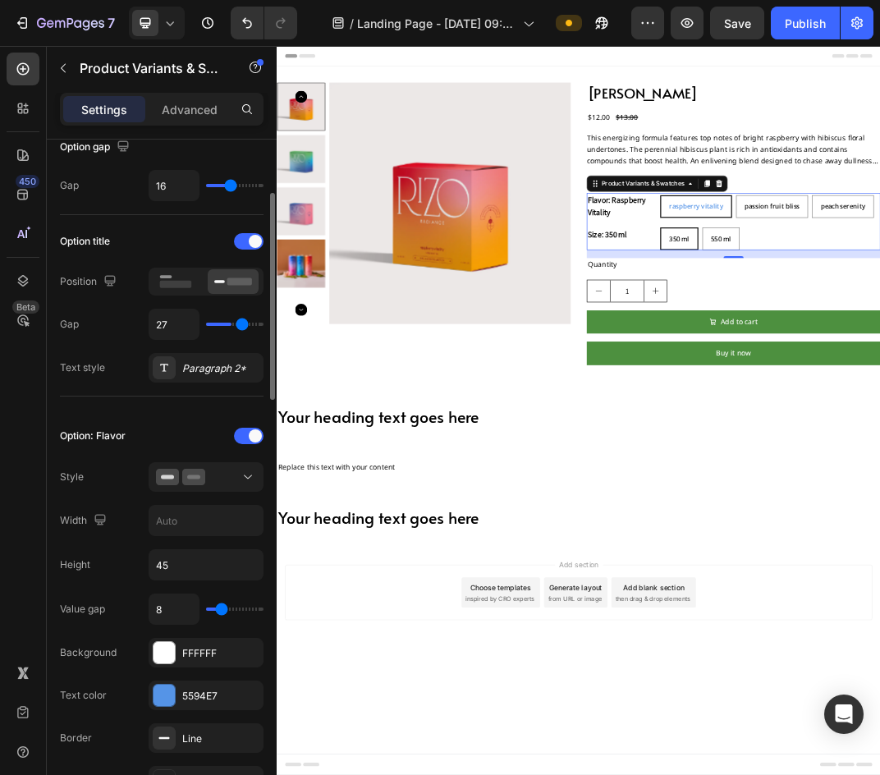
type input "28"
type input "29"
type input "30"
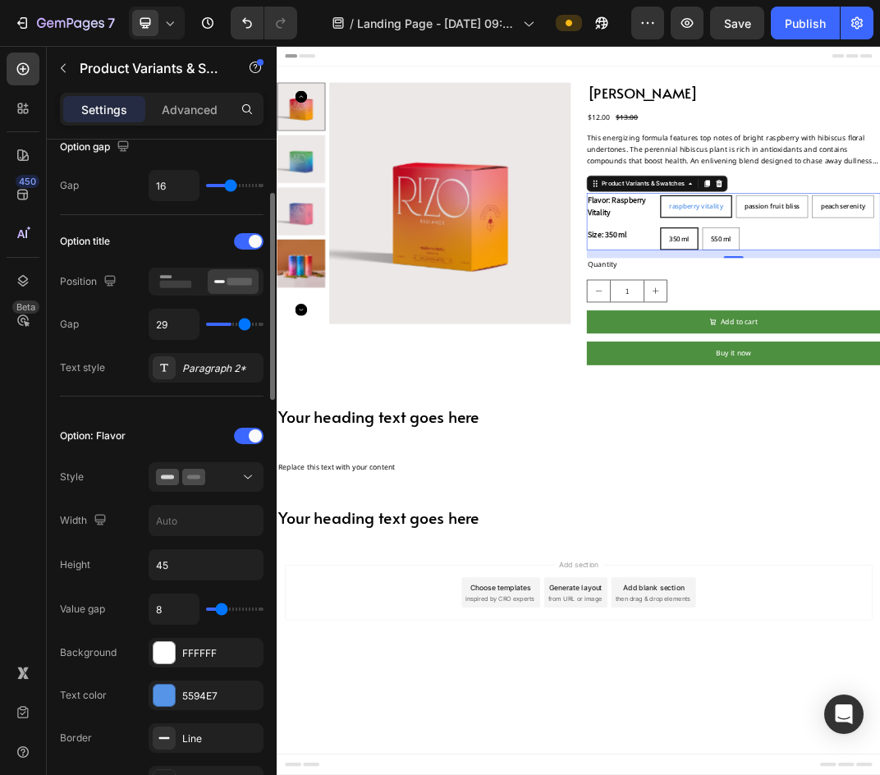
type input "30"
type input "31"
type input "34"
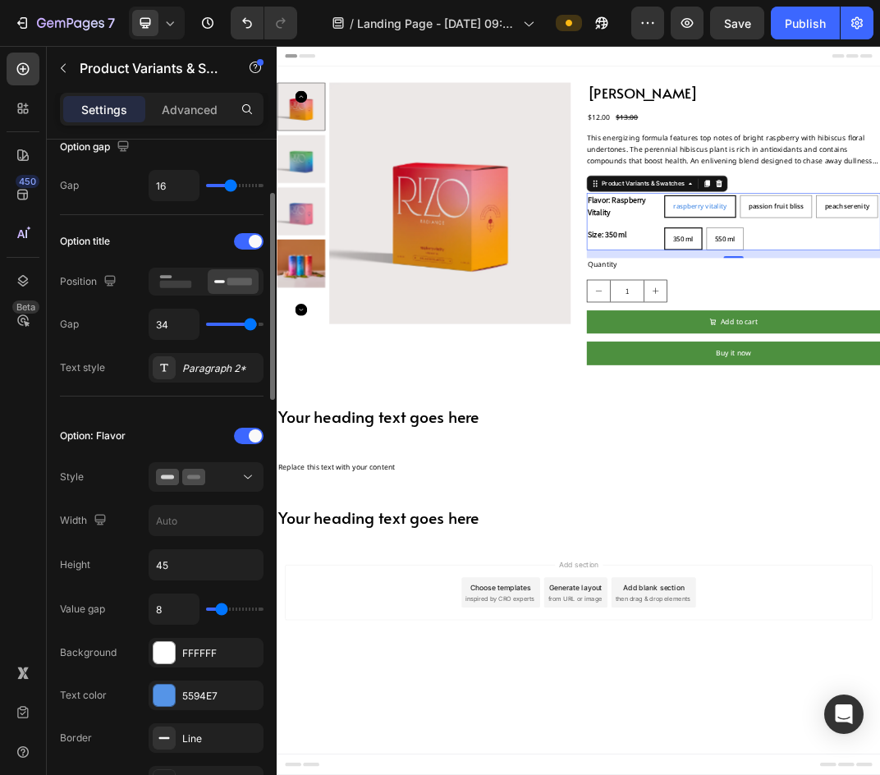
type input "35"
type input "38"
type input "39"
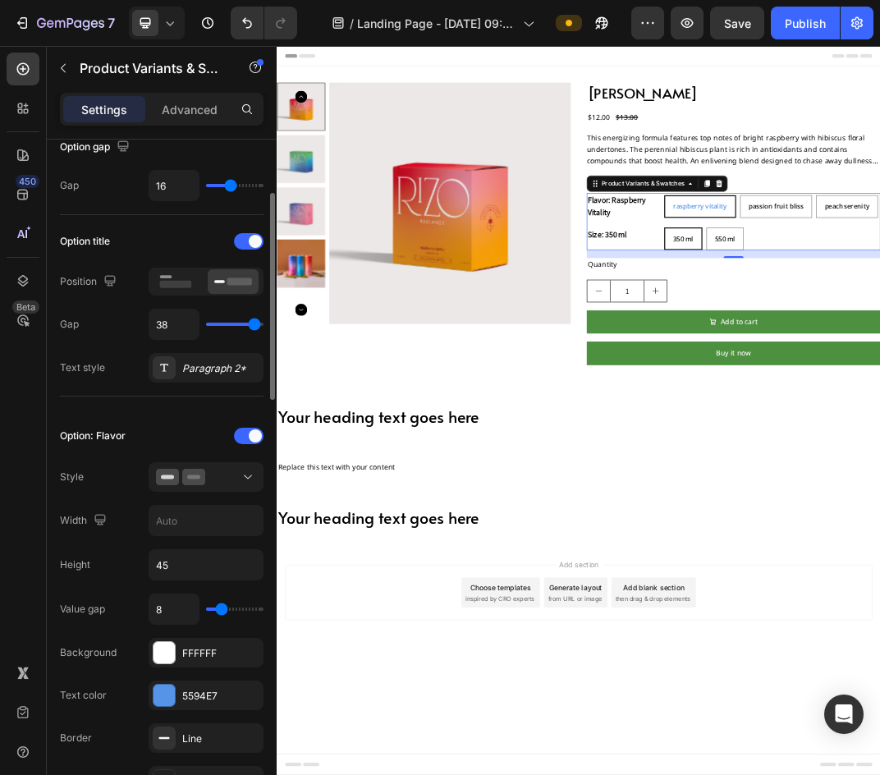
type input "39"
type input "40"
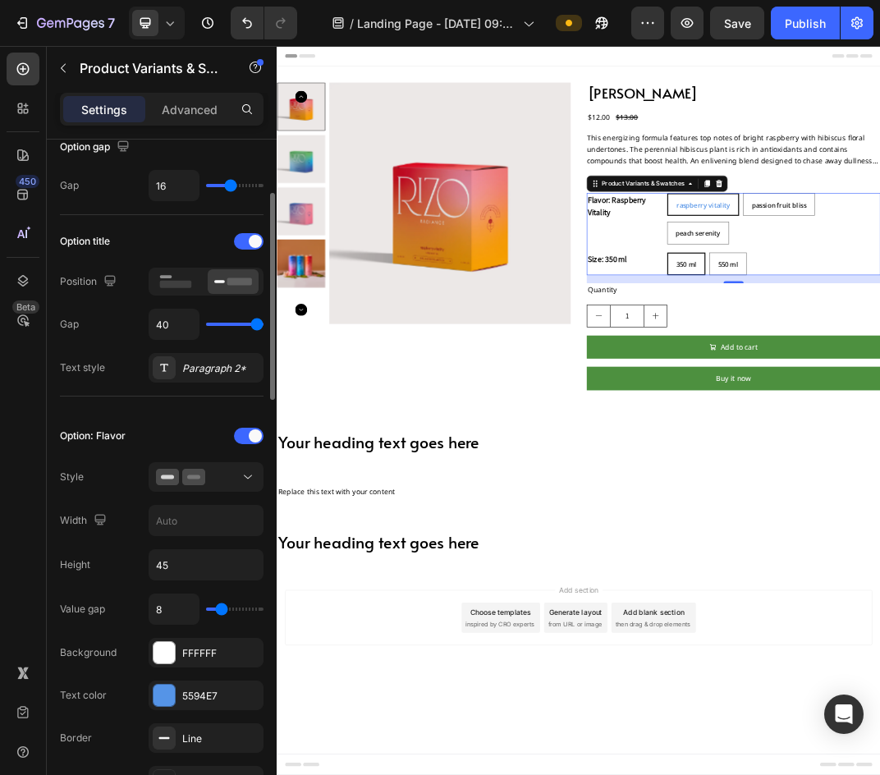
type input "37"
type input "36"
type input "35"
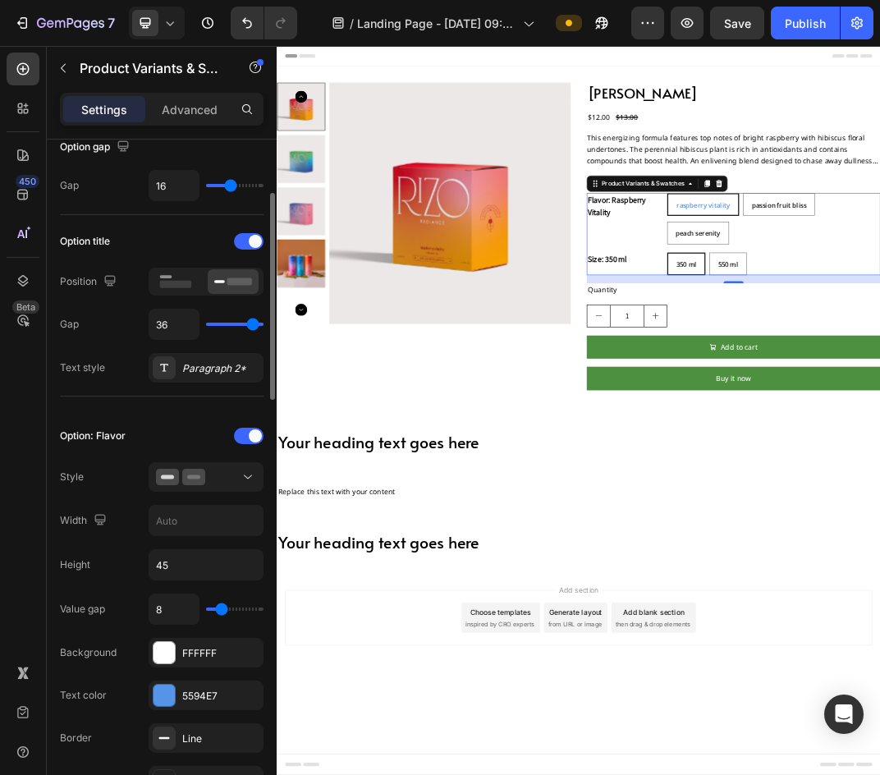
type input "35"
type input "34"
type input "24"
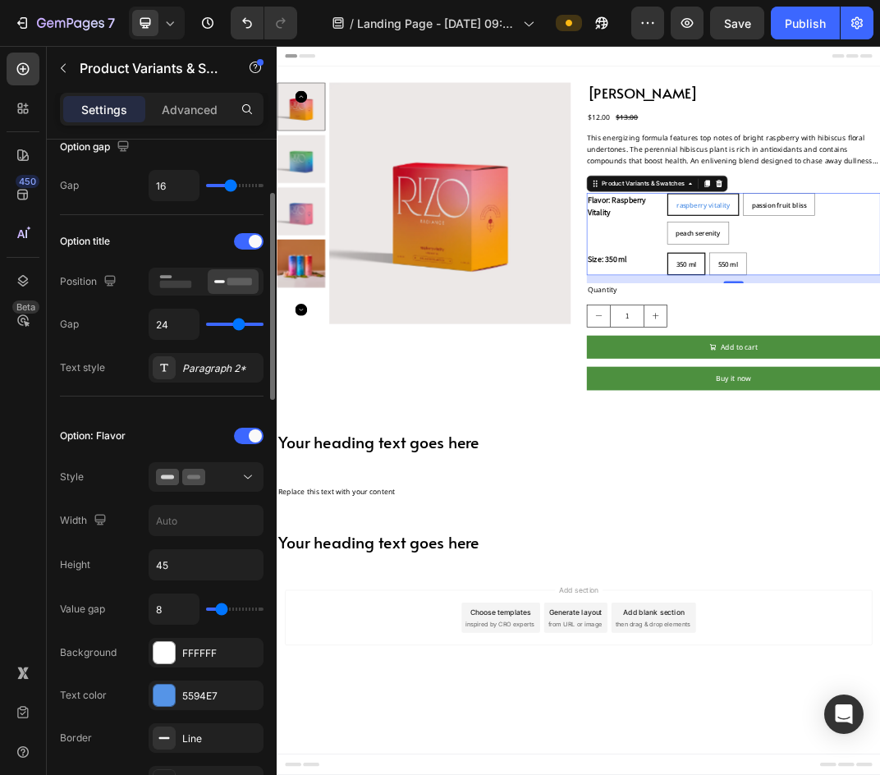
type input "23"
type input "20"
type input "19"
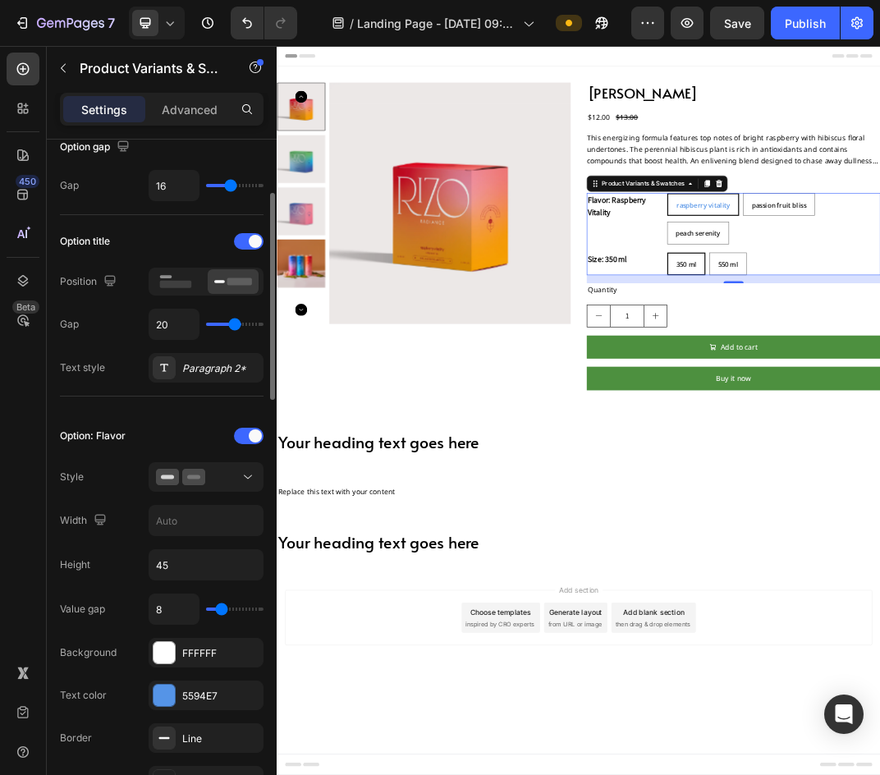
type input "19"
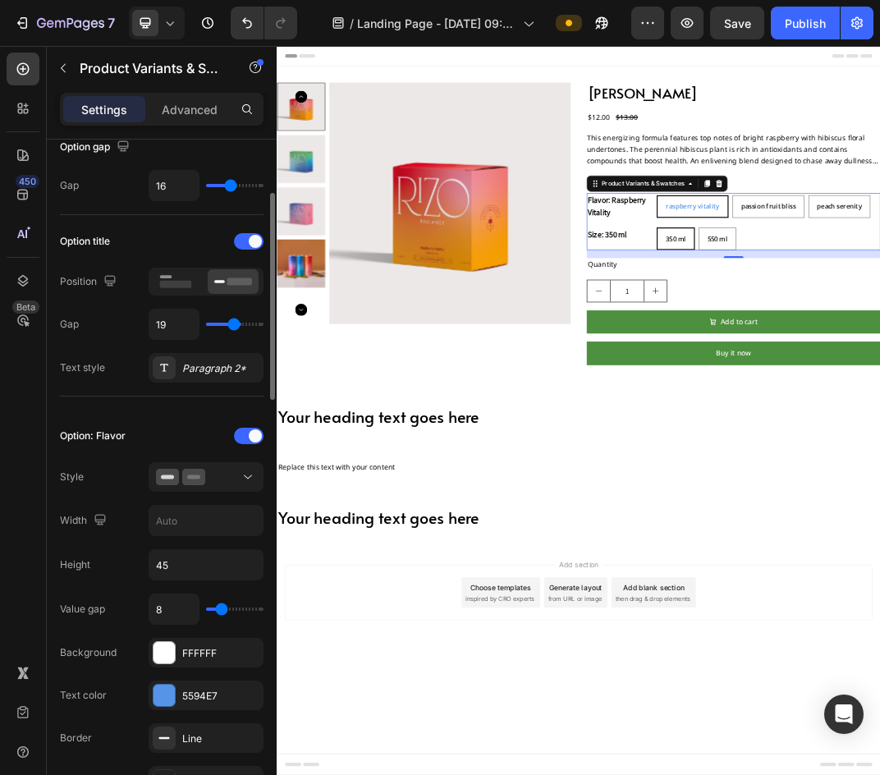
type input "18"
type input "8"
type input "7"
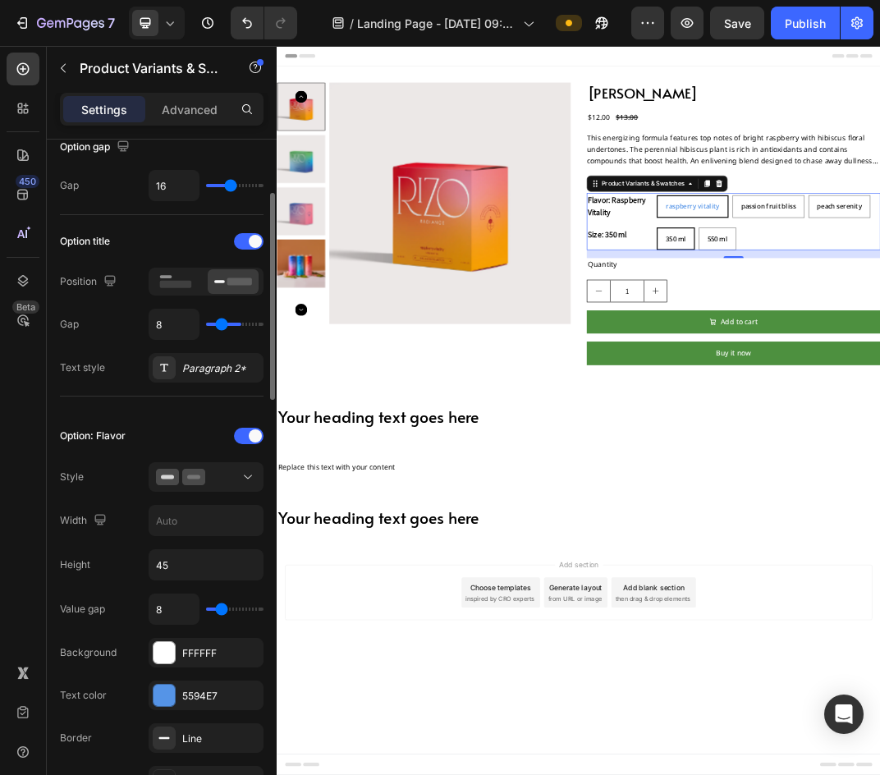
type input "7"
type input "6"
type input "5"
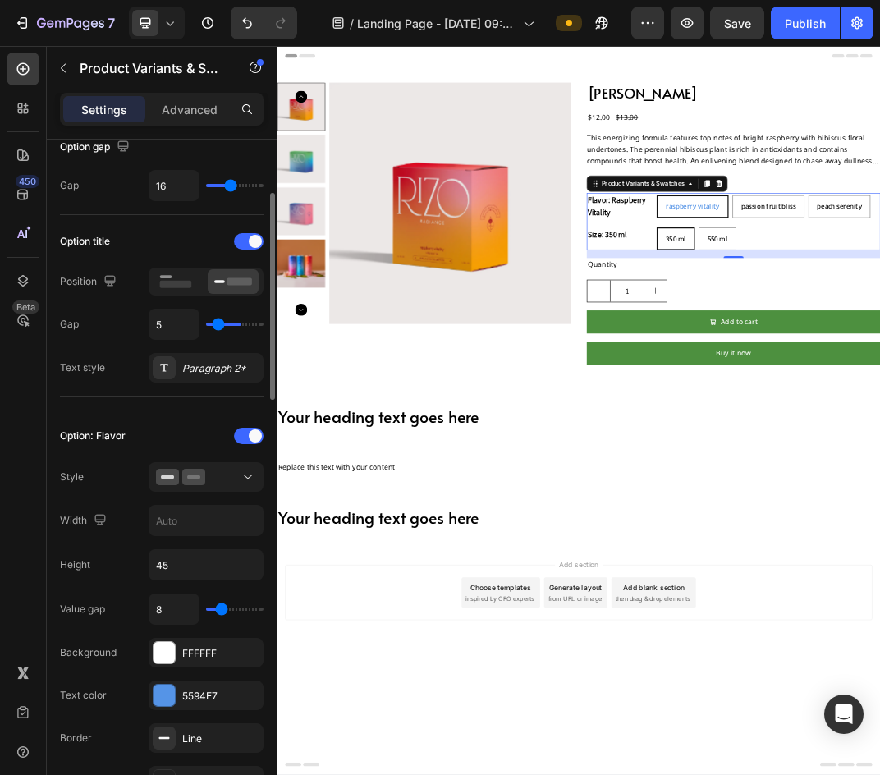
type input "4"
type input "3"
type input "2"
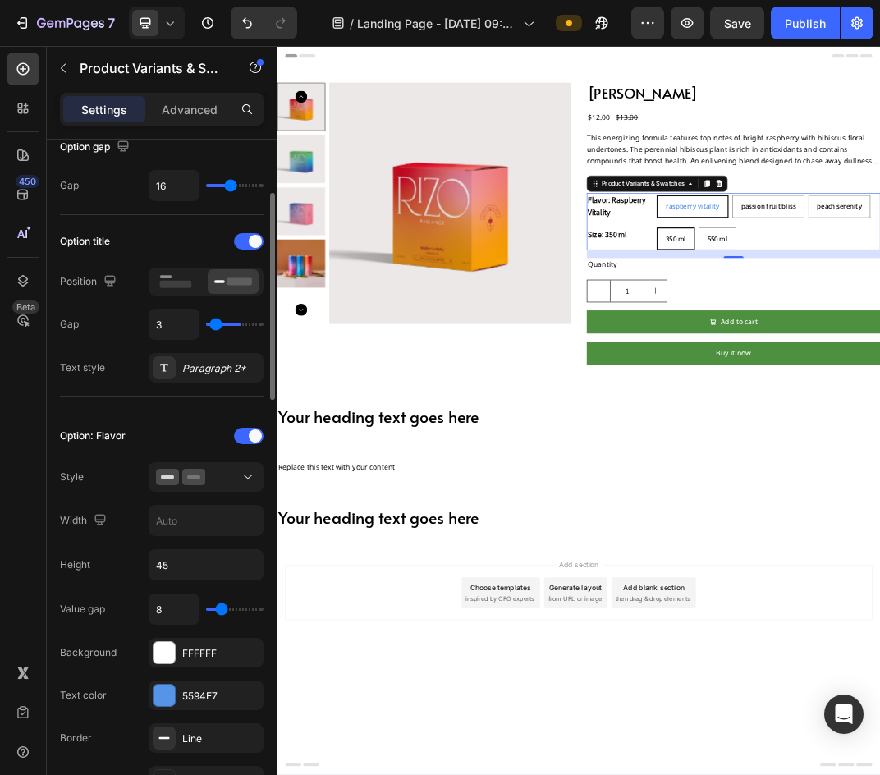
type input "2"
type input "1"
type input "21"
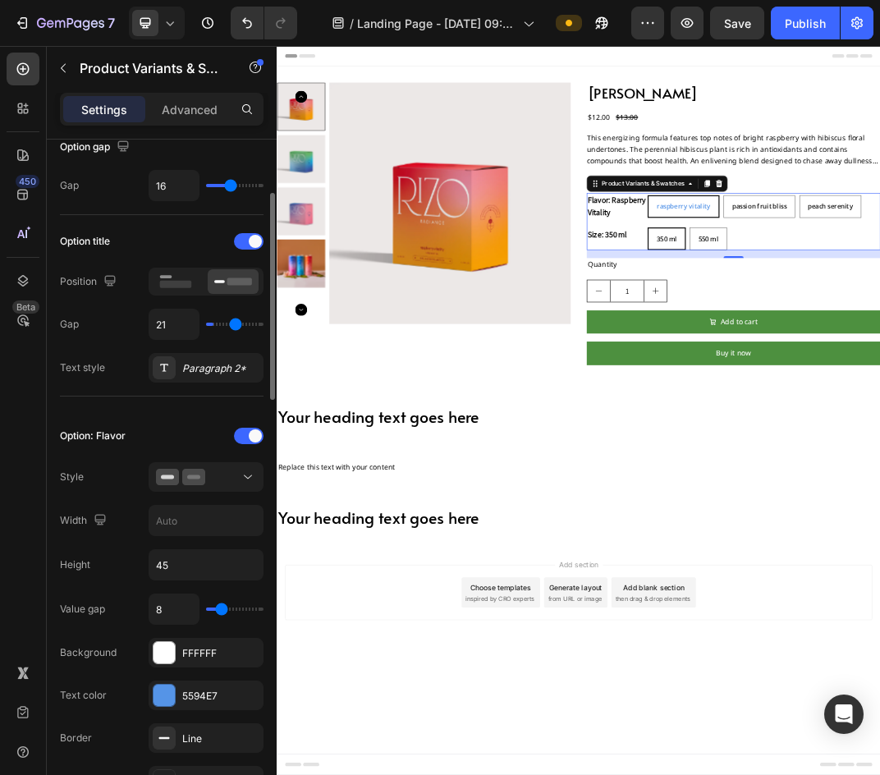
type input "40"
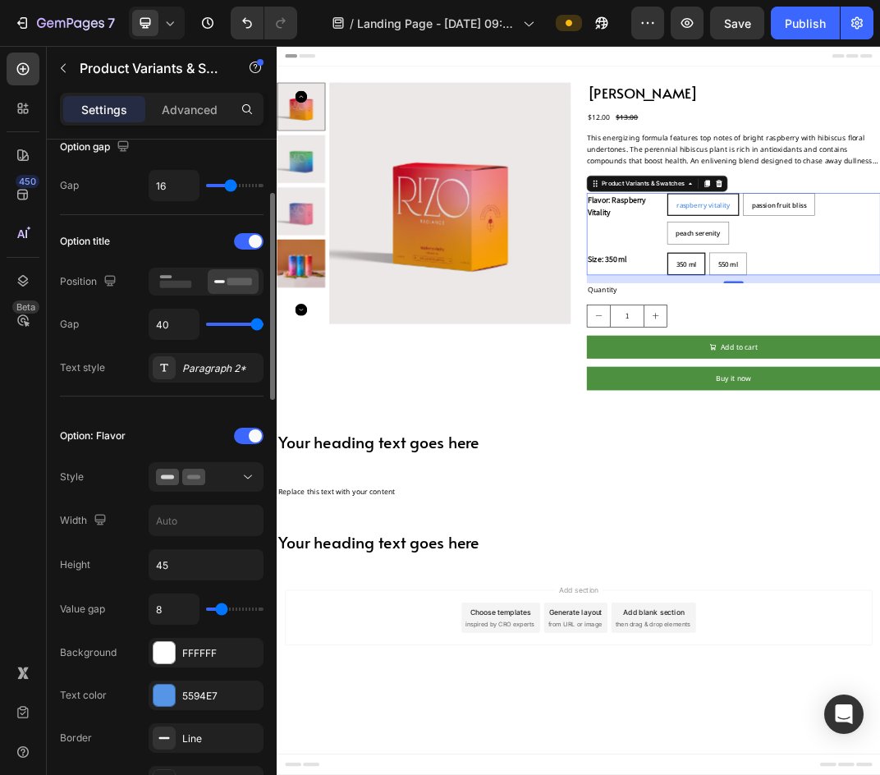
type input "36"
type input "31"
type input "30"
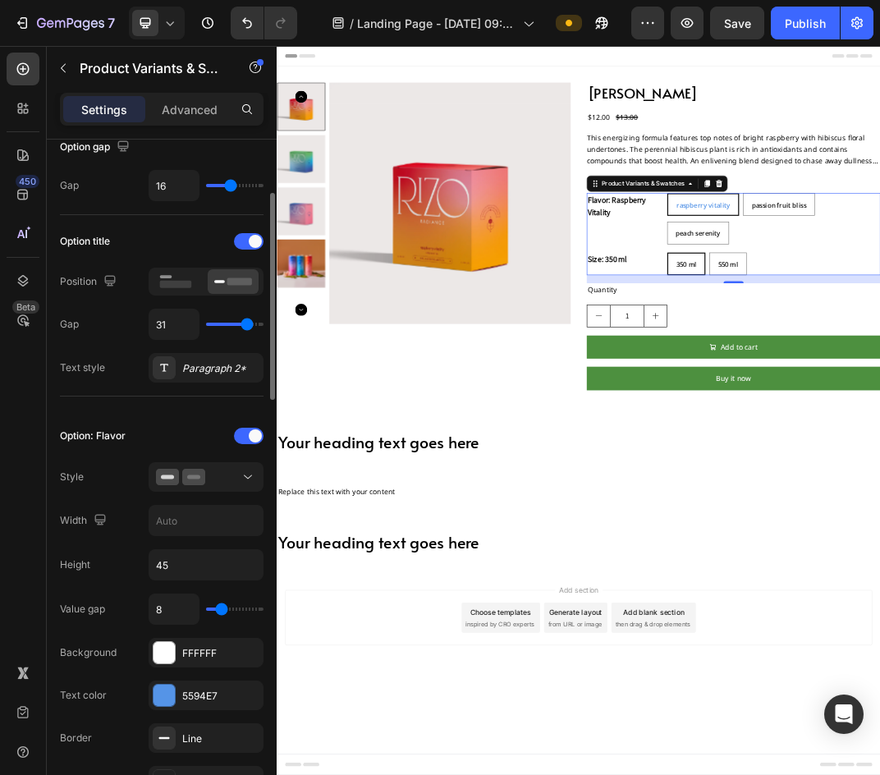
type input "30"
type input "29"
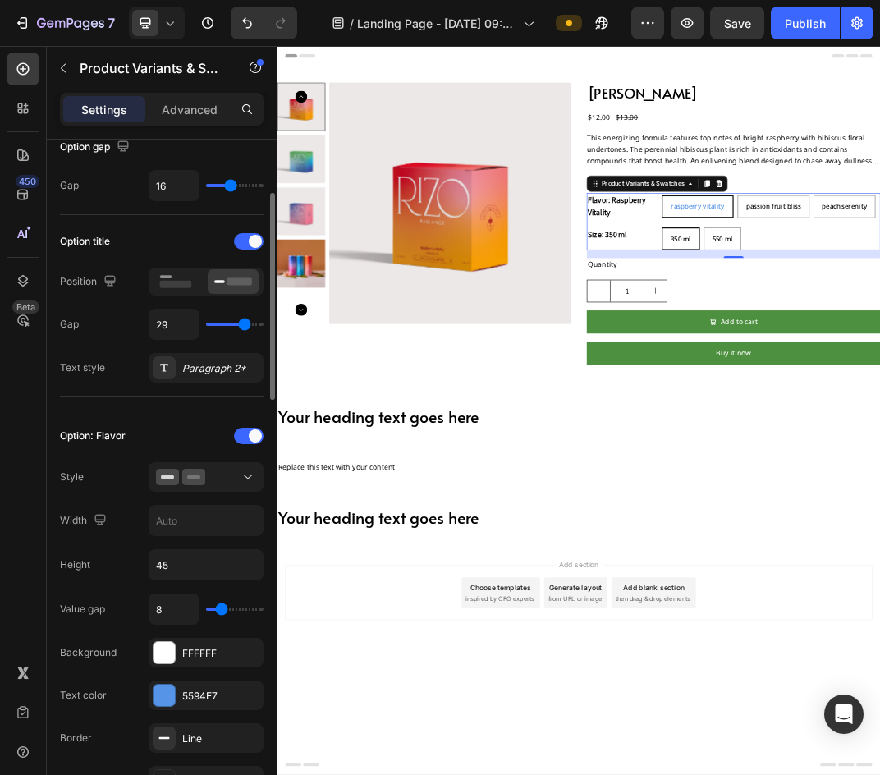
type input "28"
type input "27"
type input "28"
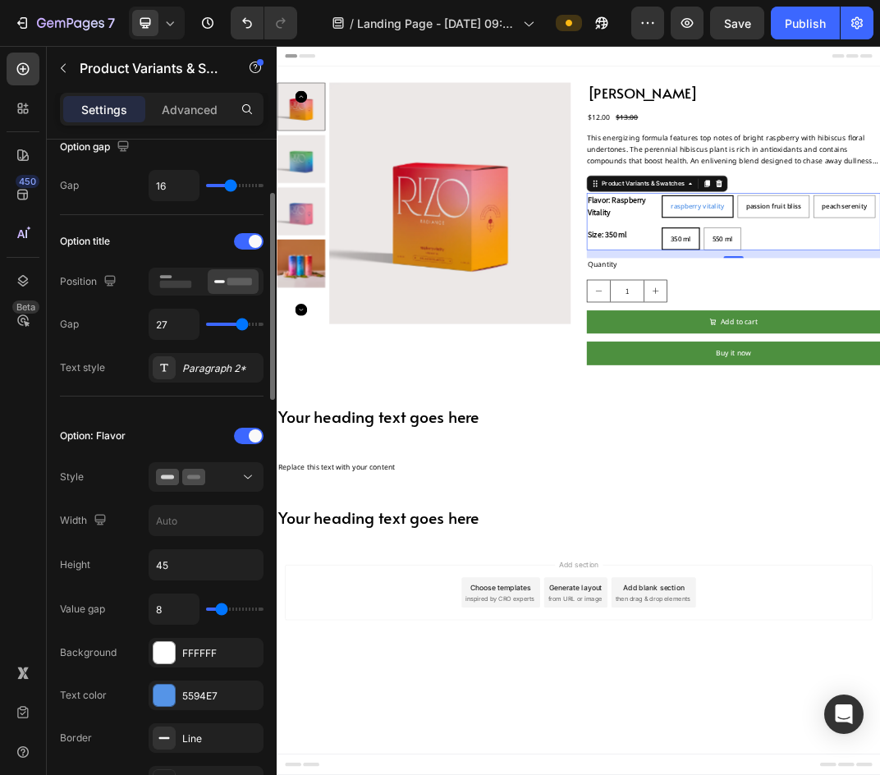
type input "28"
type input "31"
type input "38"
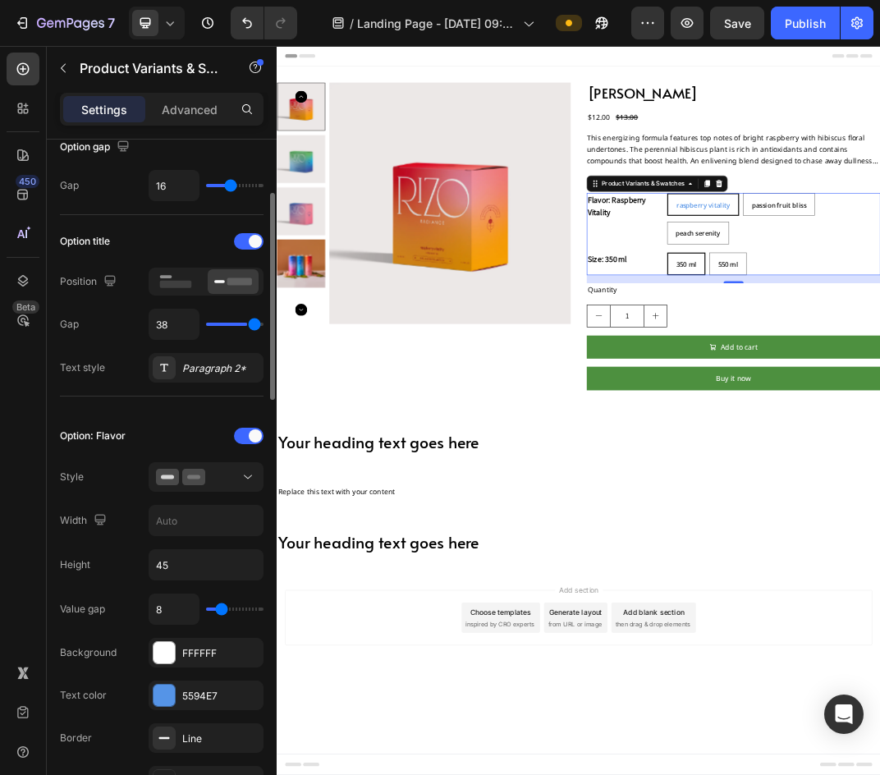
type input "40"
type input "33"
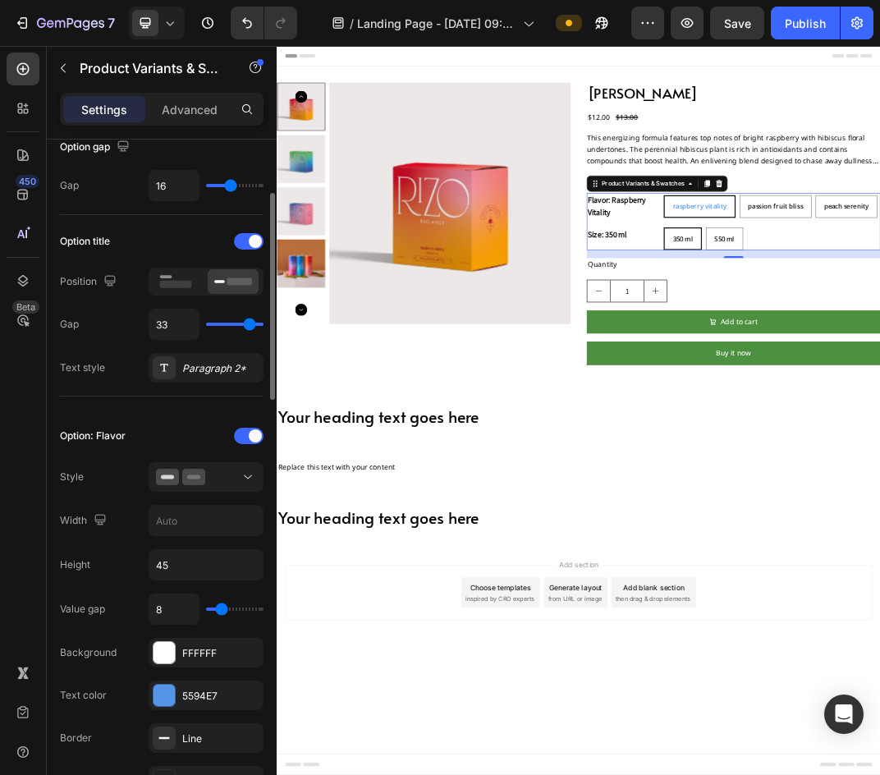
type input "32"
type input "29"
type input "28"
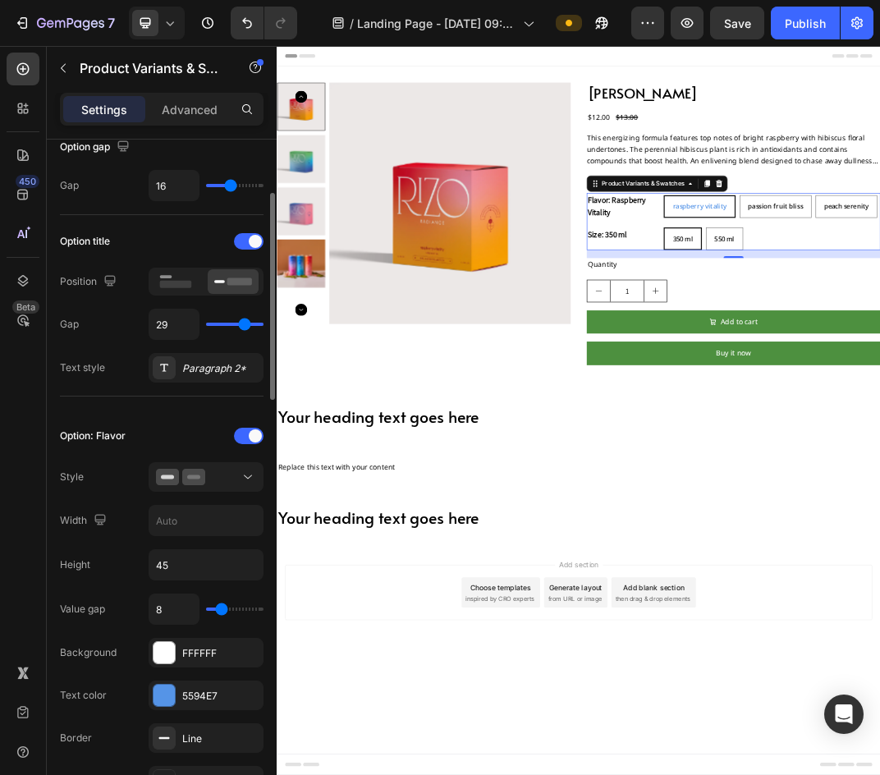
type input "28"
type input "25"
type input "23"
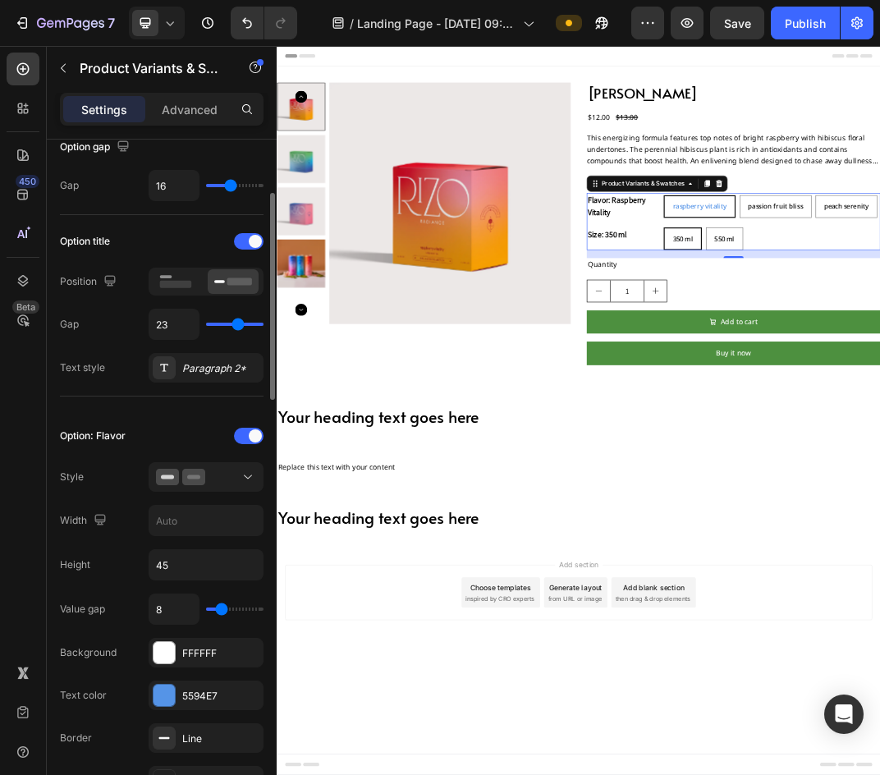
type input "22"
type input "14"
type input "12"
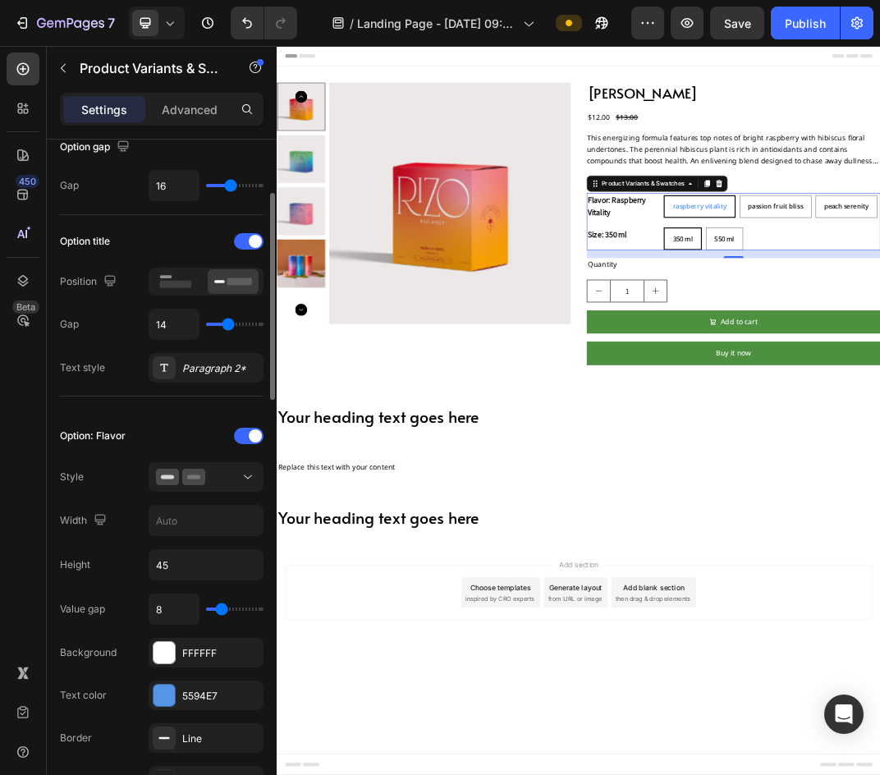
type input "12"
type input "11"
type input "10"
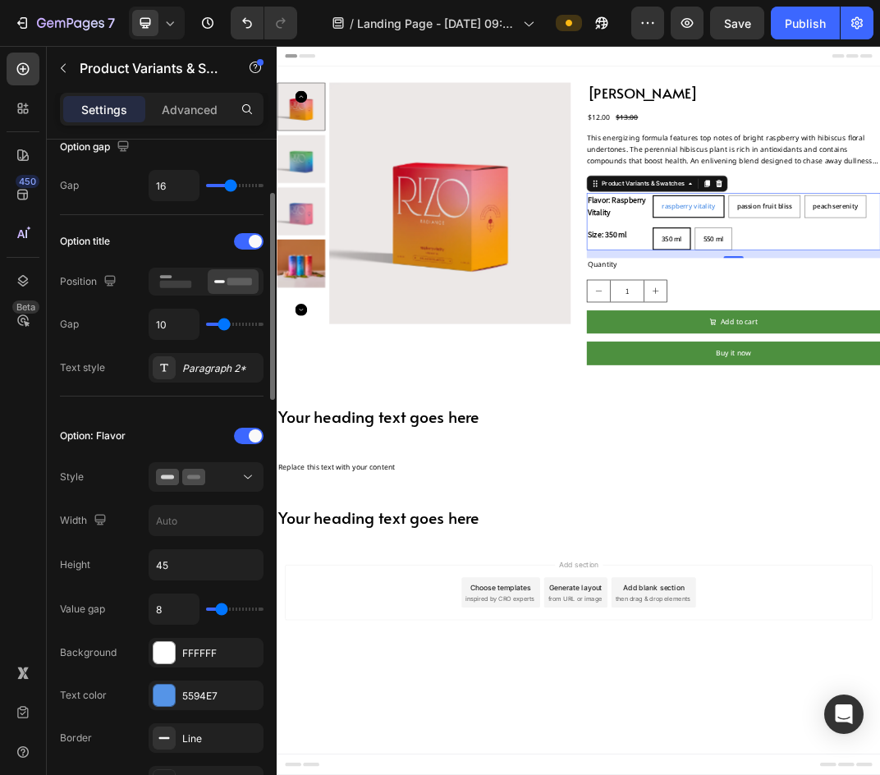
type input "9"
type input "11"
type input "12"
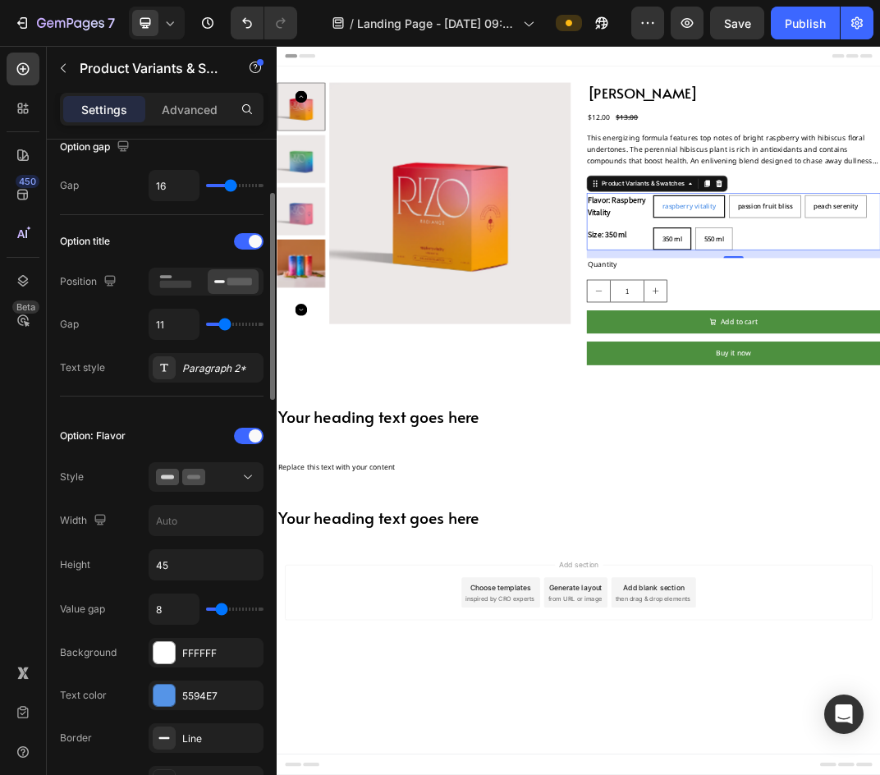
type input "12"
type input "40"
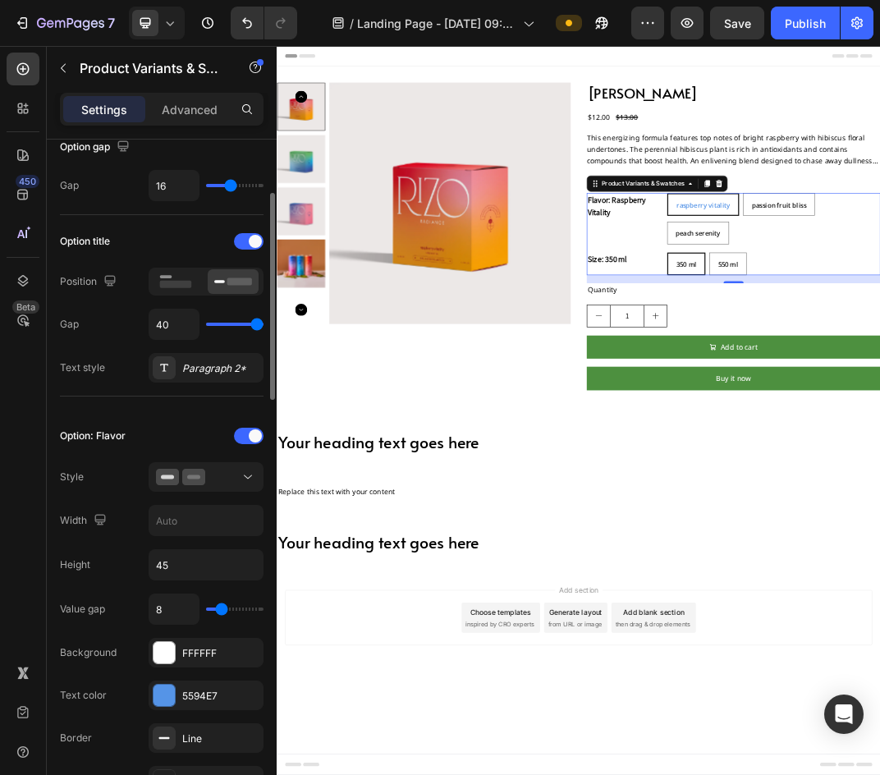
type input "11"
type input "14"
type input "40"
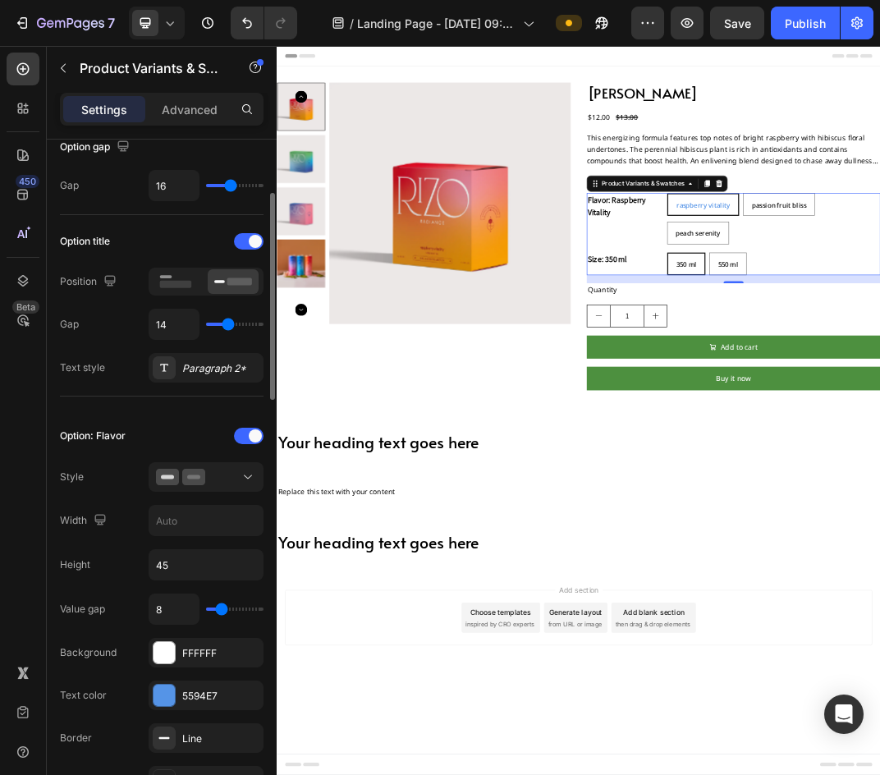
type input "40"
type input "14"
type input "13"
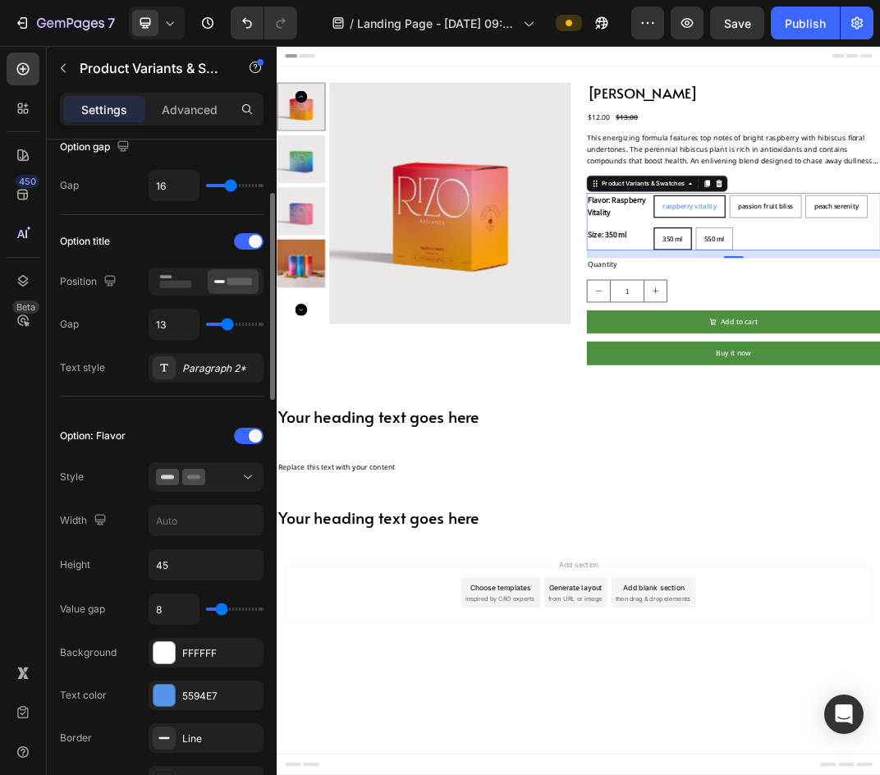
type input "40"
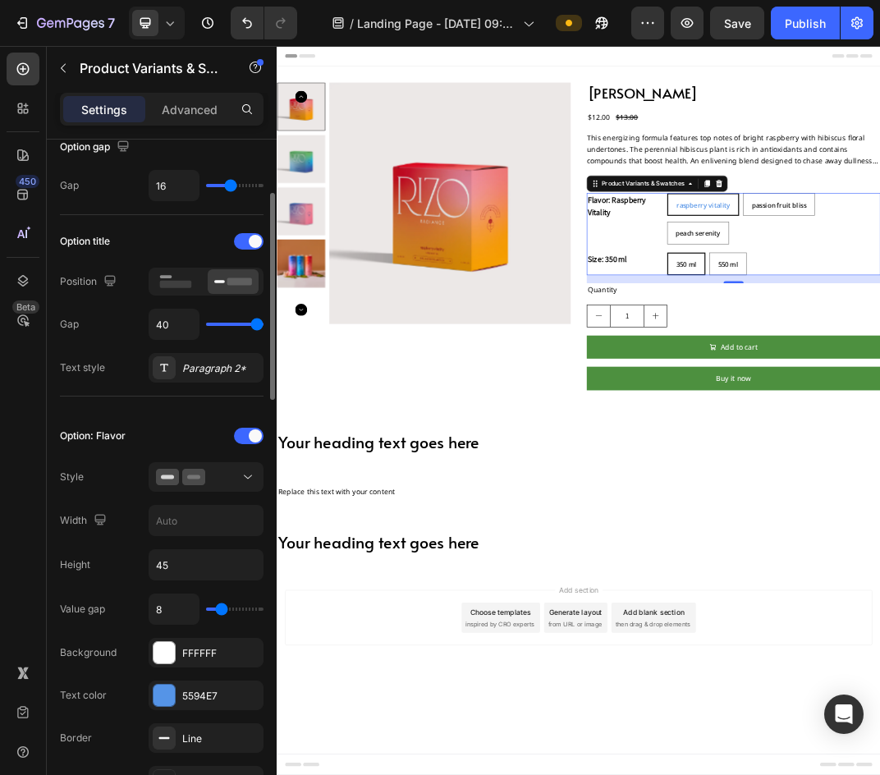
type input "24"
type input "40"
type input "36"
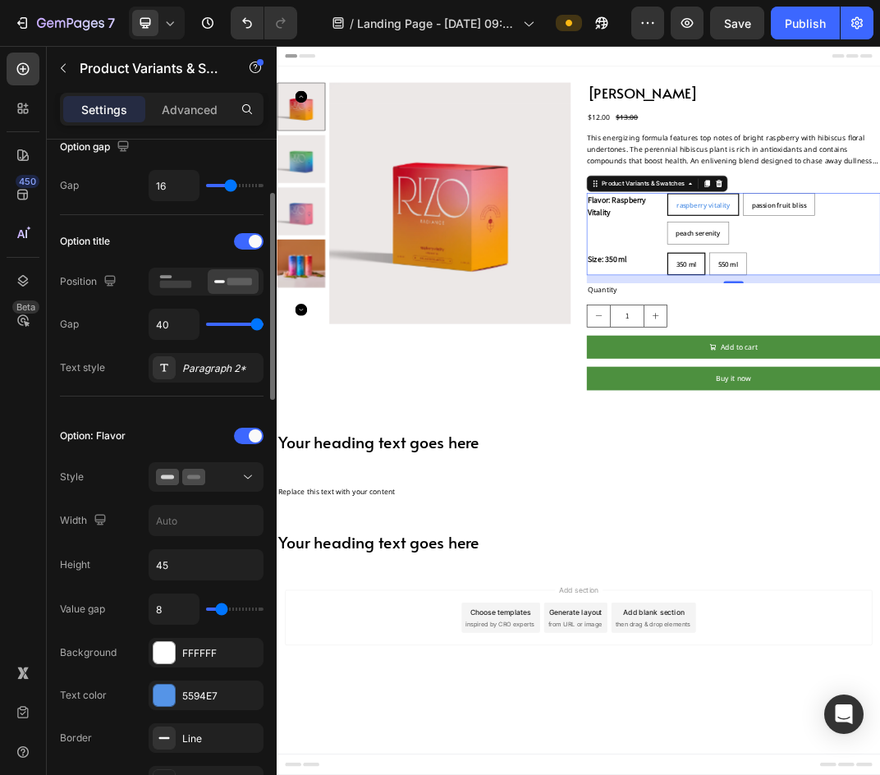
type input "36"
type input "35"
type input "40"
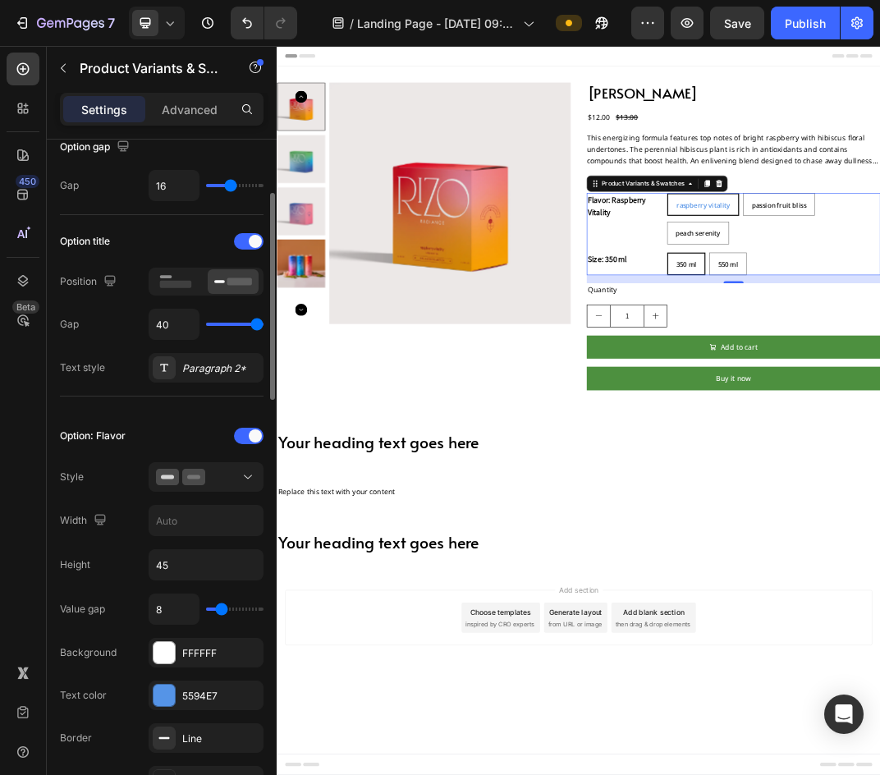
type input "16"
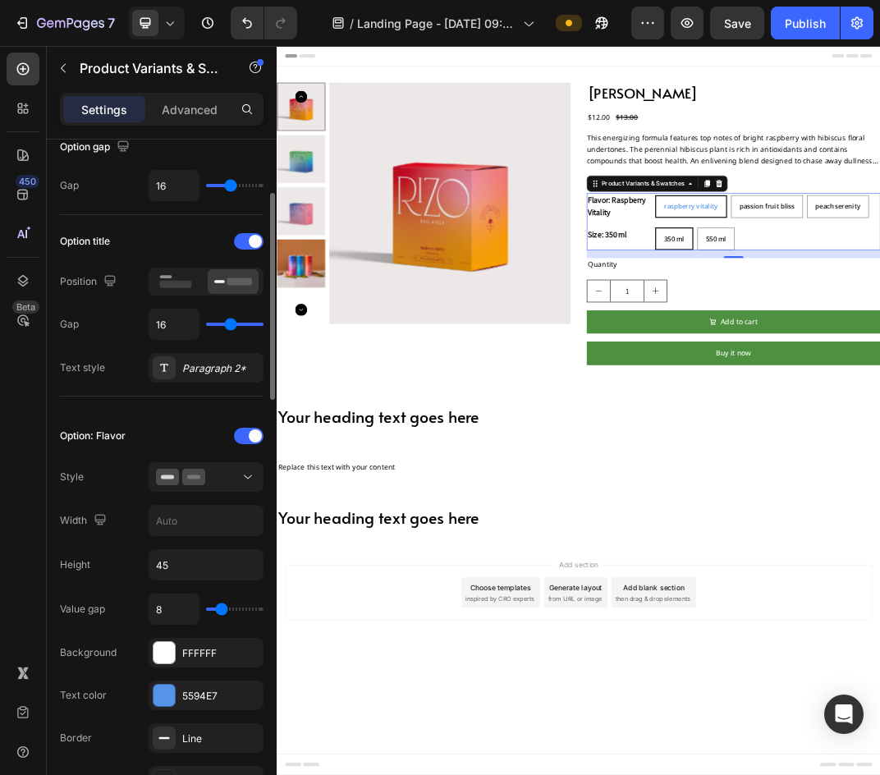
type input "15"
type input "40"
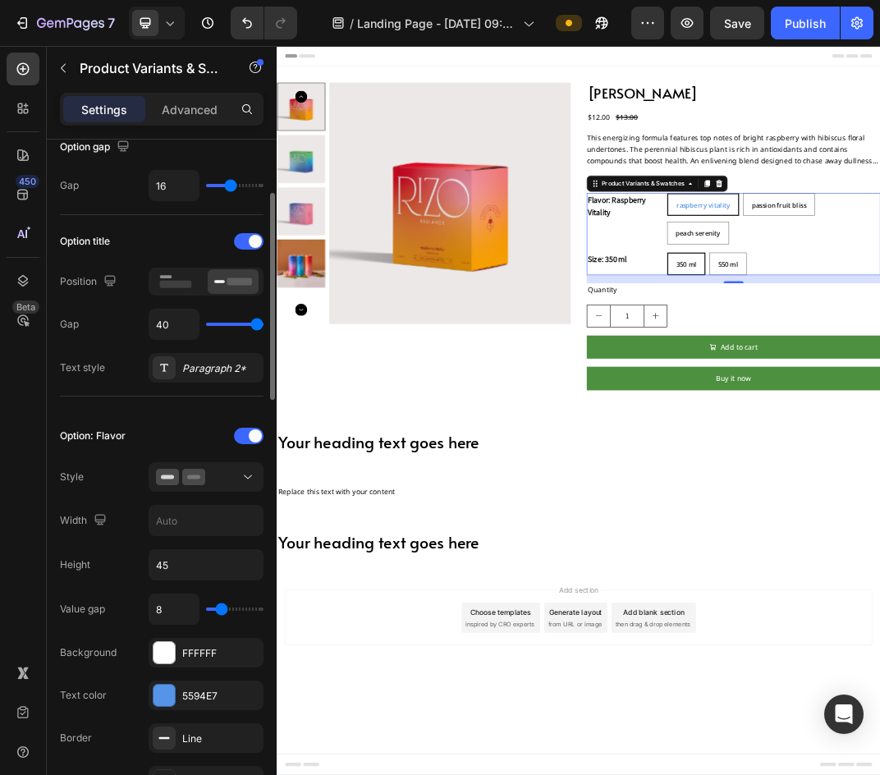
type input "33"
type input "20"
type input "33"
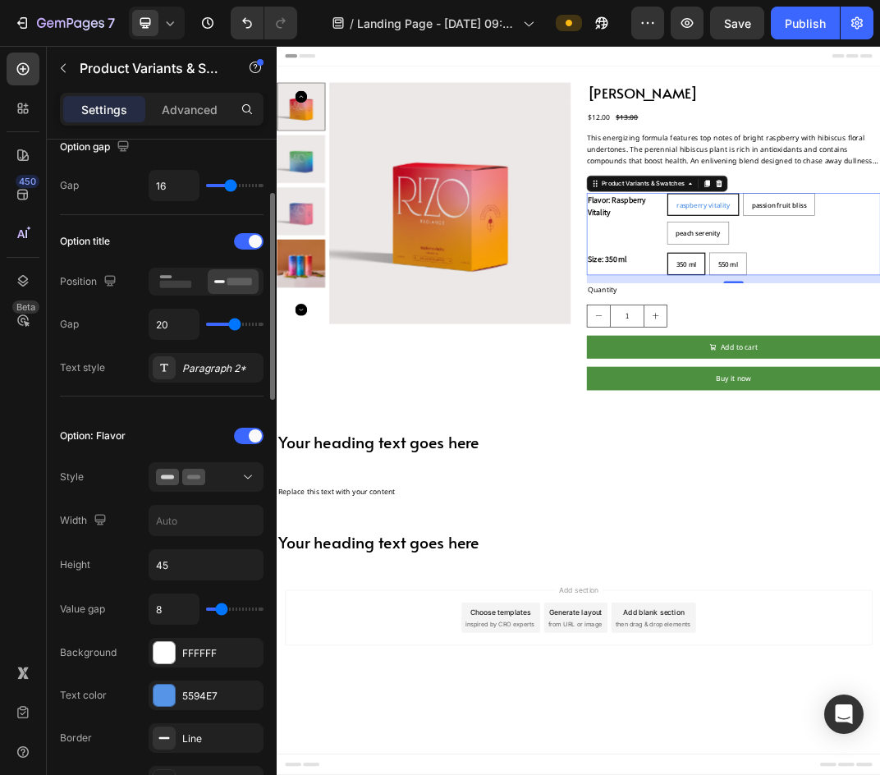
type input "33"
type input "40"
type input "39"
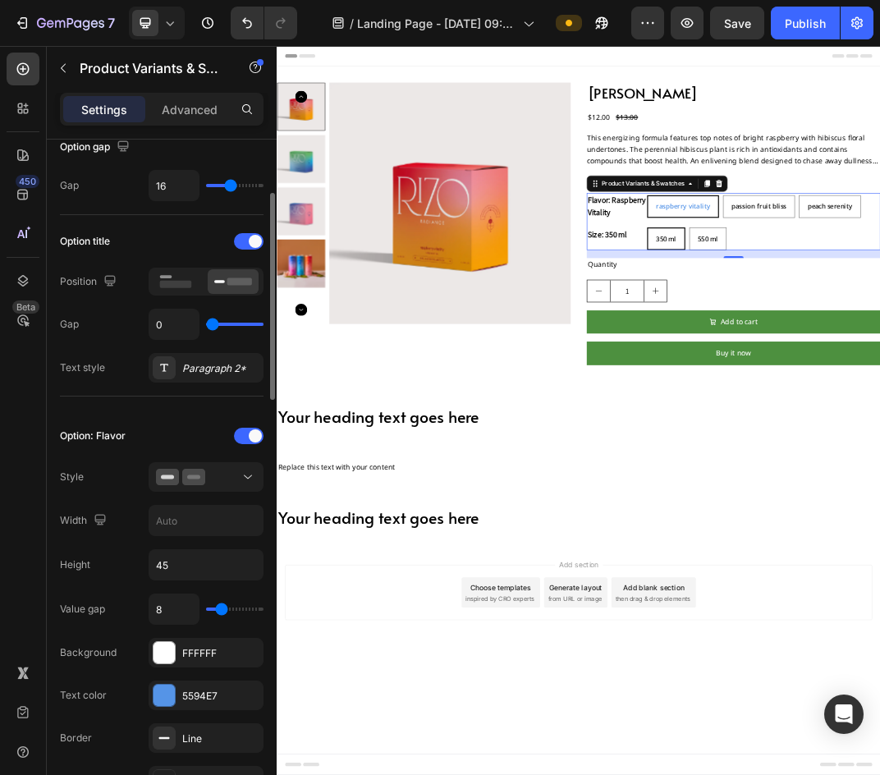
drag, startPoint x: 228, startPoint y: 324, endPoint x: -373, endPoint y: 275, distance: 603.1
click at [206, 323] on input "range" at bounding box center [234, 324] width 57 height 3
click at [21, 153] on icon at bounding box center [23, 155] width 16 height 16
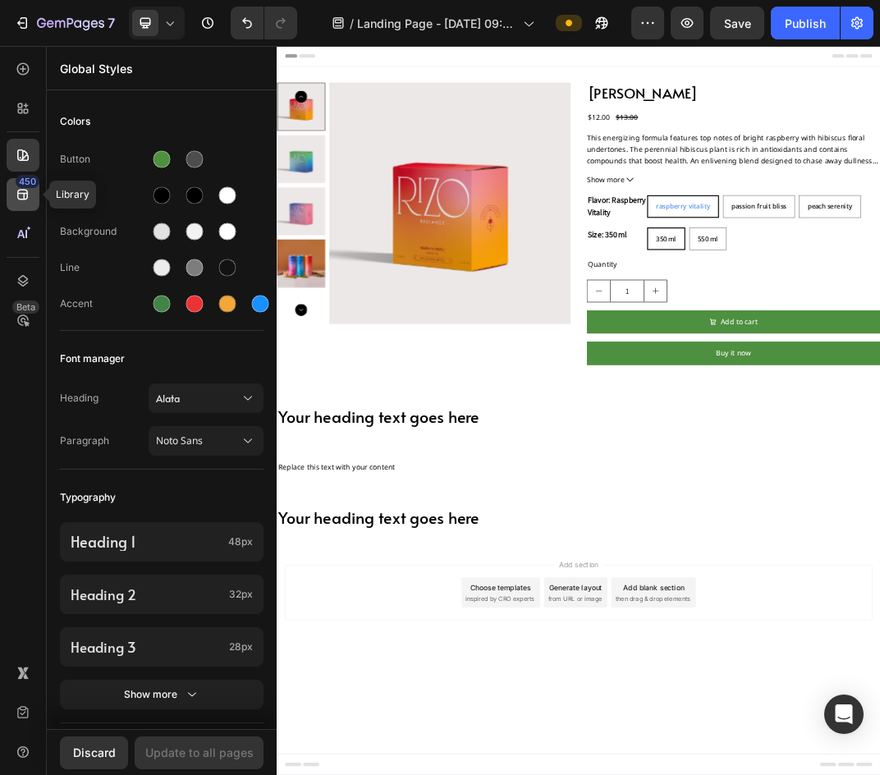
click at [25, 186] on div "450" at bounding box center [28, 181] width 24 height 13
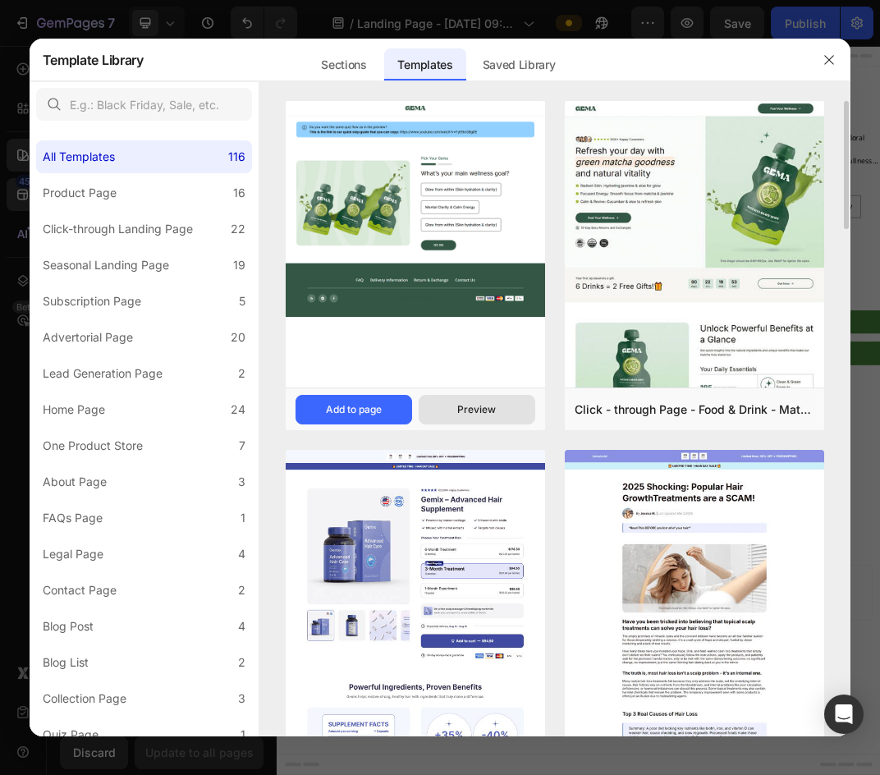
click at [504, 411] on button "Preview" at bounding box center [477, 410] width 117 height 30
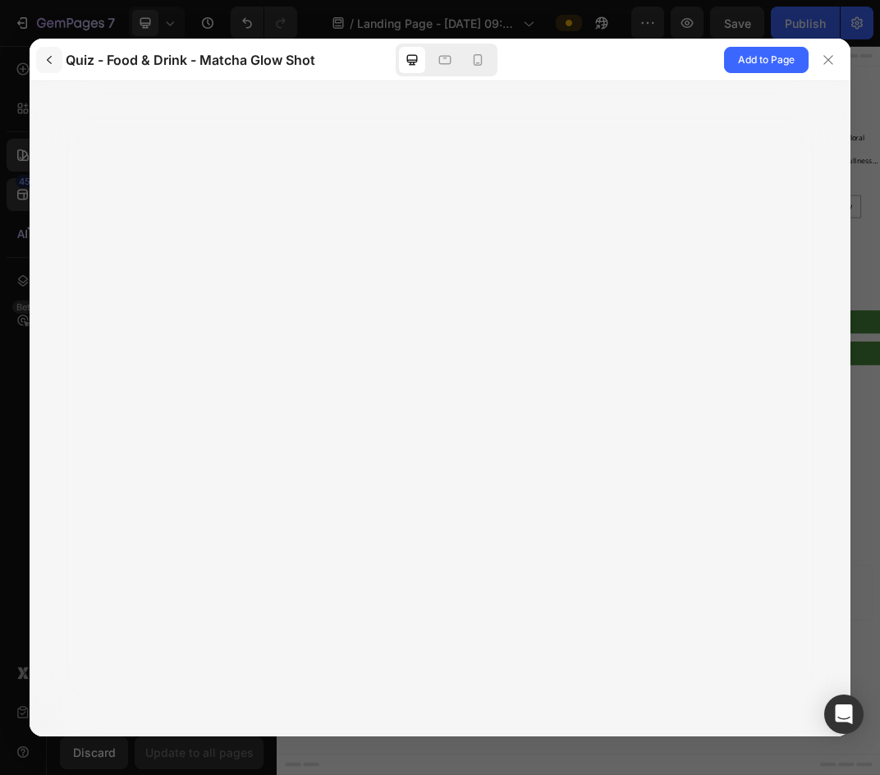
click at [55, 62] on icon "button" at bounding box center [49, 59] width 13 height 13
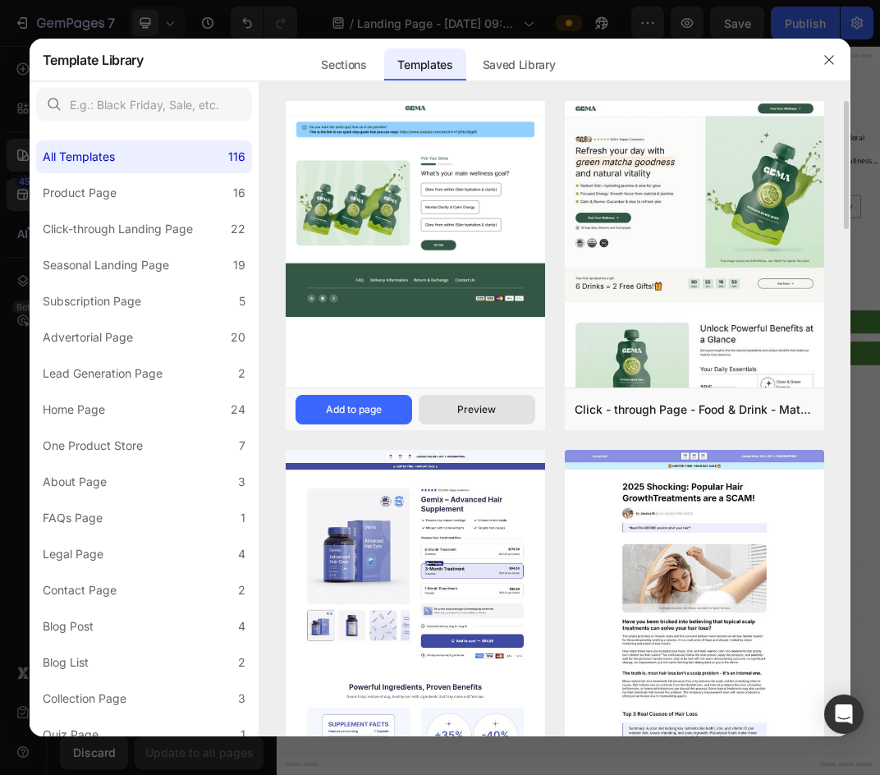
click at [484, 419] on button "Preview" at bounding box center [477, 410] width 117 height 30
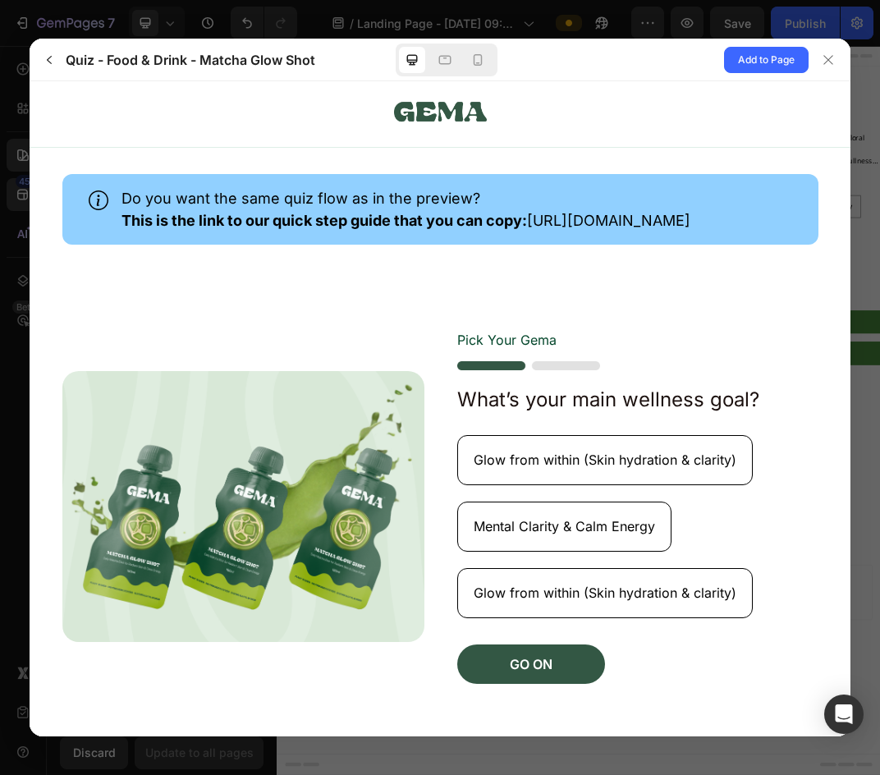
scroll to position [0, 0]
